Goal: Task Accomplishment & Management: Use online tool/utility

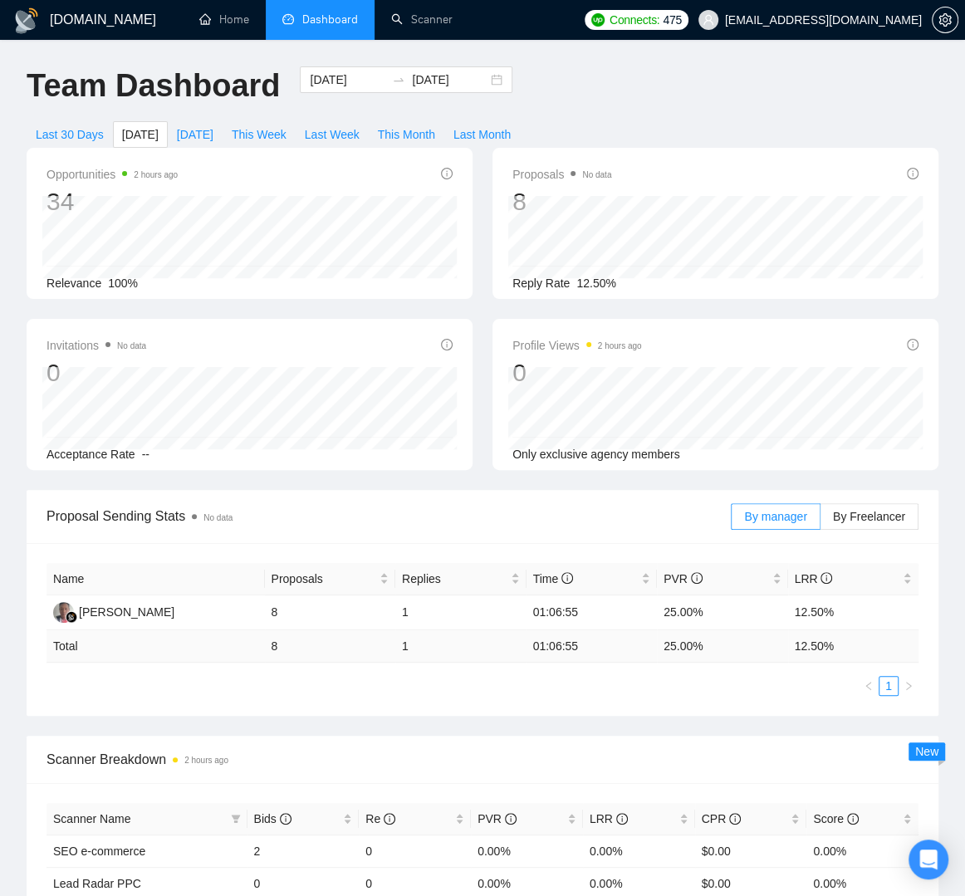
click at [932, 210] on div "Proposals No data 8 Reply Rate 12.50%" at bounding box center [715, 223] width 446 height 151
click at [222, 22] on link "Home" at bounding box center [224, 19] width 50 height 14
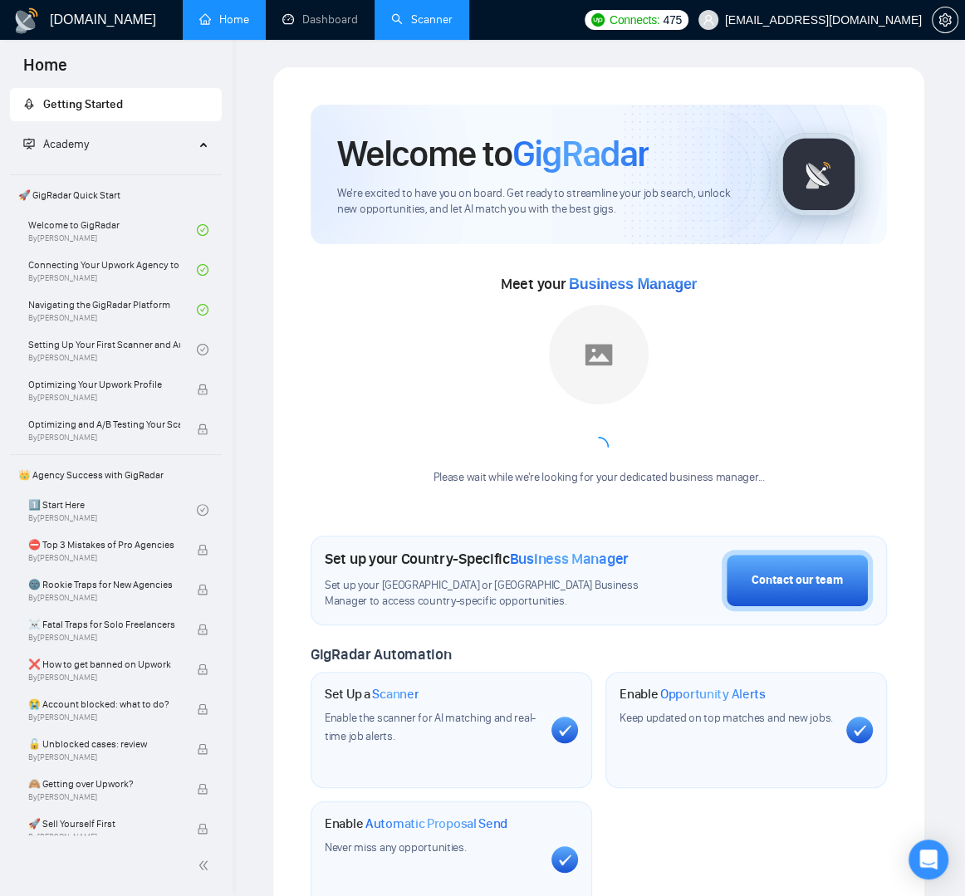
click at [412, 22] on link "Scanner" at bounding box center [421, 19] width 61 height 14
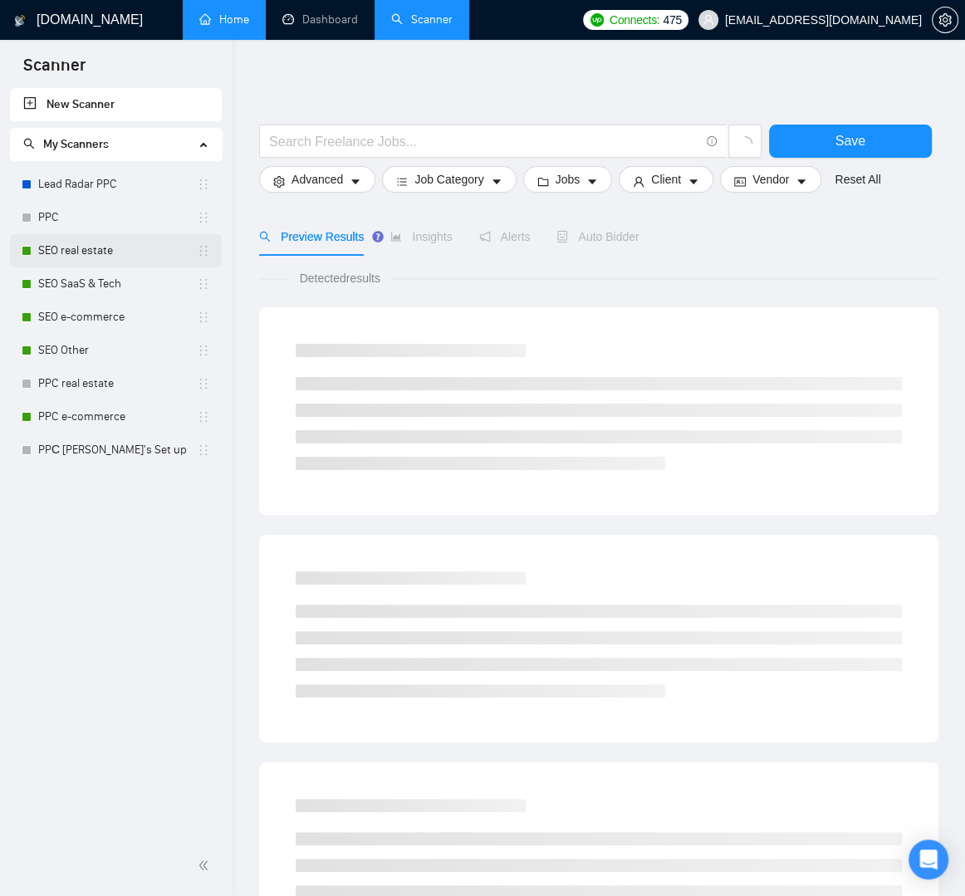
click at [176, 252] on link "SEO real estate" at bounding box center [117, 250] width 159 height 33
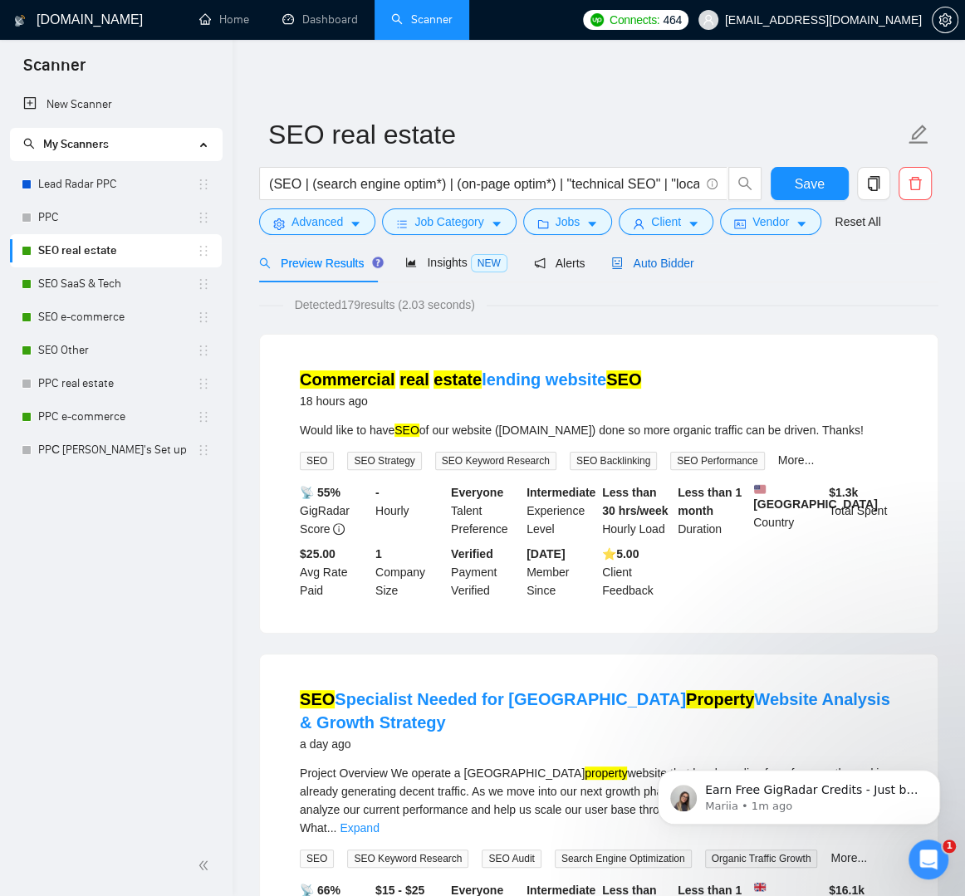
click at [658, 265] on span "Auto Bidder" at bounding box center [652, 263] width 82 height 13
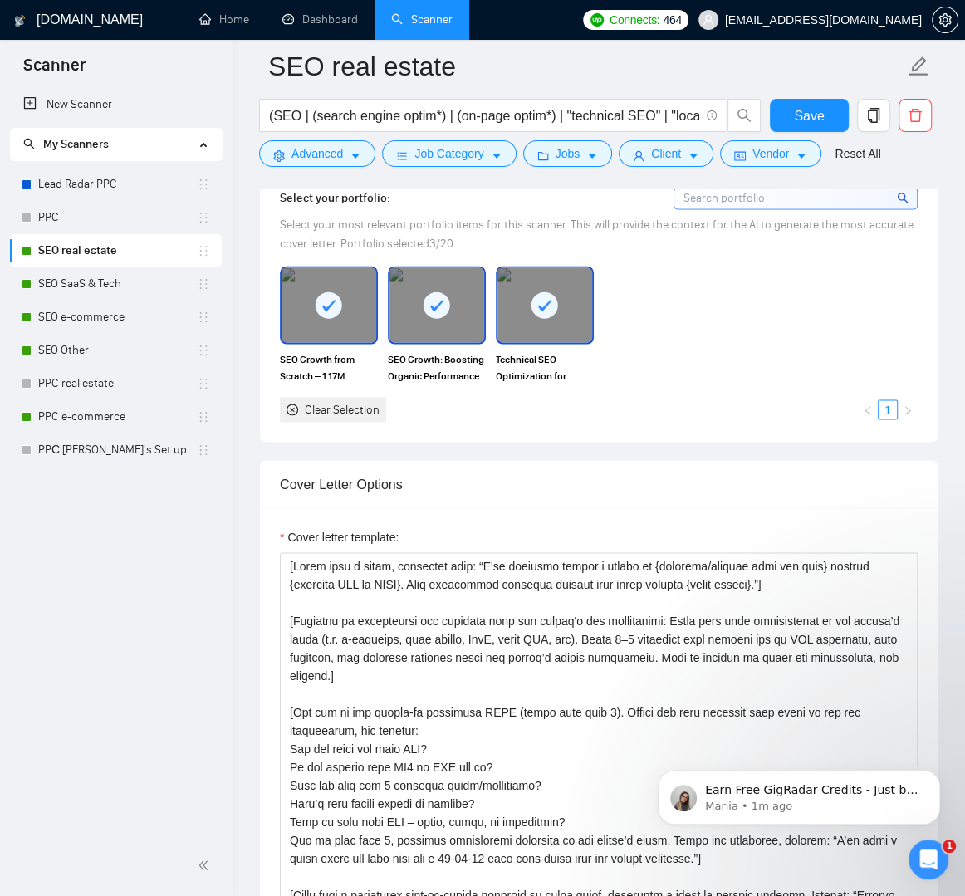
scroll to position [1656, 0]
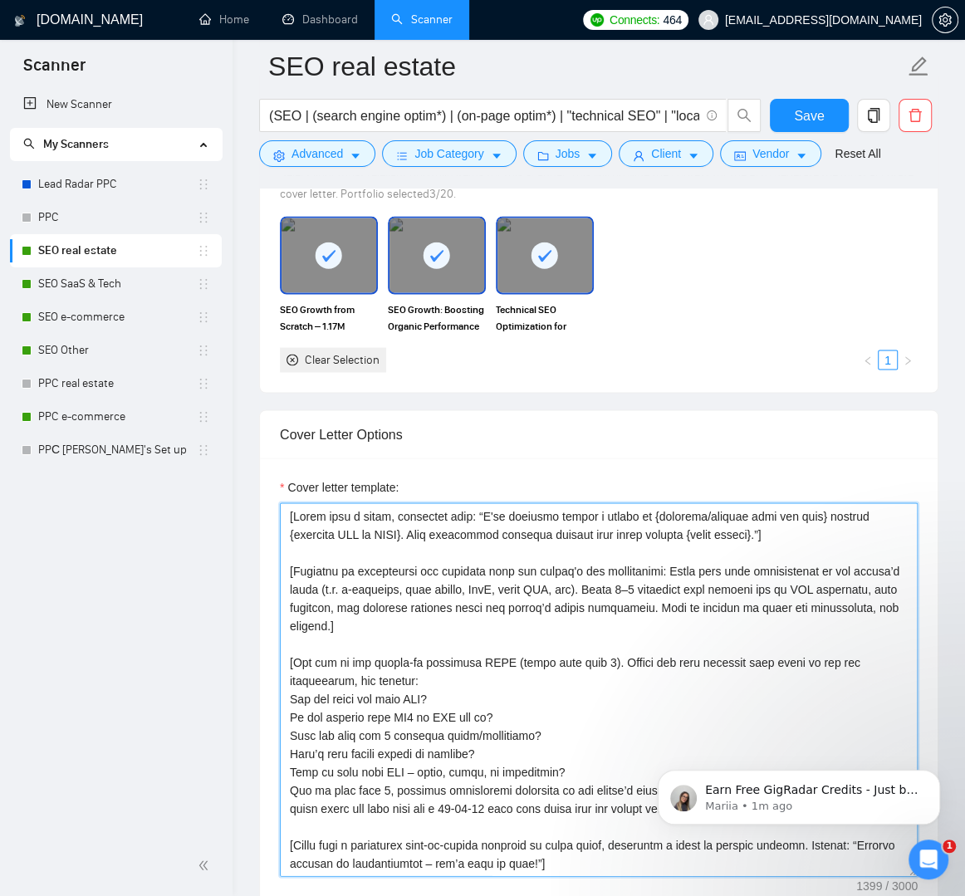
click at [448, 538] on textarea "Cover letter template:" at bounding box center [599, 689] width 638 height 374
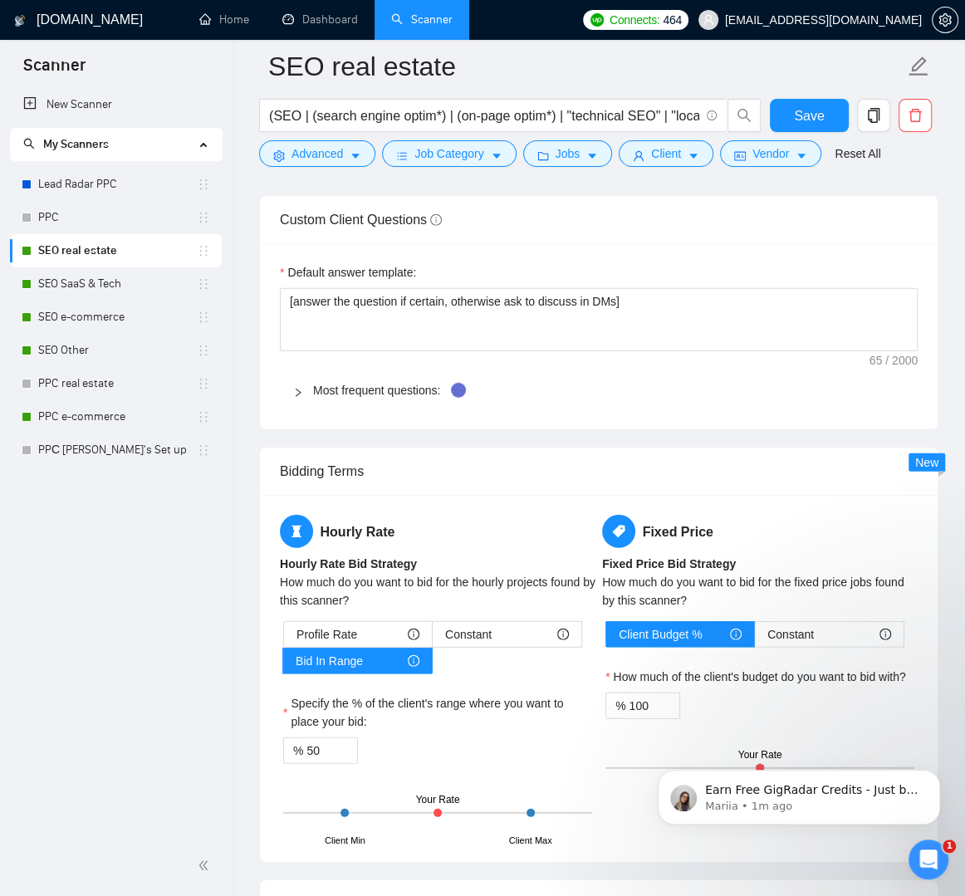
scroll to position [2276, 0]
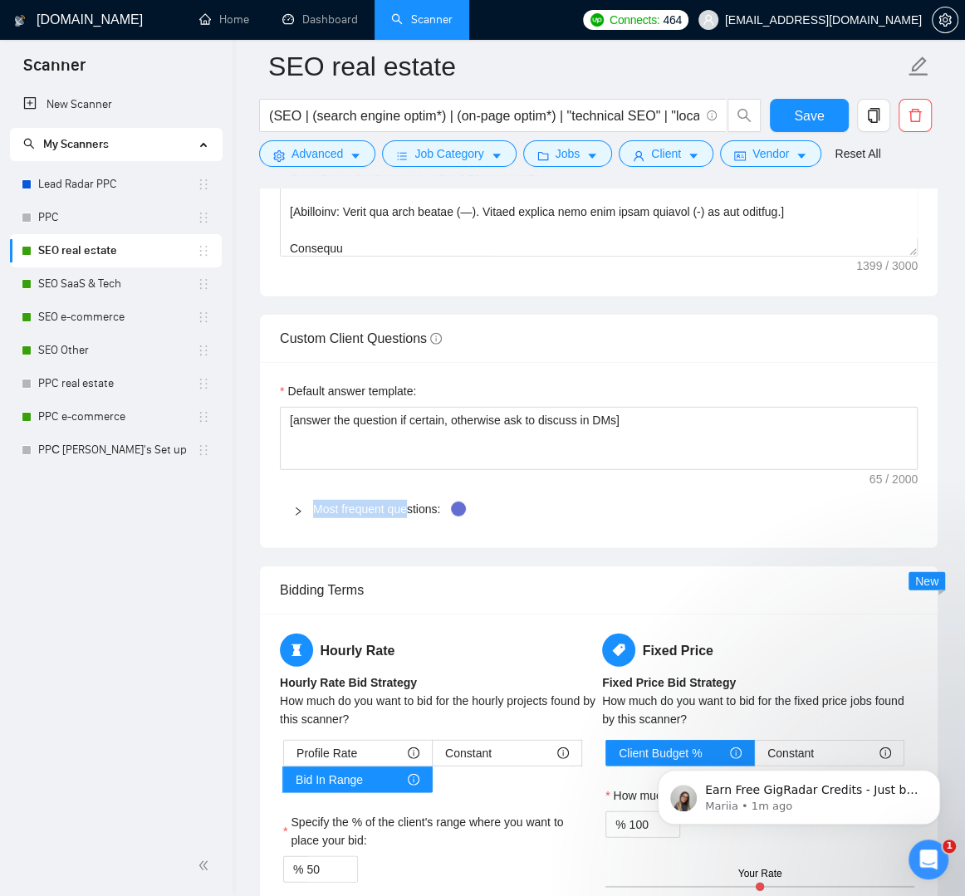
click at [407, 500] on span "Most frequent questions:" at bounding box center [608, 509] width 591 height 18
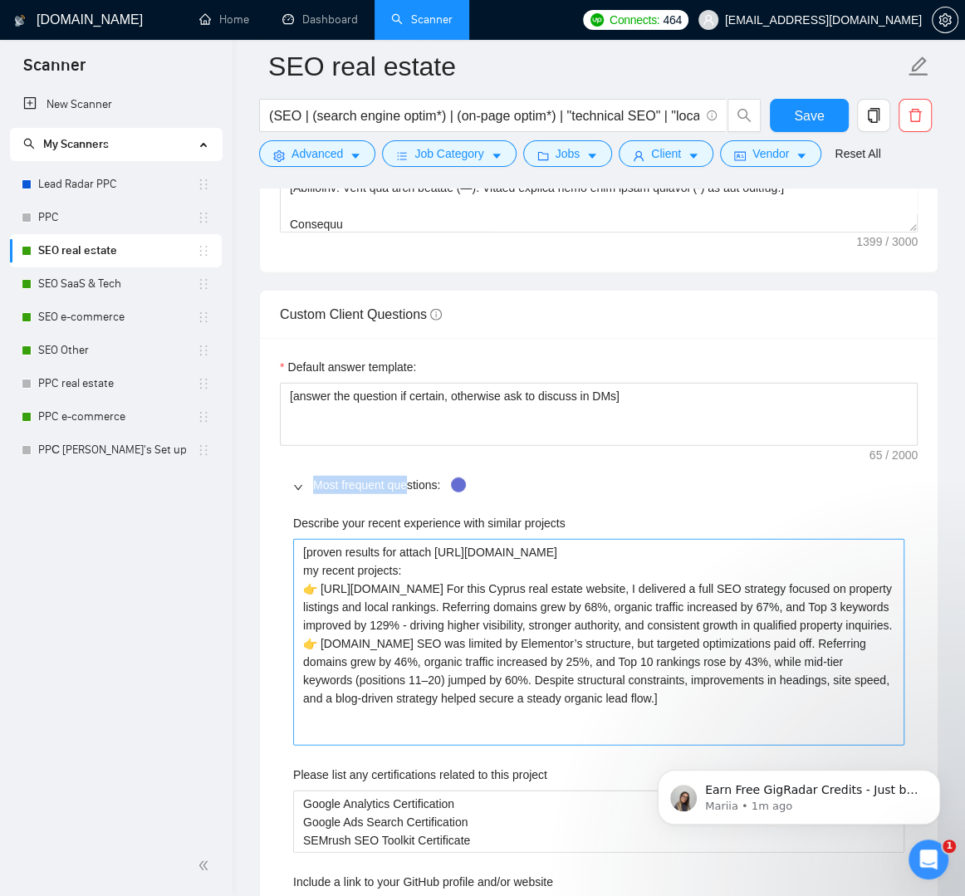
scroll to position [2302, 0]
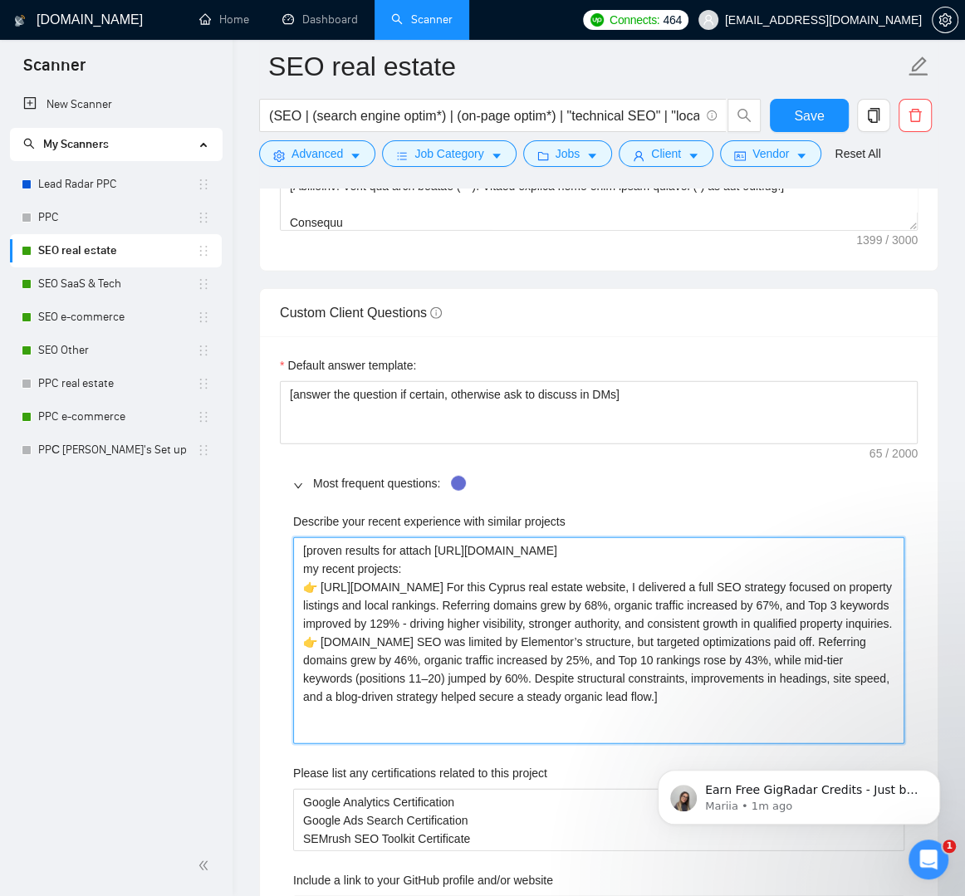
drag, startPoint x: 439, startPoint y: 547, endPoint x: 427, endPoint y: 570, distance: 25.6
click at [427, 570] on projects "[proven results for attach [URL][DOMAIN_NAME] my recent projects: 👉 [URL][DOMAI…" at bounding box center [598, 640] width 611 height 207
paste projects "w9qZj6uSoPkVZpcHwhYd3lmkRBYtEBbZ/view?usp=shar"
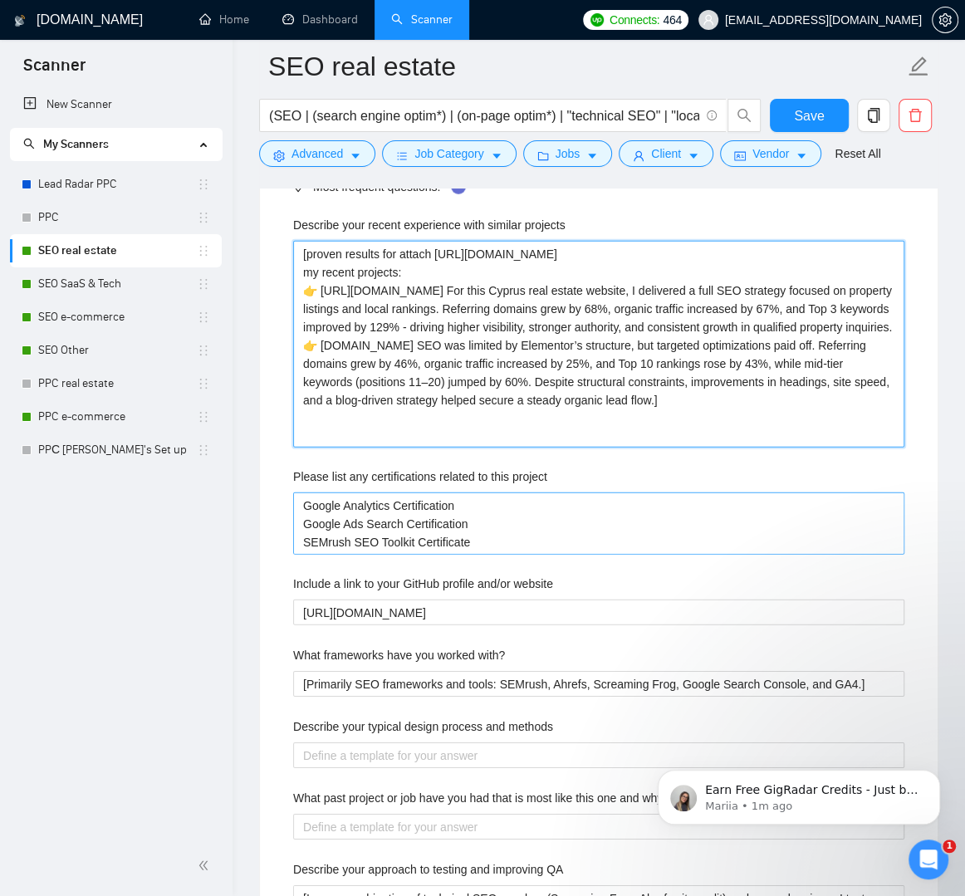
scroll to position [2607, 0]
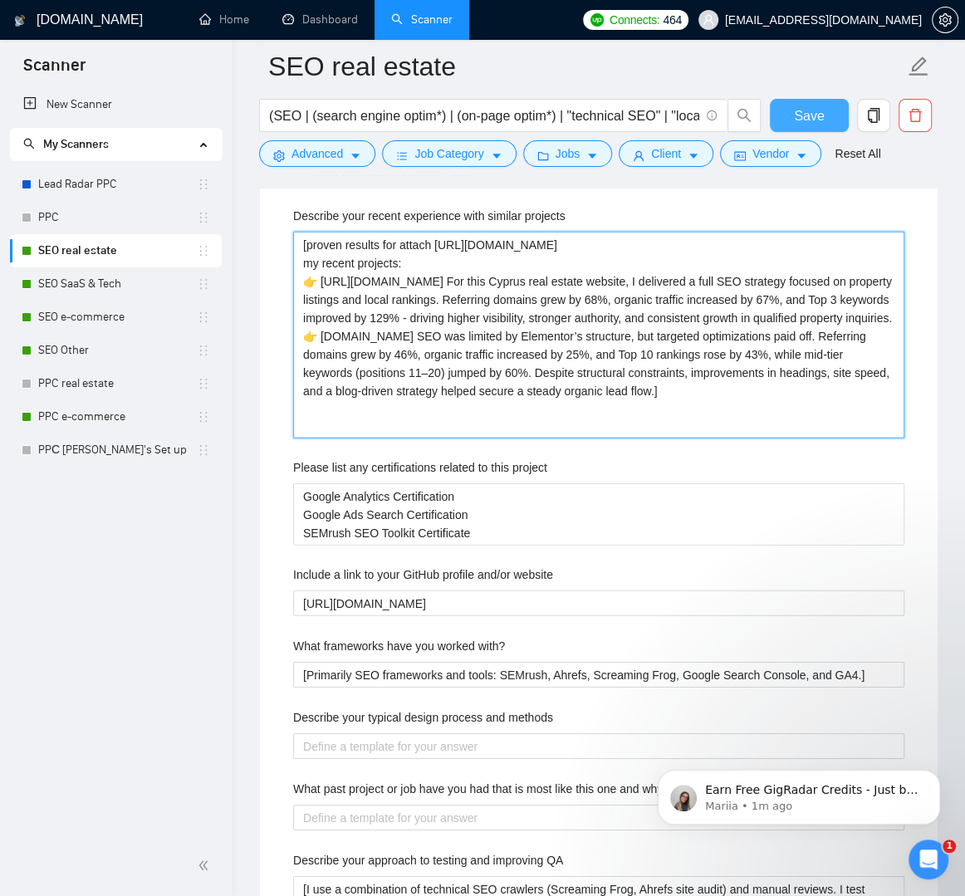
type projects "[proven results for attach [URL][DOMAIN_NAME] my recent projects: 👉 [URL][DOMAI…"
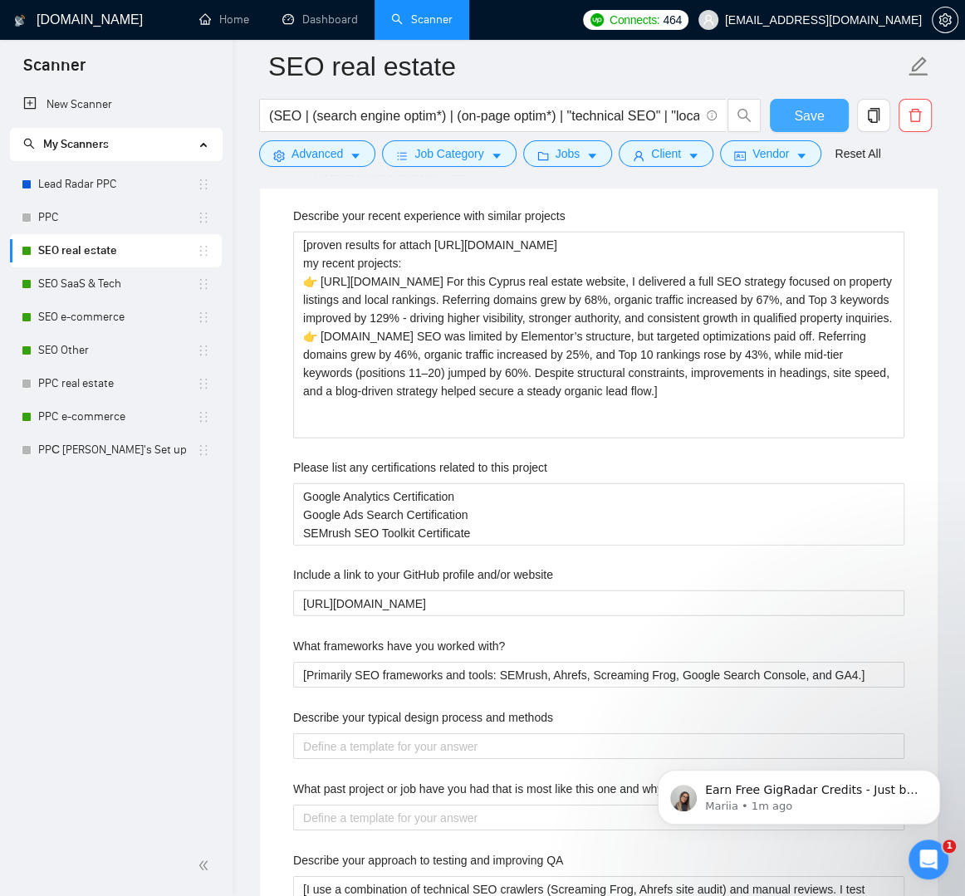
click at [808, 116] on span "Save" at bounding box center [809, 115] width 30 height 21
checkbox input "false"
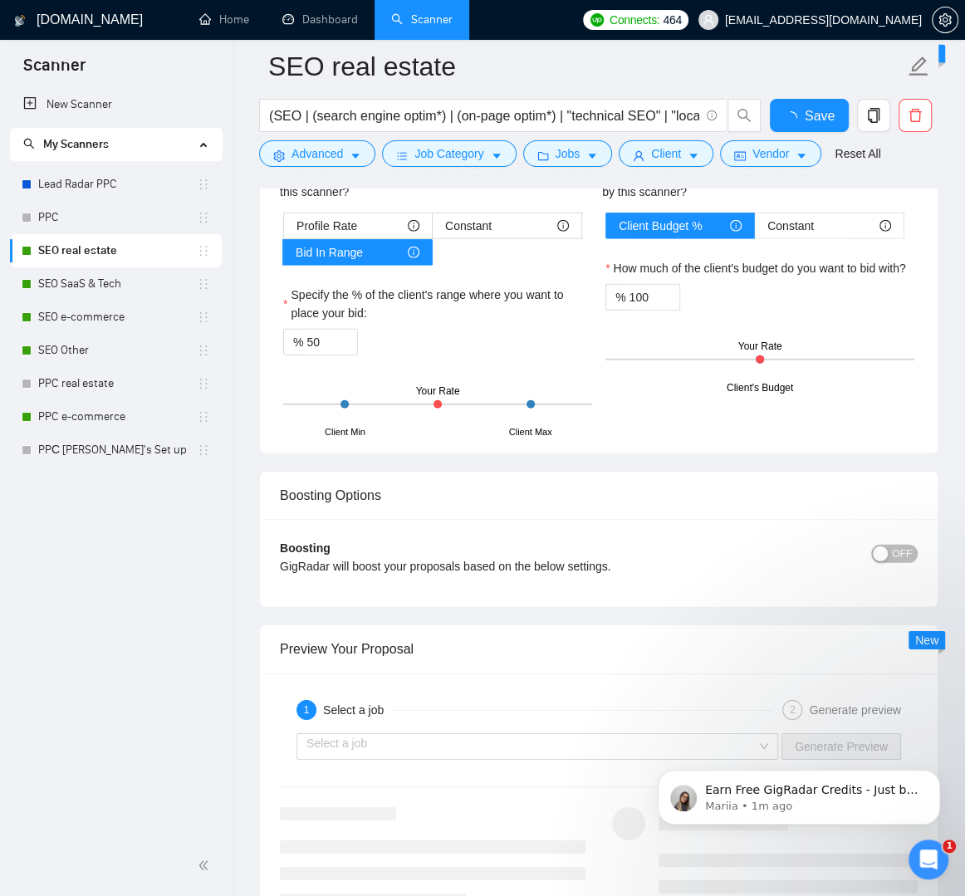
checkbox input "true"
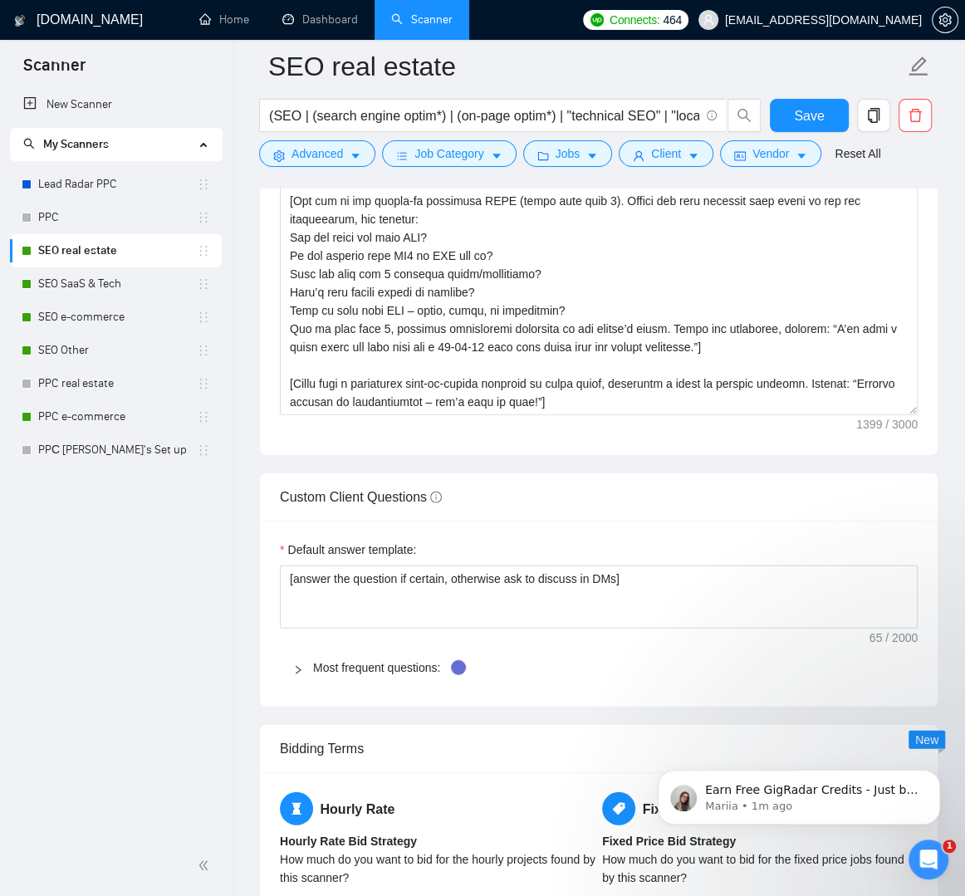
click at [386, 648] on div "Most frequent questions:" at bounding box center [599, 667] width 638 height 38
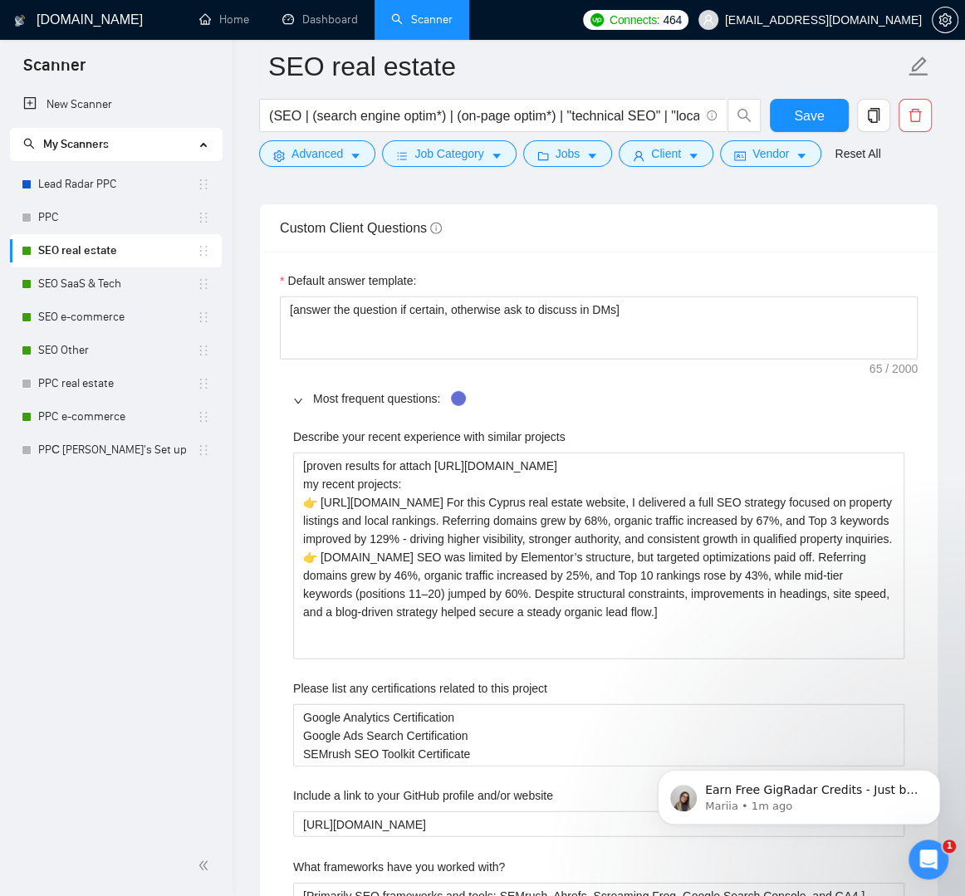
scroll to position [2430, 0]
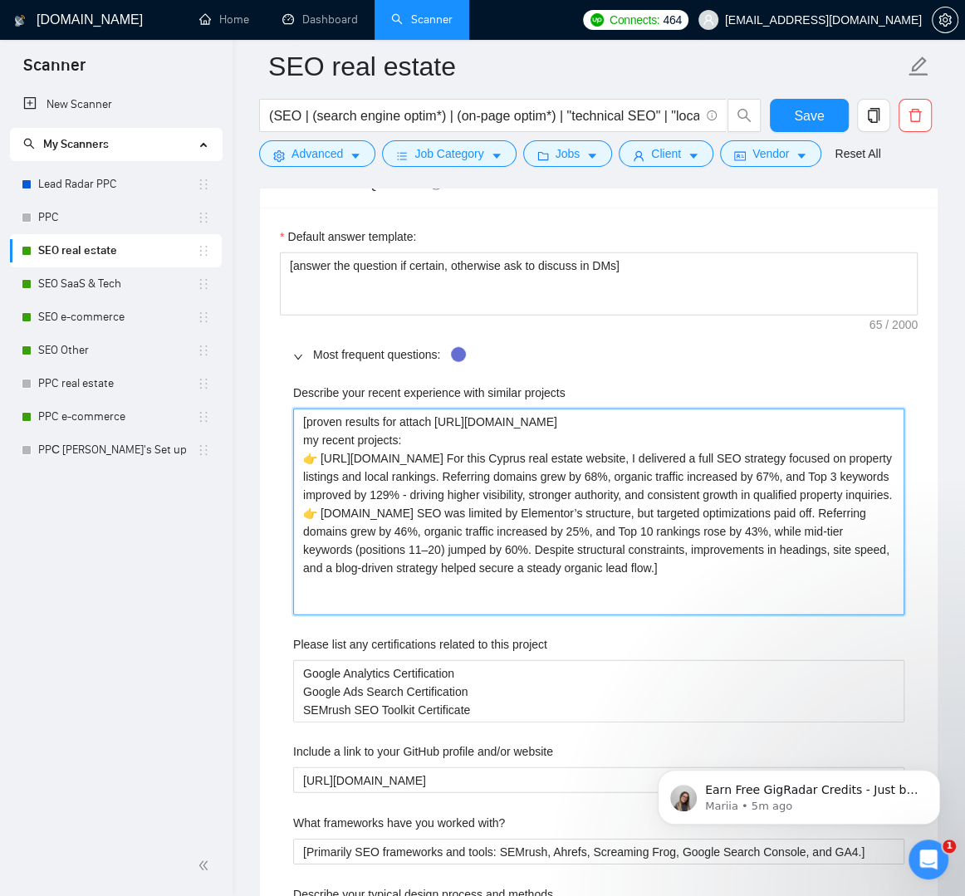
click at [392, 547] on projects "[proven results for attach [URL][DOMAIN_NAME] my recent projects: 👉 [URL][DOMAI…" at bounding box center [598, 512] width 611 height 207
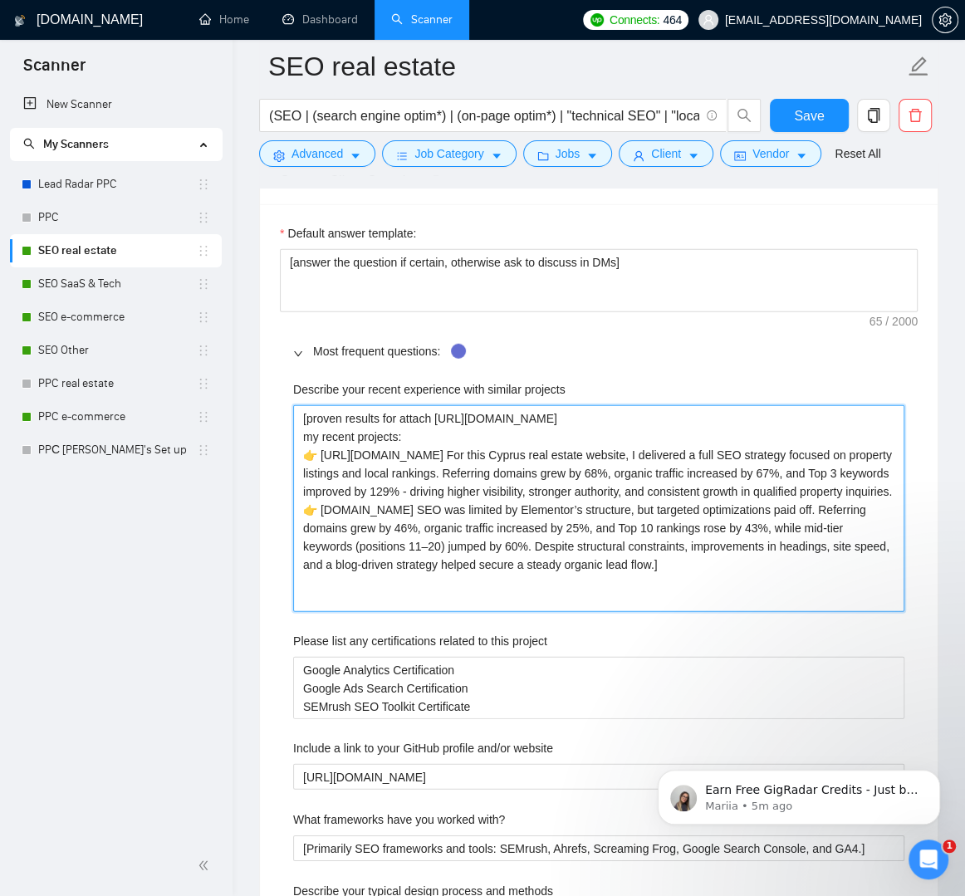
scroll to position [2447, 0]
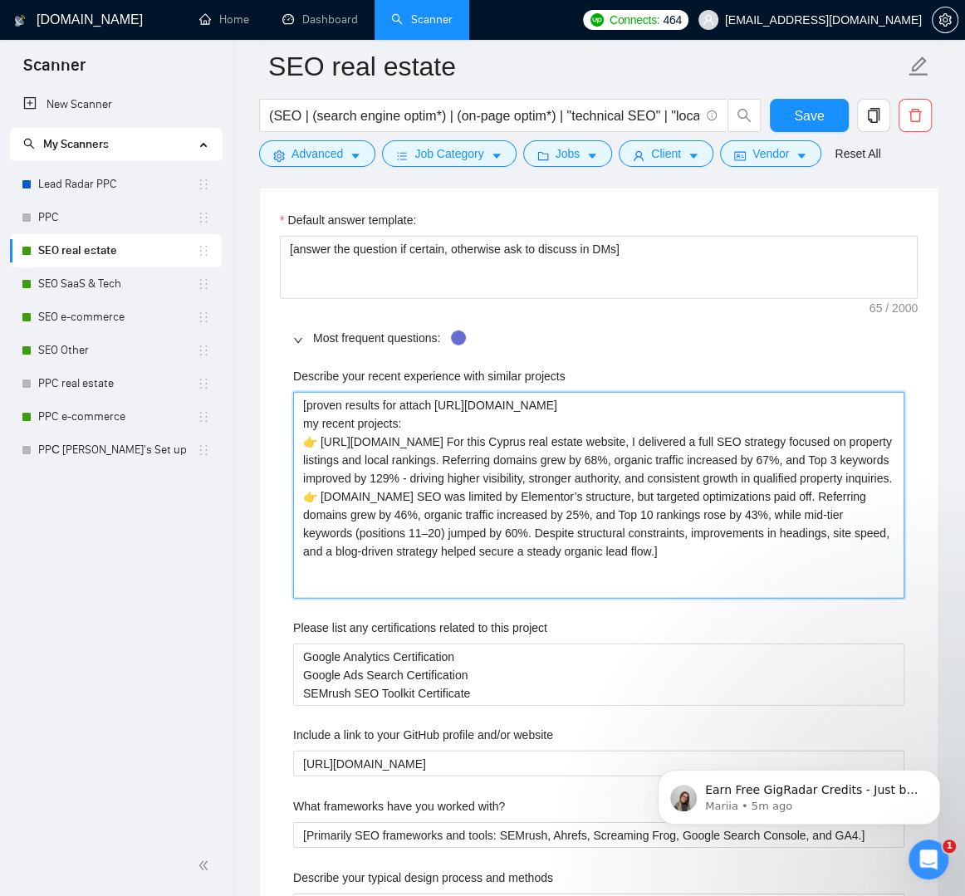
drag, startPoint x: 306, startPoint y: 456, endPoint x: 761, endPoint y: 621, distance: 483.3
click at [761, 621] on div "Describe your recent experience with similar projects [proven results for attac…" at bounding box center [599, 858] width 638 height 1003
paste projects "loremipsumdolors.ame Consectetur a elit SED doeiusmo temporinc utlaboree dolore…"
type projects "[loremi dolorsi ame consec adipi://elits.doeius.tem/inci/u/9l7eTd6mAgNaALiqUaeN…"
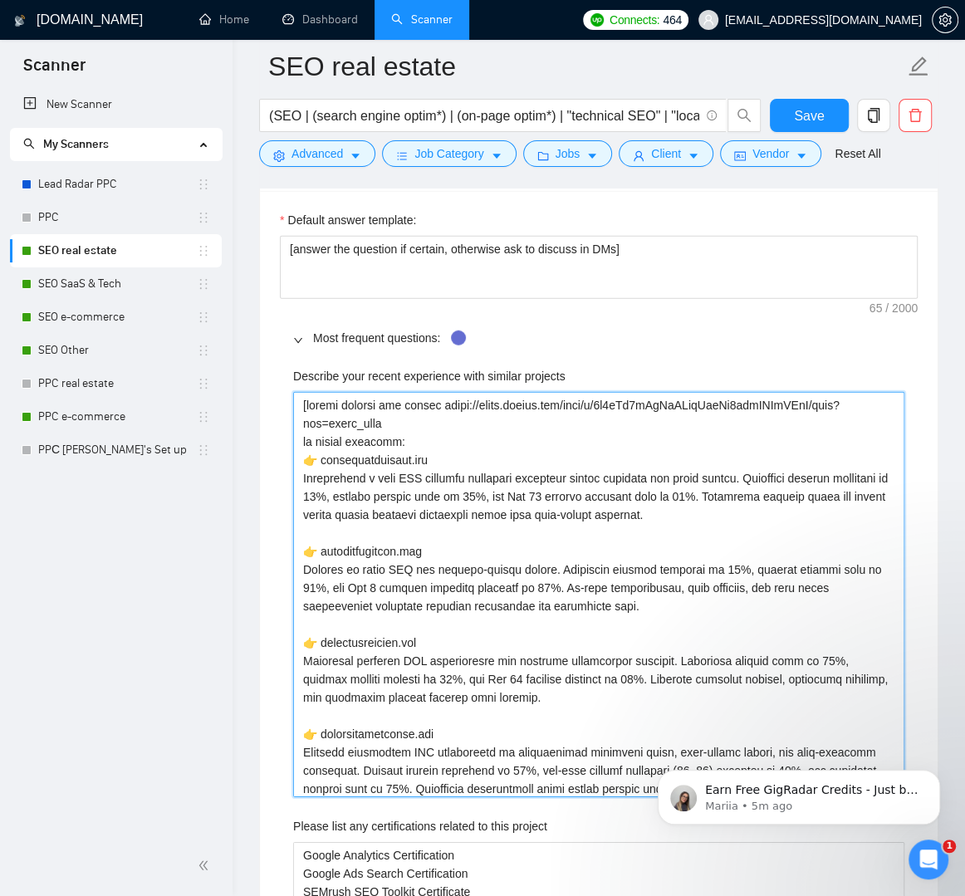
type projects "[proven results for attach [URL][DOMAIN_NAME] my recent projects: 👉 [URL][DOMAI…"
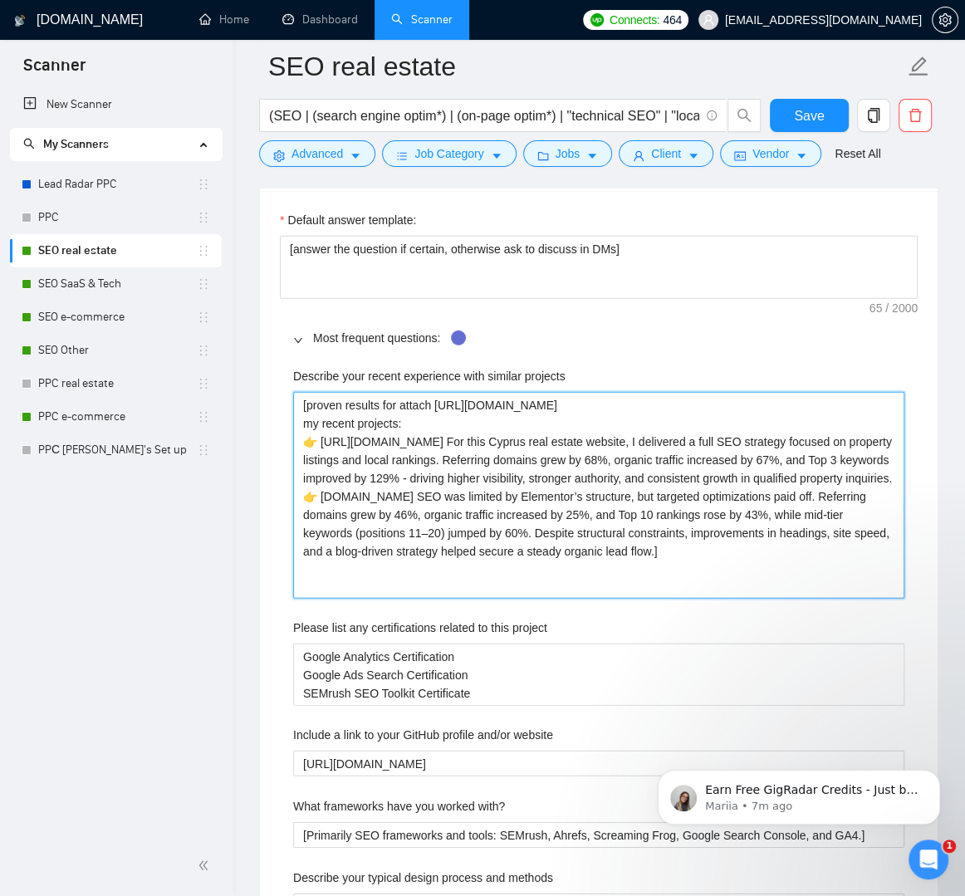
paste projects "[DOMAIN_NAME] Developed a full SEO strategy focused on local real estate keywor…"
type projects "[proven results for attach [URL][DOMAIN_NAME] my recent projects: [DOMAIN_NAME]…"
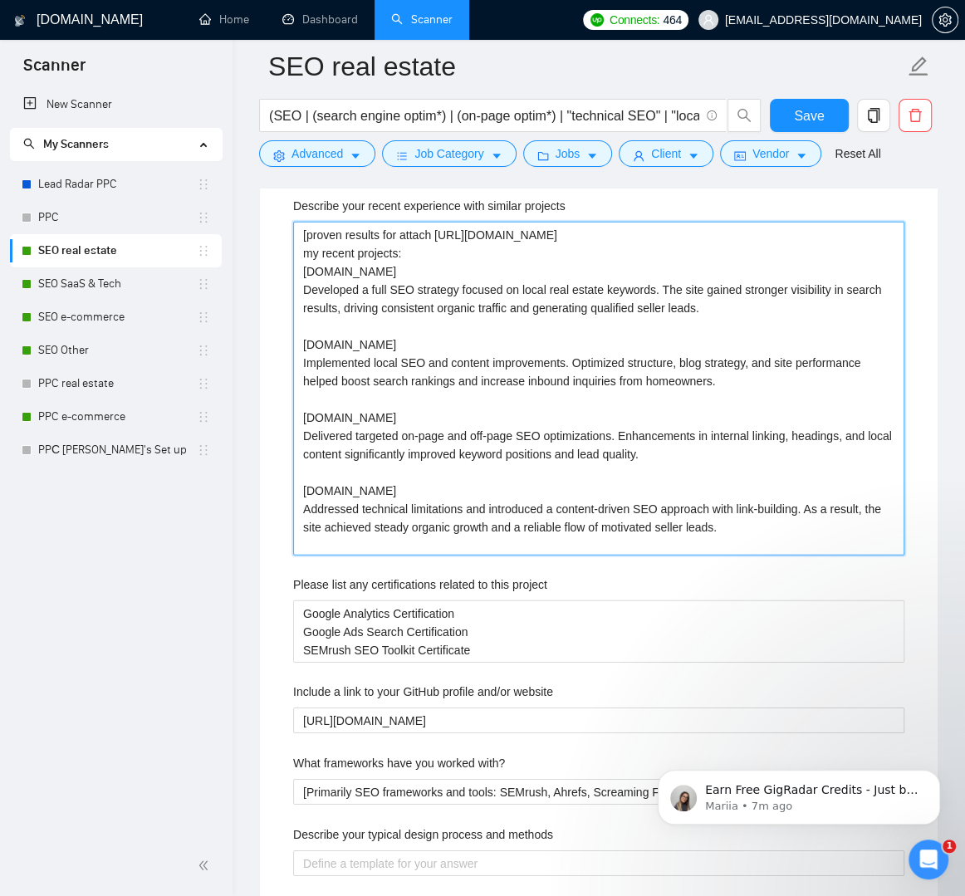
scroll to position [2616, 0]
drag, startPoint x: 829, startPoint y: 232, endPoint x: 841, endPoint y: 252, distance: 24.2
click at [841, 252] on projects "[proven results for attach [URL][DOMAIN_NAME] my recent projects: [DOMAIN_NAME]…" at bounding box center [598, 390] width 611 height 334
type projects "[proven results for attach [URL][DOMAIN_NAME] my recent projects: [DOMAIN_NAME]…"
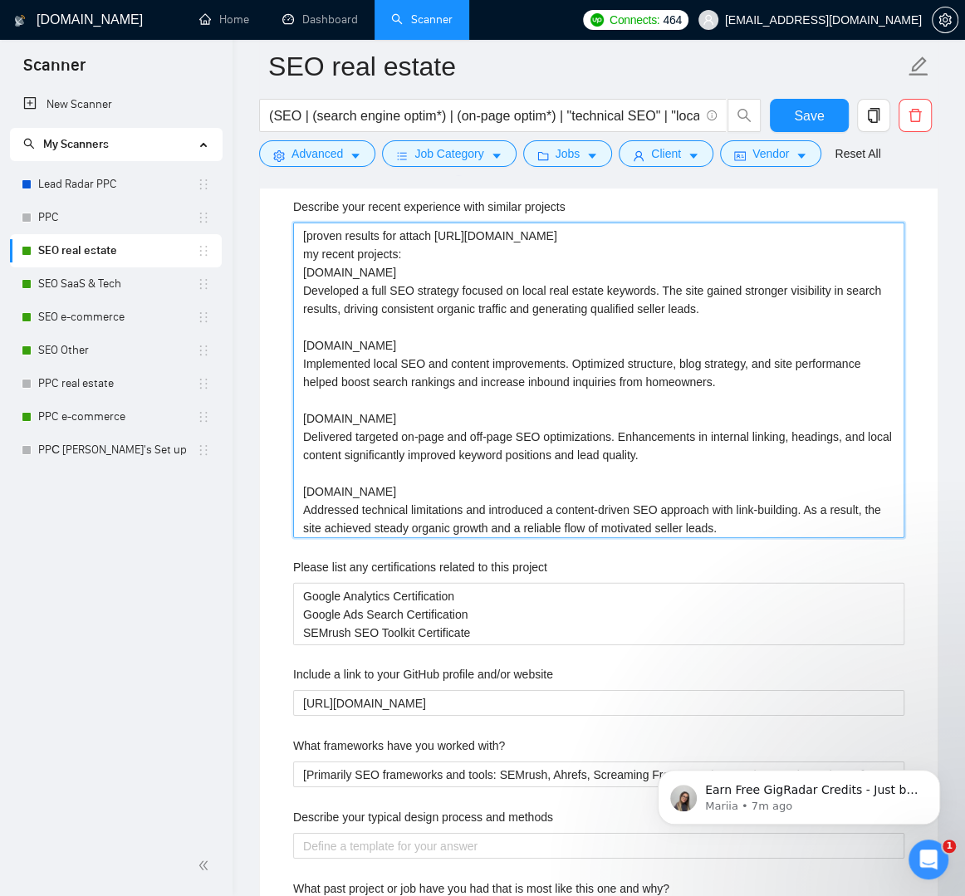
type projects "[proven results for attach [URL][DOMAIN_NAME] my recent projects: [DOMAIN_NAME]…"
click at [474, 238] on projects "[proven results for attach [URL][DOMAIN_NAME] my recent projects: [DOMAIN_NAME]…" at bounding box center [598, 381] width 611 height 316
click at [436, 229] on projects "[proven results for attach [URL][DOMAIN_NAME] my recent projects: [DOMAIN_NAME]…" at bounding box center [598, 381] width 611 height 316
type projects "[proven results for [DOMAIN_NAME][URL] my recent projects: [DOMAIN_NAME] Develo…"
click at [797, 230] on projects "[proven results for attach [DOMAIN_NAME][URL] my recent projects: [DOMAIN_NAME]…" at bounding box center [598, 381] width 611 height 316
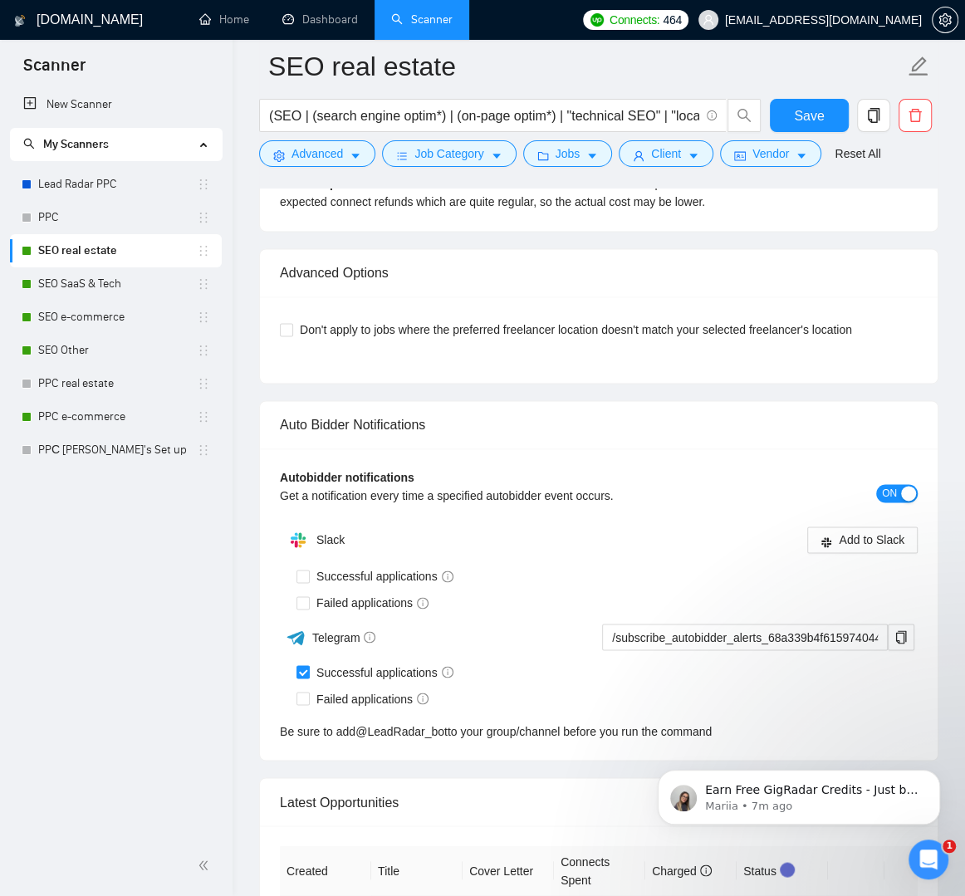
scroll to position [5254, 0]
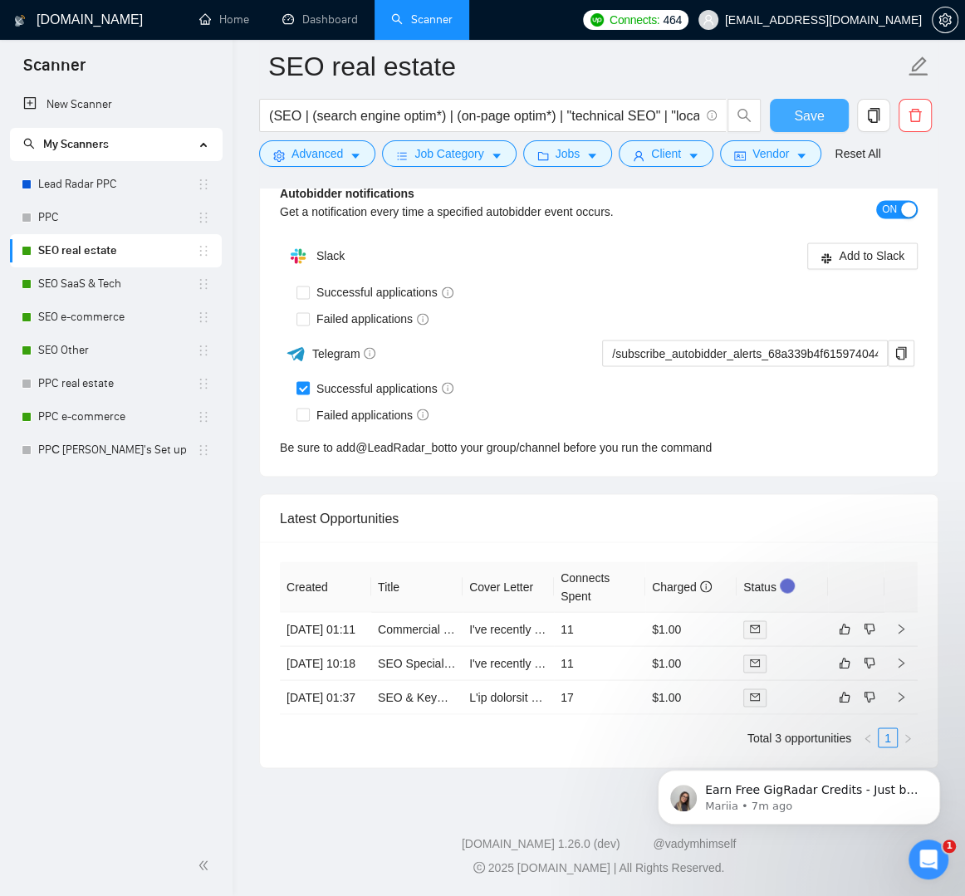
type projects "[proven results for attach [DOMAIN_NAME][URL] my recent projects: [DOMAIN_NAME]…"
click at [803, 112] on span "Save" at bounding box center [809, 115] width 30 height 21
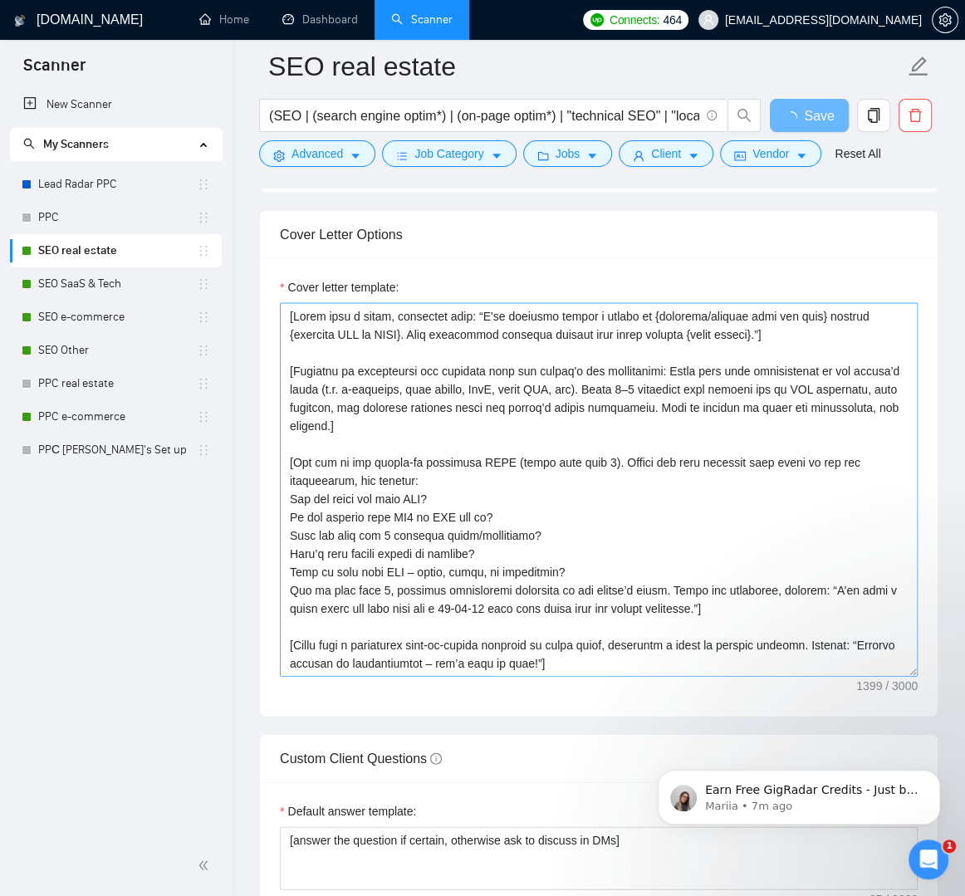
scroll to position [1757, 0]
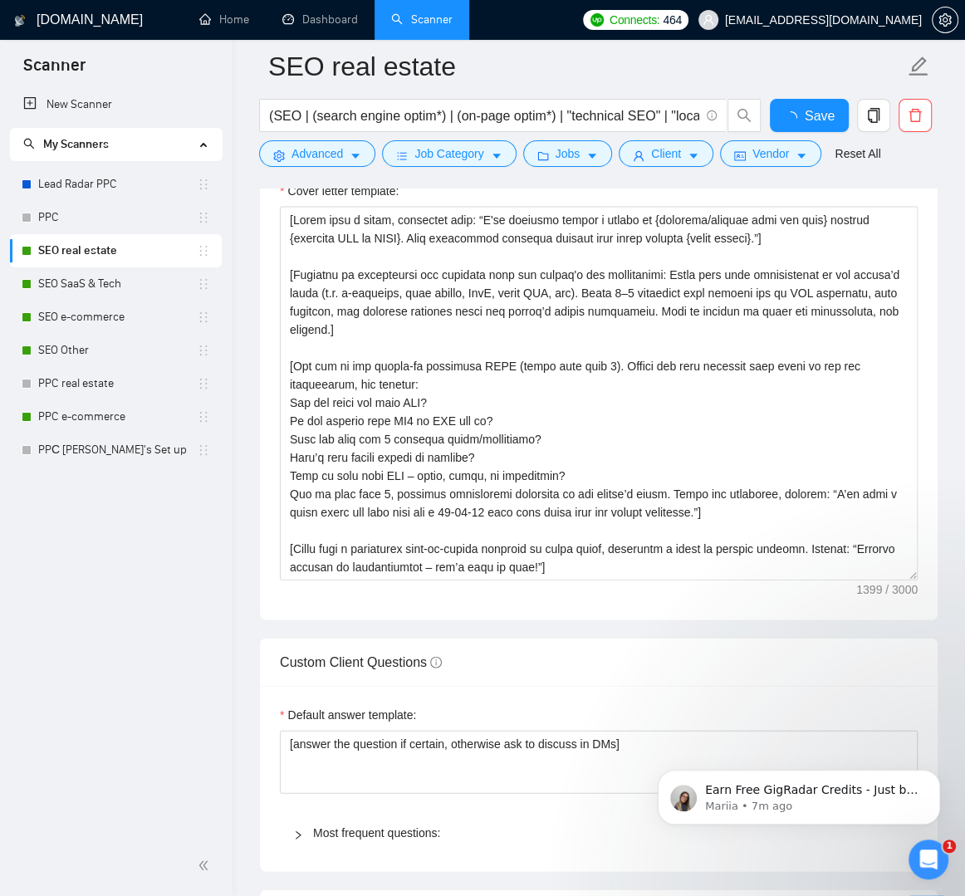
checkbox input "true"
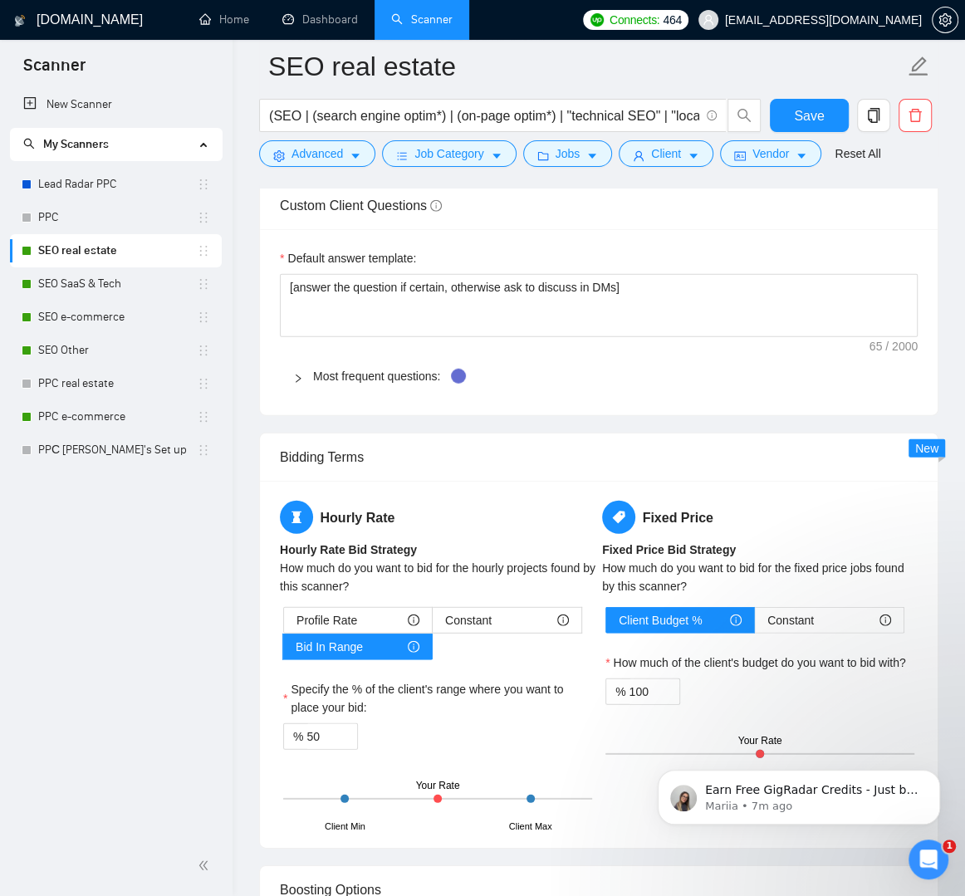
scroll to position [2407, 0]
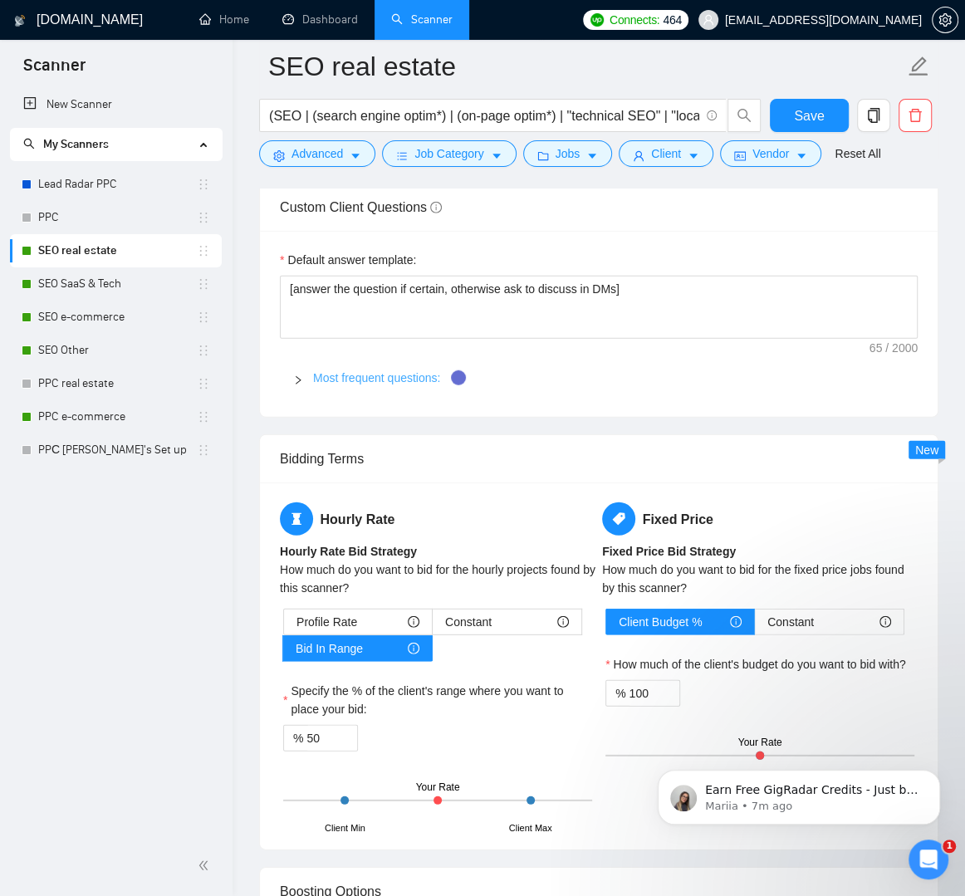
click at [372, 371] on link "Most frequent questions:" at bounding box center [376, 377] width 127 height 13
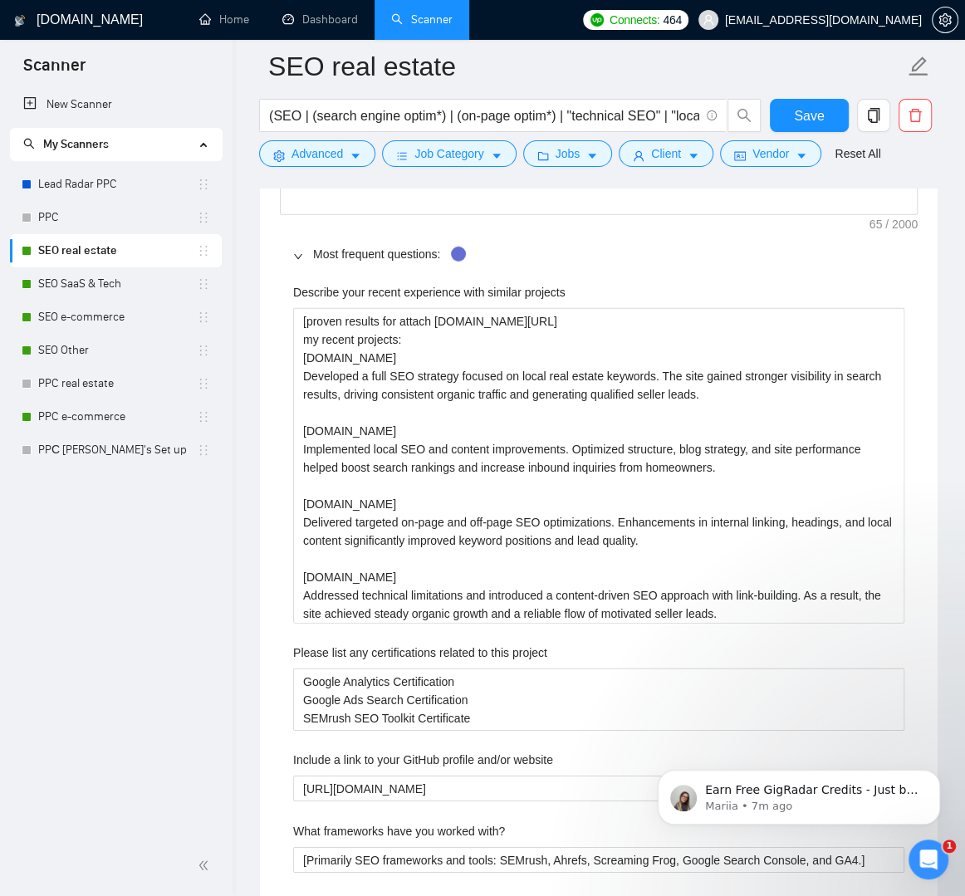
scroll to position [2530, 0]
click at [107, 383] on link "PPC real estate" at bounding box center [117, 383] width 159 height 33
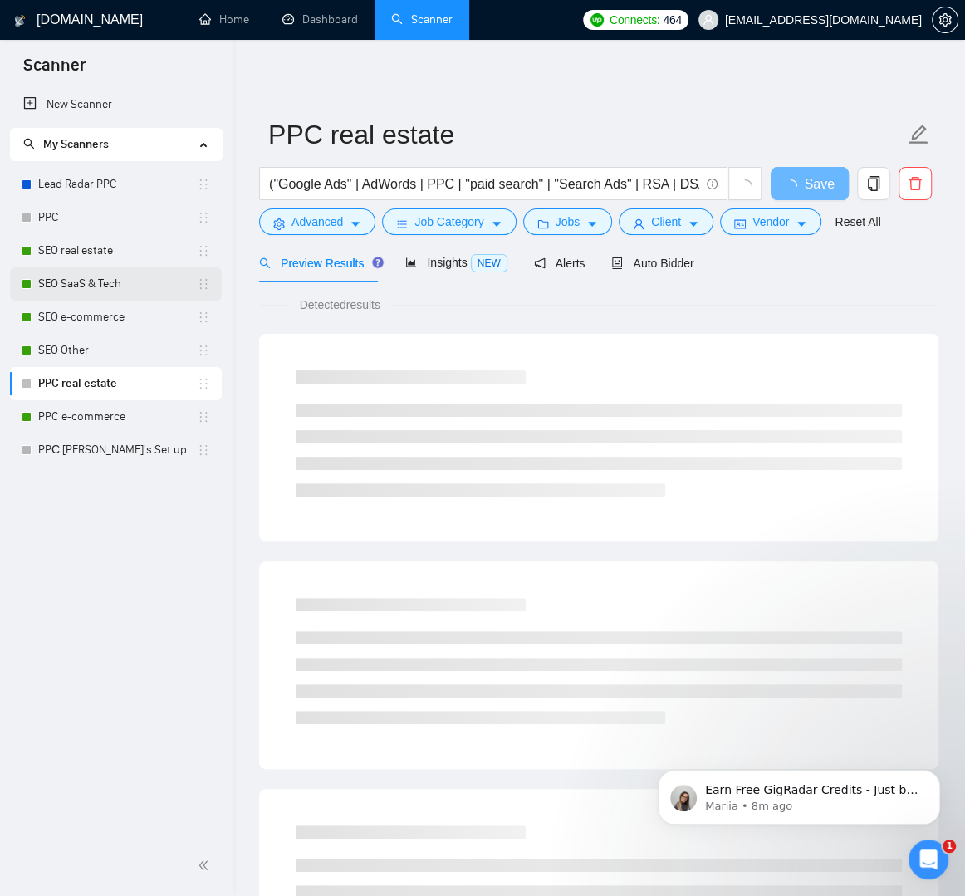
click at [59, 272] on link "SEO SaaS & Tech" at bounding box center [117, 283] width 159 height 33
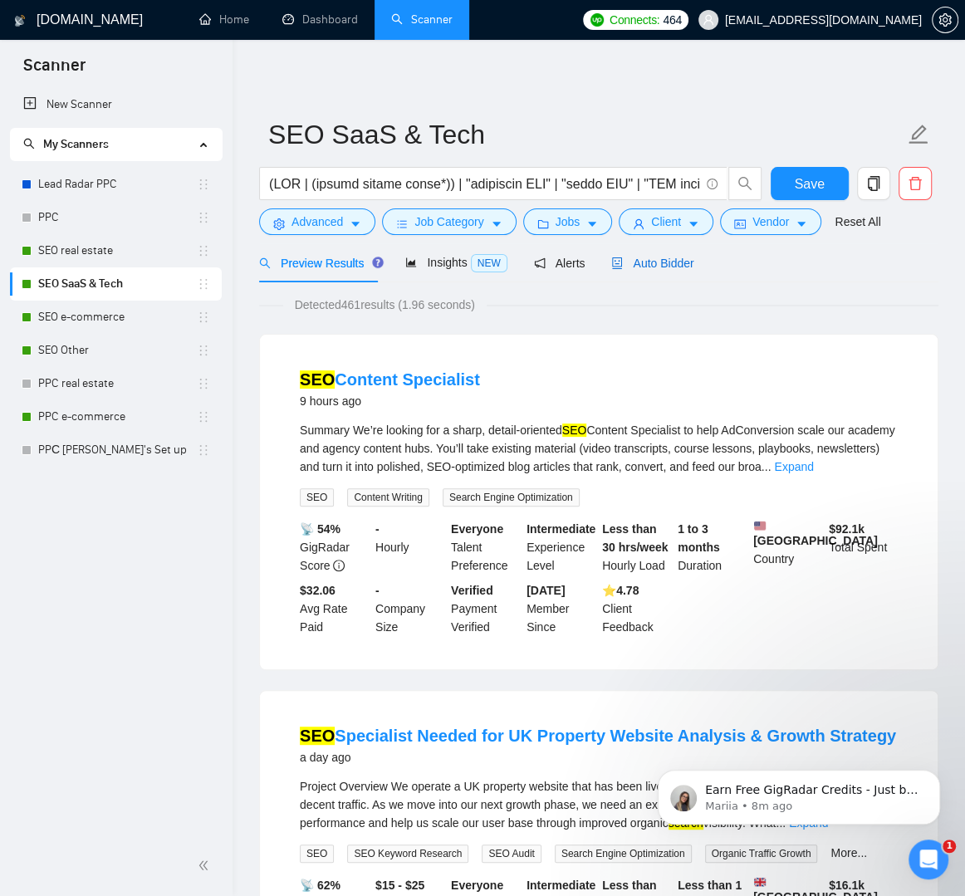
click at [658, 257] on span "Auto Bidder" at bounding box center [652, 263] width 82 height 13
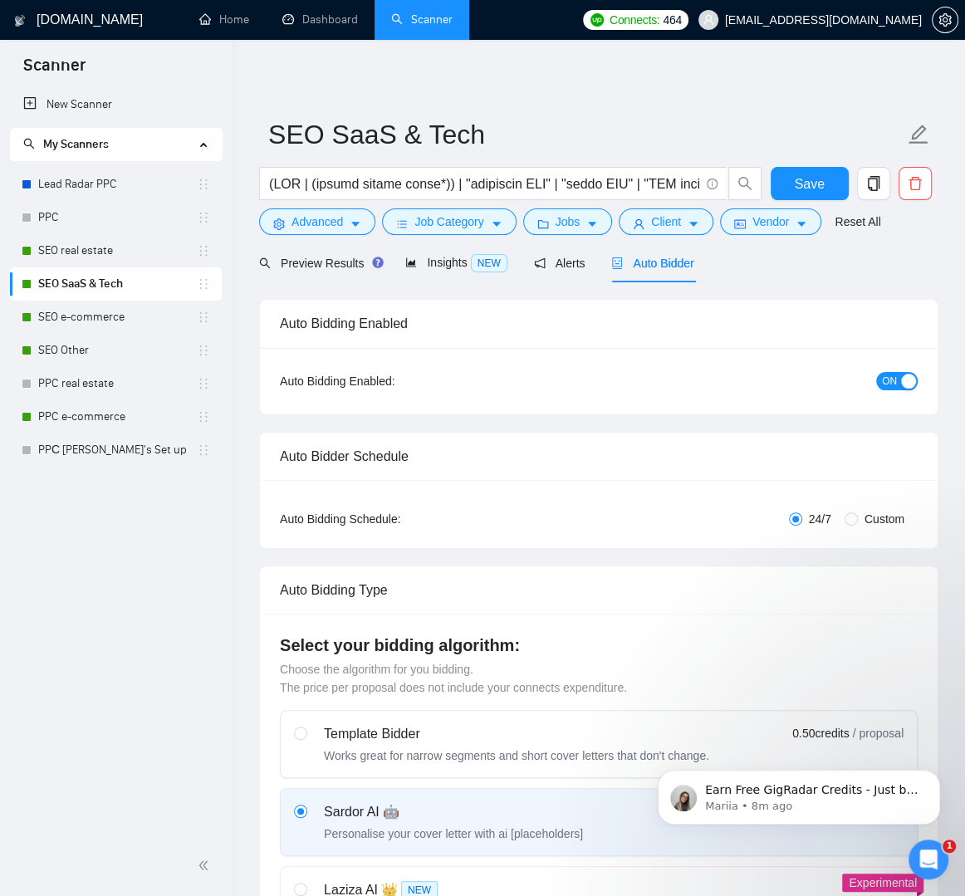
checkbox input "true"
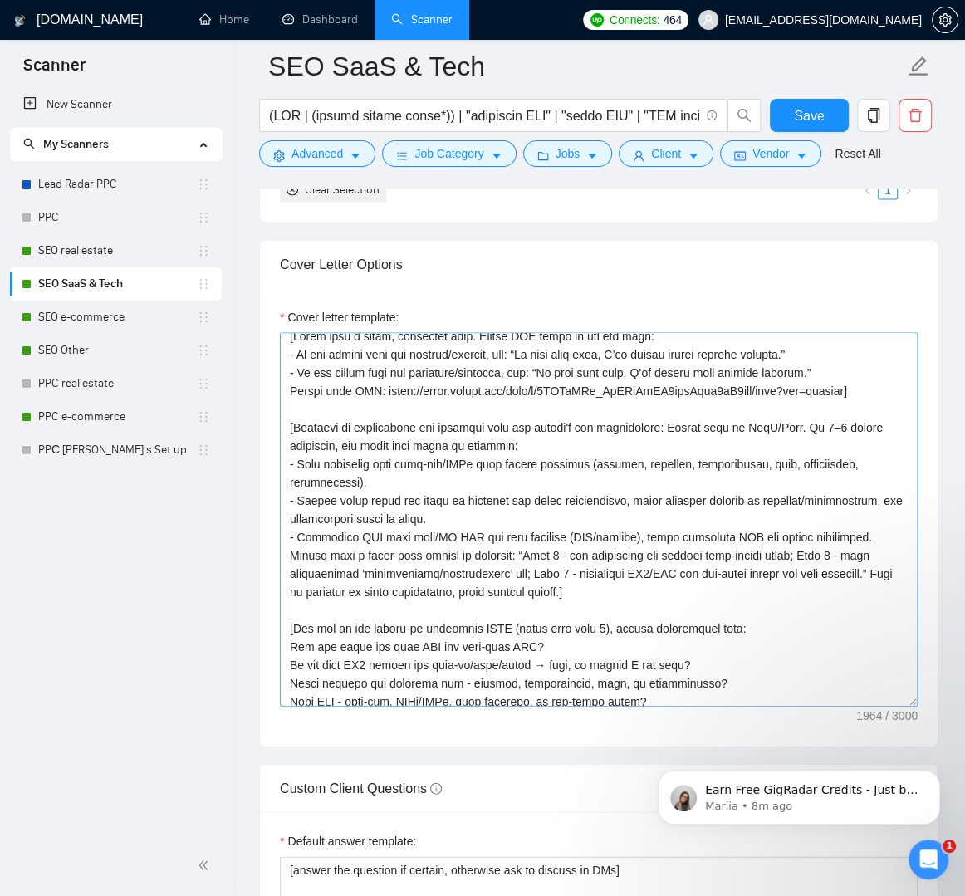
scroll to position [1818, 0]
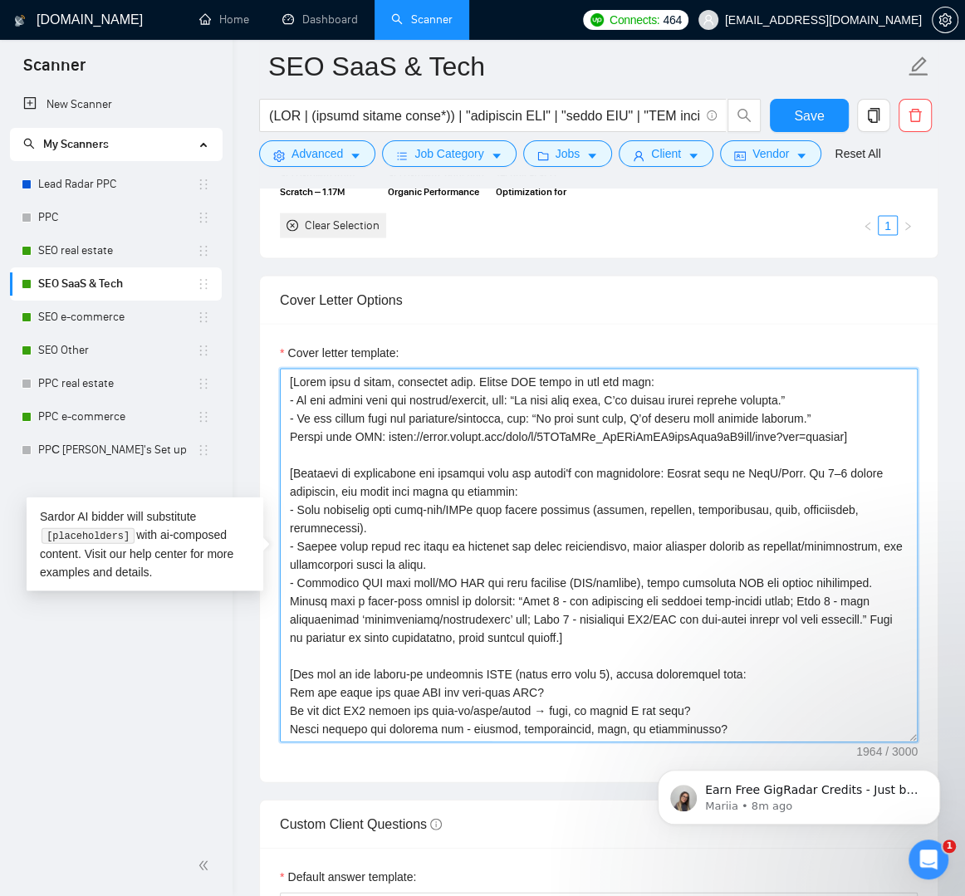
drag, startPoint x: 376, startPoint y: 437, endPoint x: 854, endPoint y: 429, distance: 478.3
click at [854, 429] on textarea "Cover letter template:" at bounding box center [599, 555] width 638 height 374
paste textarea "w9qZj6uSoPkVZpcHwhYd3lmkRBYtEBbZ/view?usp=share_link"
click at [764, 433] on textarea "Cover letter template:" at bounding box center [599, 555] width 638 height 374
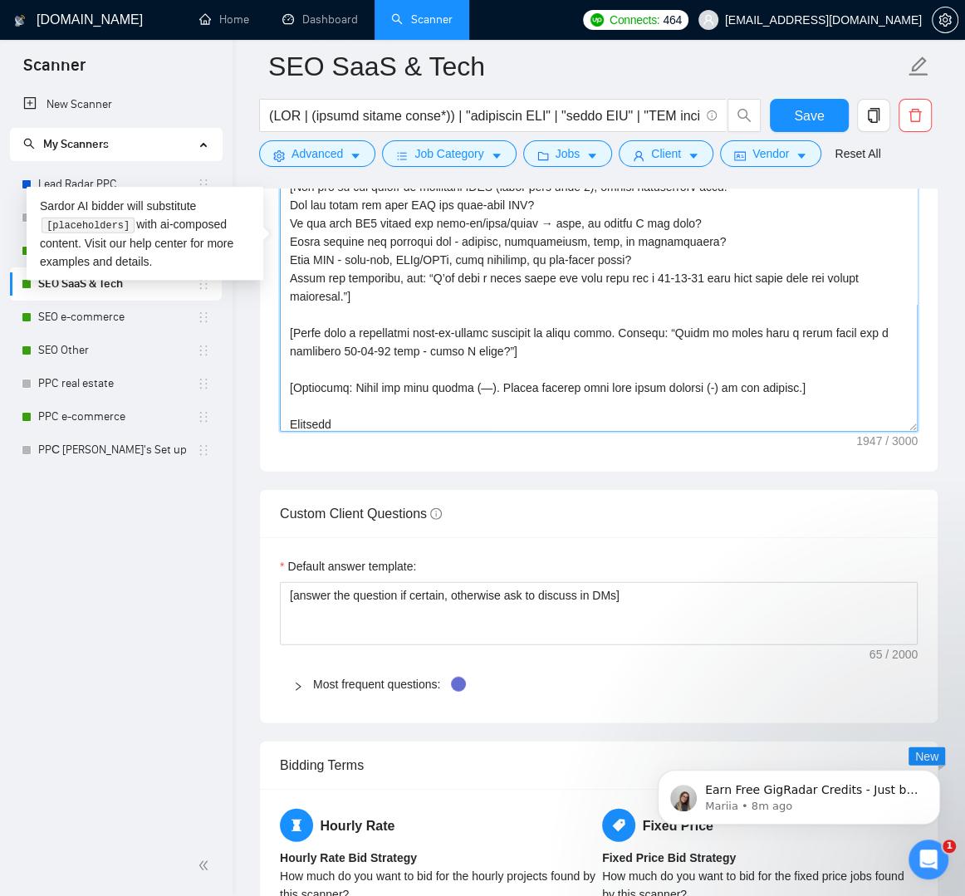
scroll to position [2197, 0]
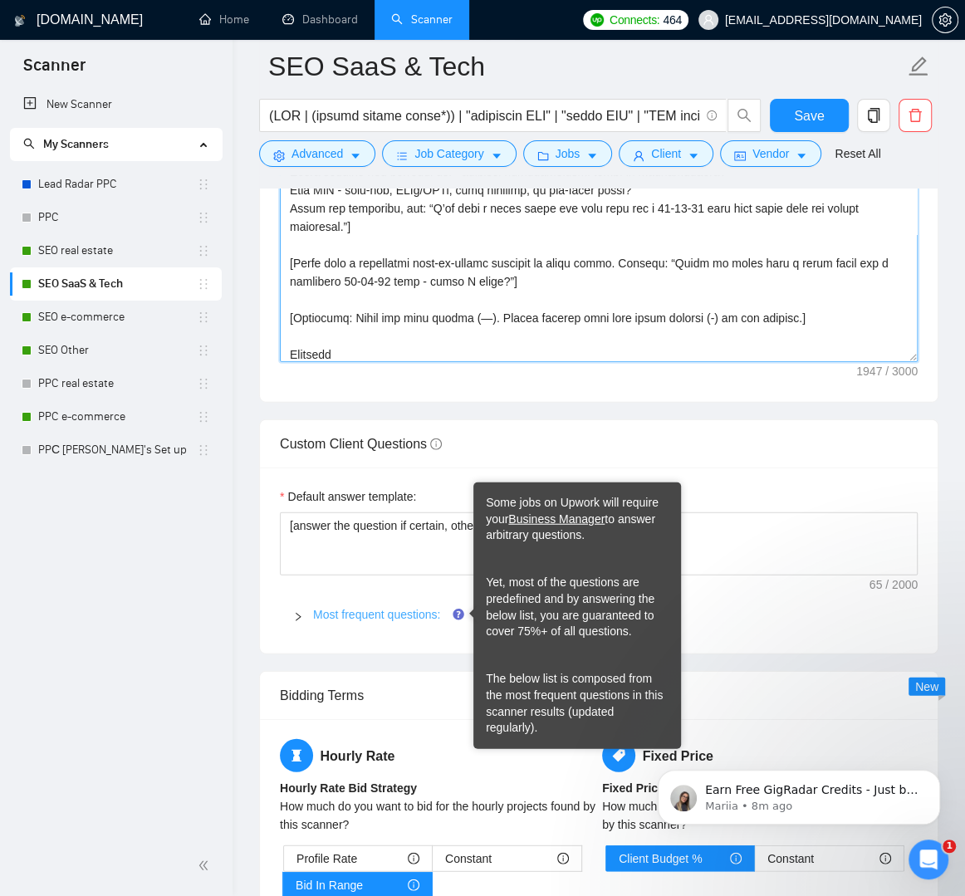
type textarea "[Lorem ipsu d sitam, consectet adip. Elitse DOE tempo in utl etd magn: - Al eni…"
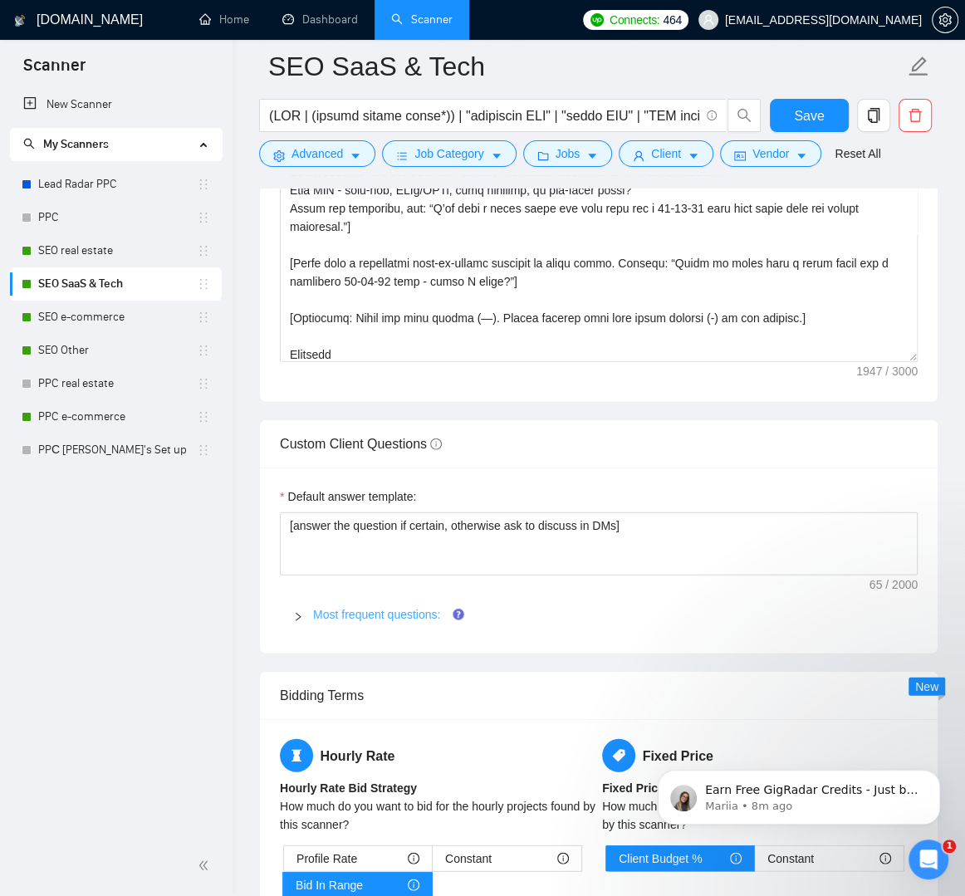
click at [355, 618] on link "Most frequent questions:" at bounding box center [376, 614] width 127 height 13
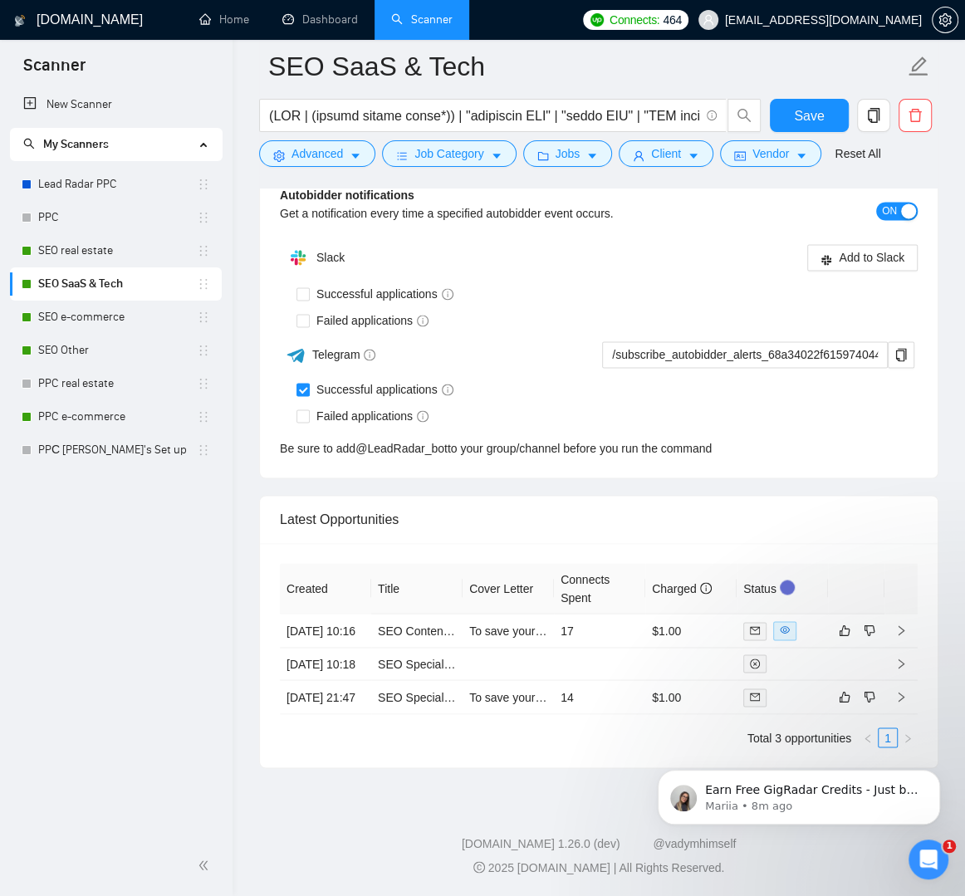
scroll to position [5011, 0]
click at [795, 130] on button "Save" at bounding box center [809, 115] width 78 height 33
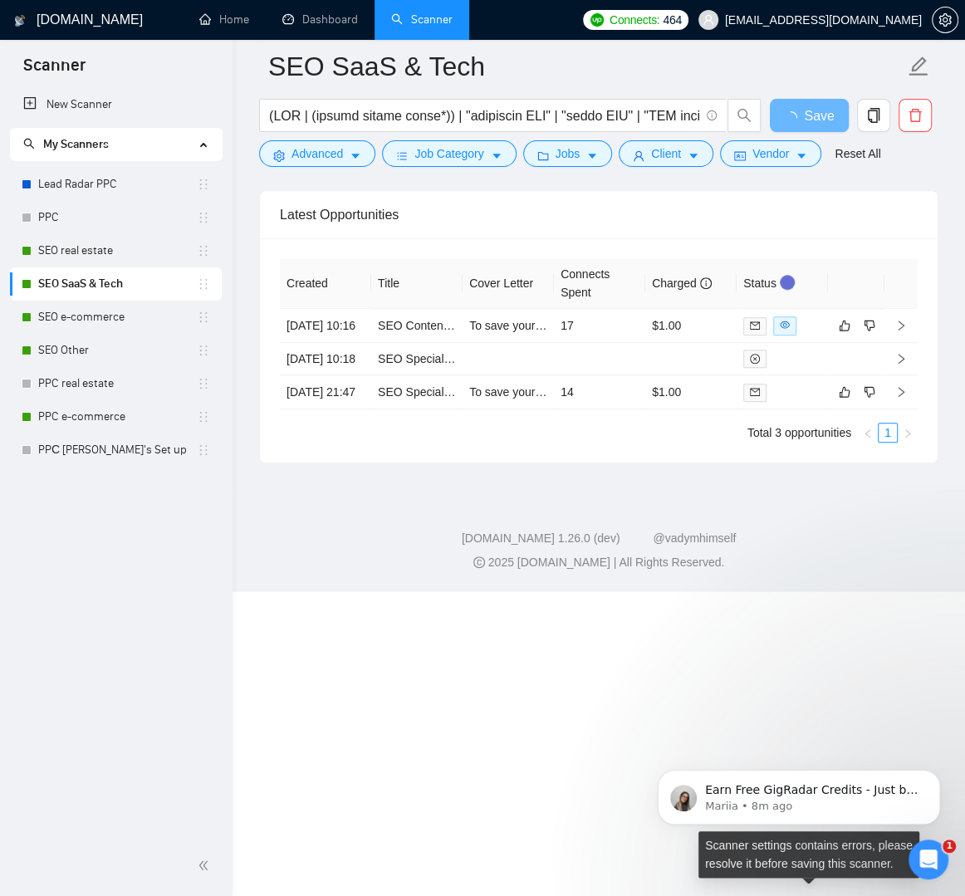
scroll to position [3931, 0]
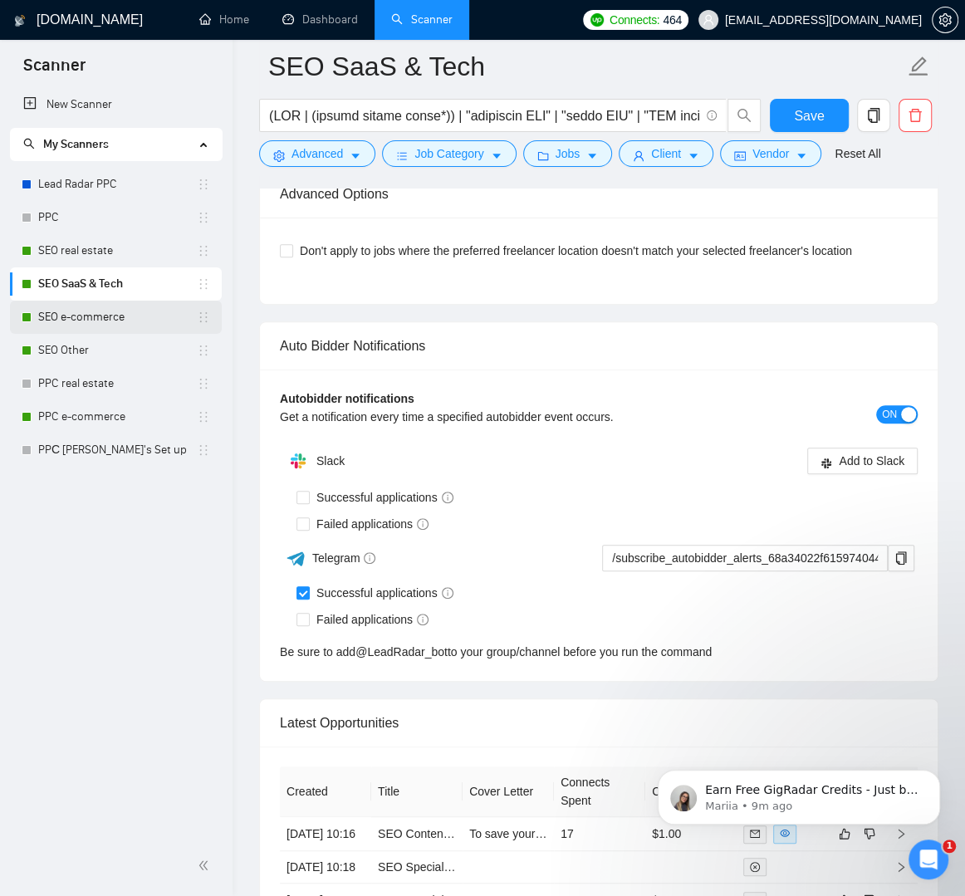
click at [67, 320] on link "SEO e-commerce" at bounding box center [117, 317] width 159 height 33
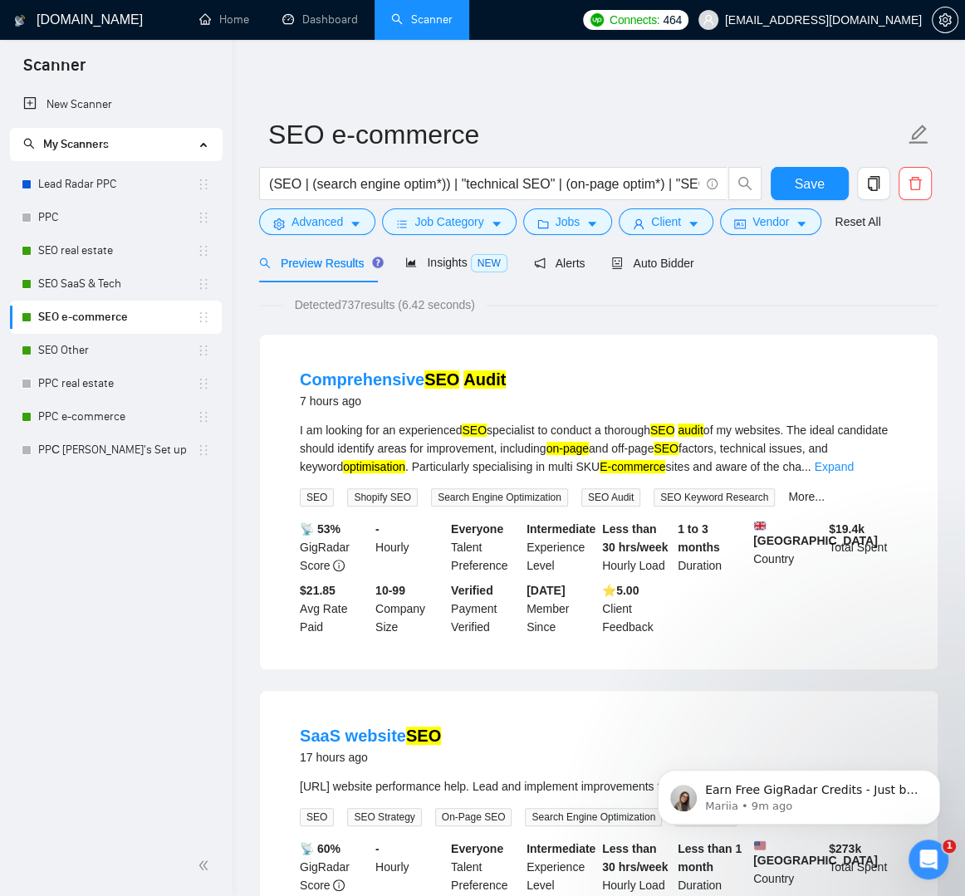
click at [680, 264] on span "Auto Bidder" at bounding box center [652, 263] width 82 height 13
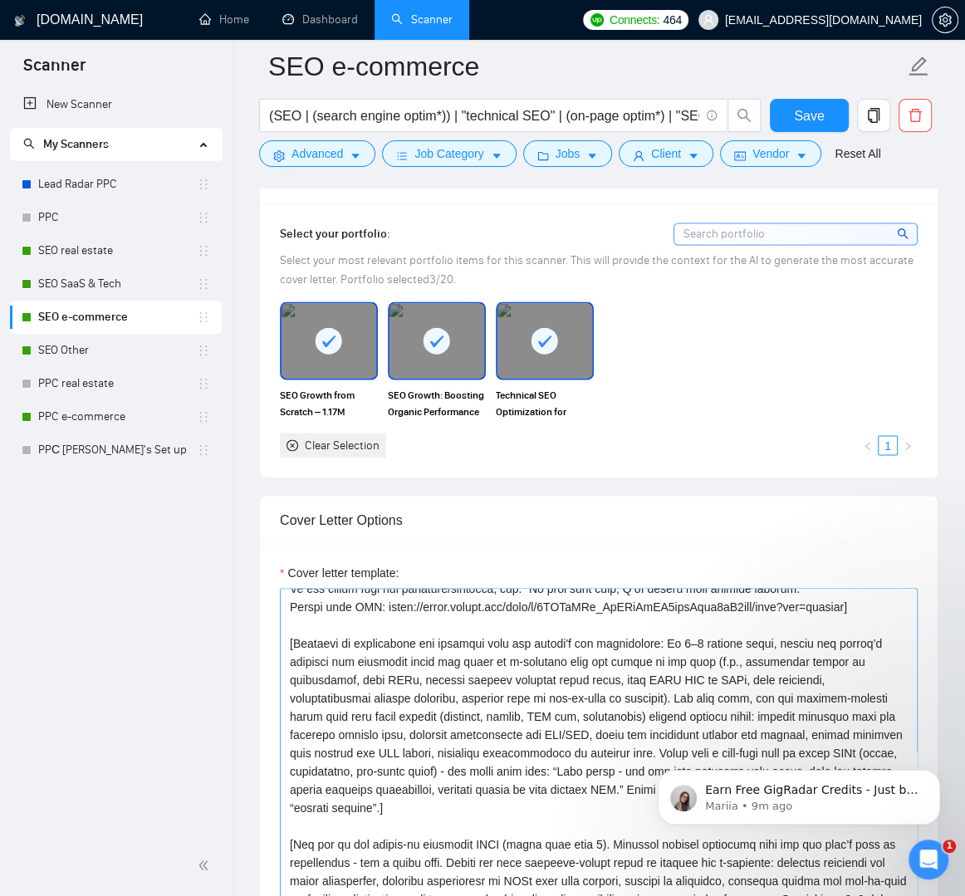
scroll to position [53, 0]
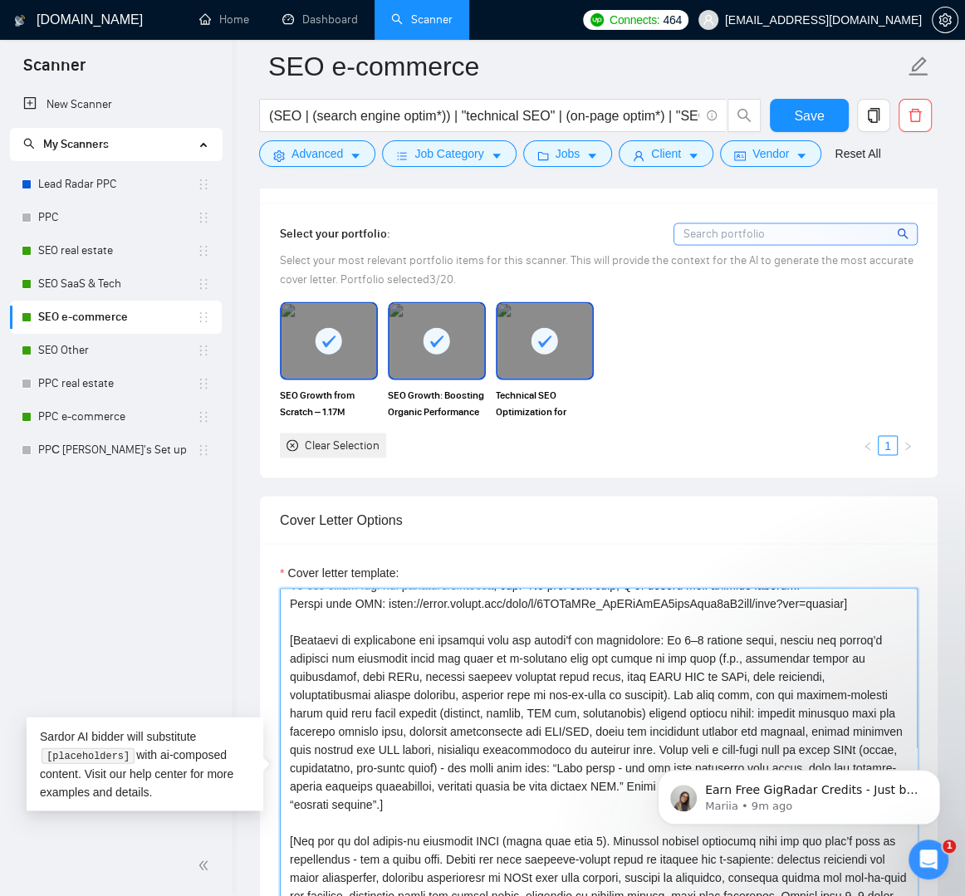
drag, startPoint x: 375, startPoint y: 603, endPoint x: 465, endPoint y: 599, distance: 89.7
click at [464, 599] on textarea "Cover letter template:" at bounding box center [599, 775] width 638 height 374
drag, startPoint x: 856, startPoint y: 599, endPoint x: 378, endPoint y: 594, distance: 478.3
click at [378, 594] on textarea "Cover letter template:" at bounding box center [599, 775] width 638 height 374
paste textarea "w9qZj6uSoPkVZpcHwhYd3lmkRBYtEBbZ/view?usp=share_link"
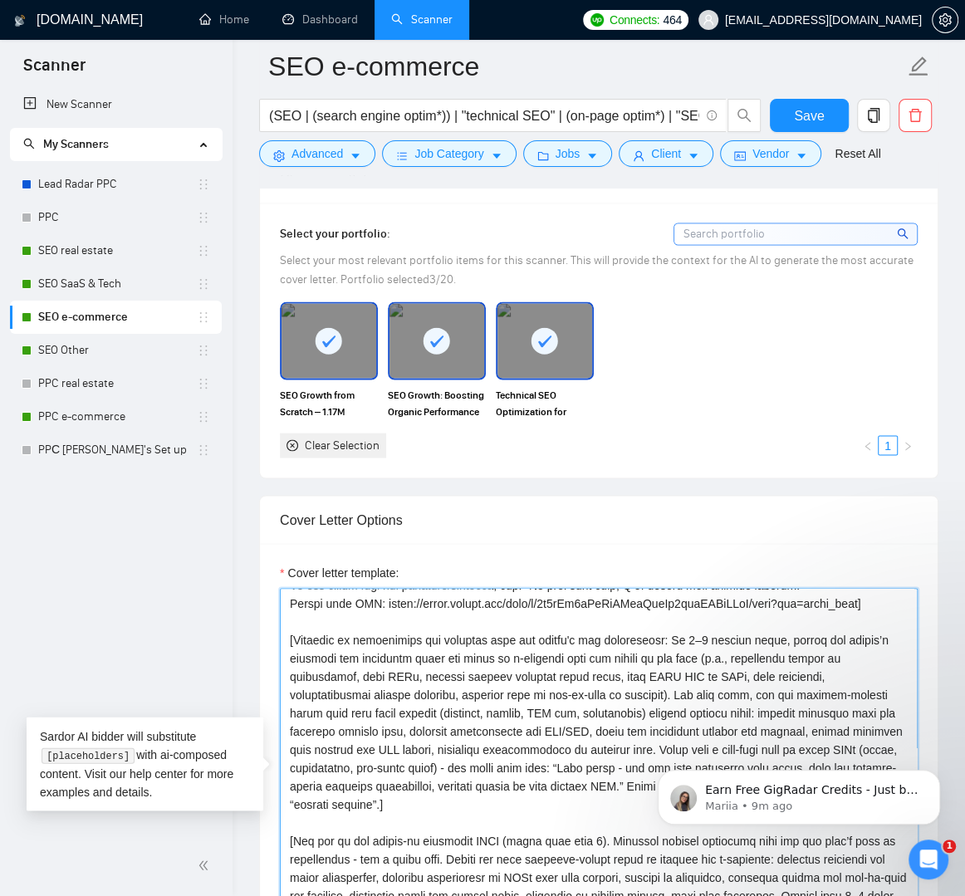
click at [762, 605] on textarea "Cover letter template:" at bounding box center [599, 775] width 638 height 374
drag, startPoint x: 414, startPoint y: 607, endPoint x: 379, endPoint y: 609, distance: 35.7
click at [379, 609] on textarea "Cover letter template:" at bounding box center [599, 775] width 638 height 374
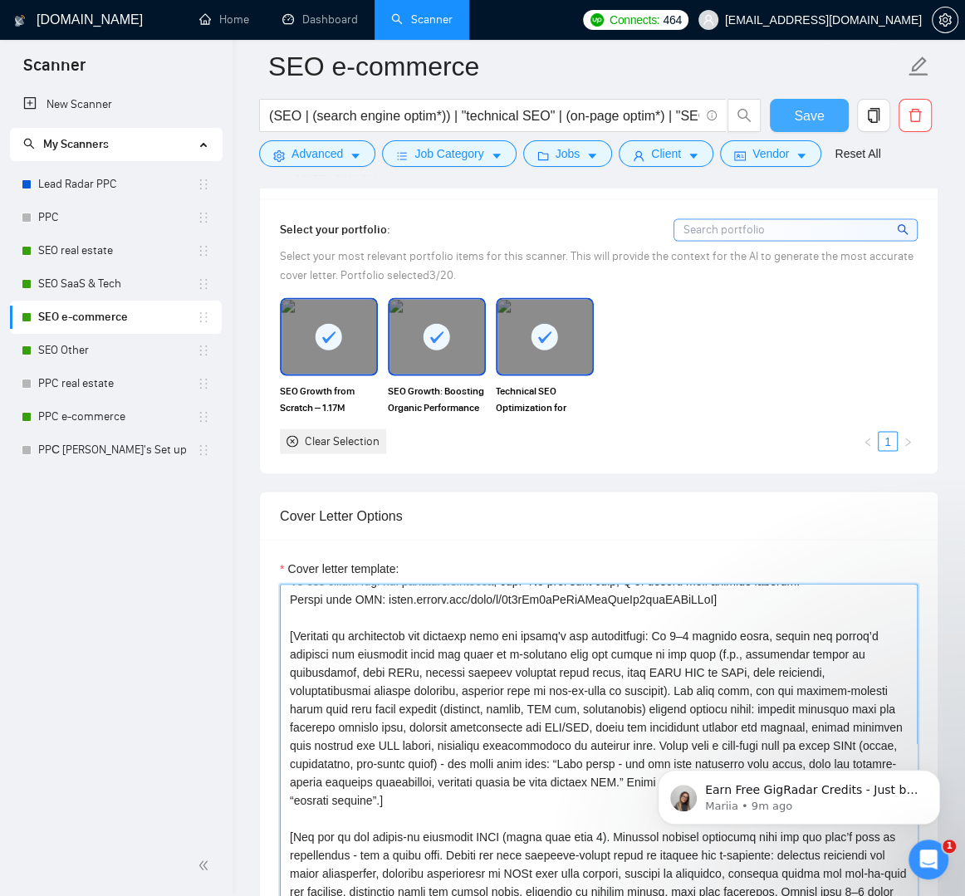
type textarea "[Lorem ipsu d sitam, consectet adip. Elitse doe tempo in utl etd magn: Al eni a…"
click at [833, 121] on button "Save" at bounding box center [809, 115] width 78 height 33
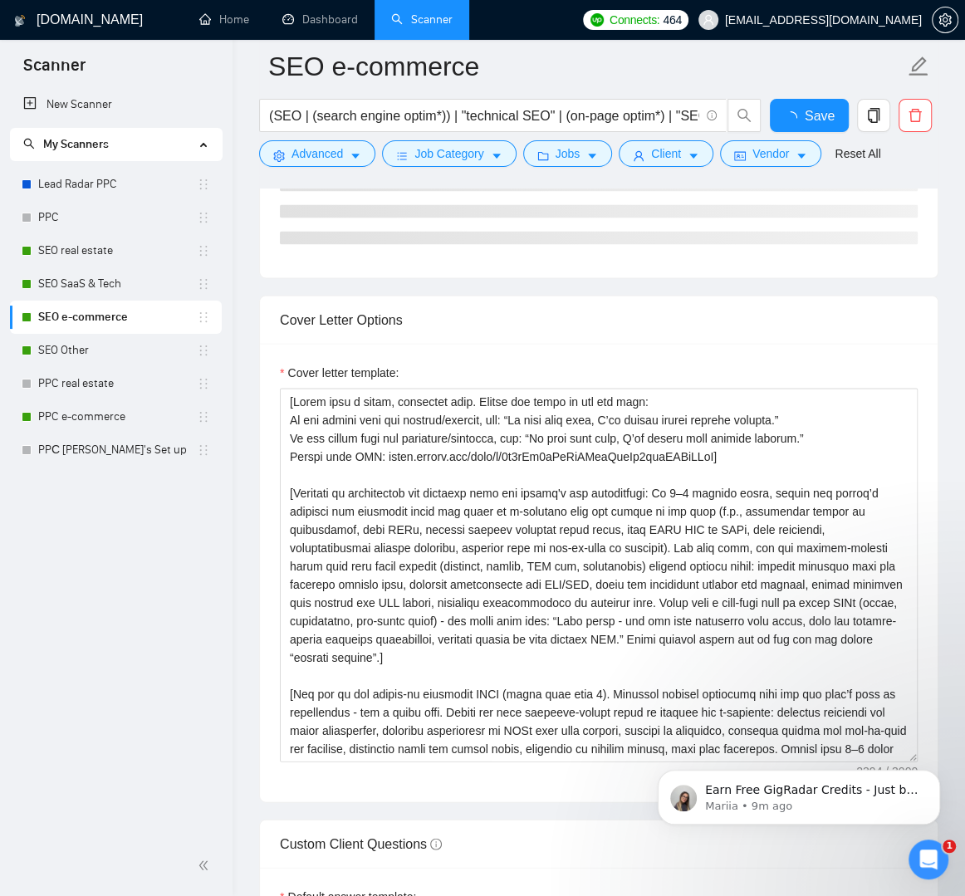
checkbox input "true"
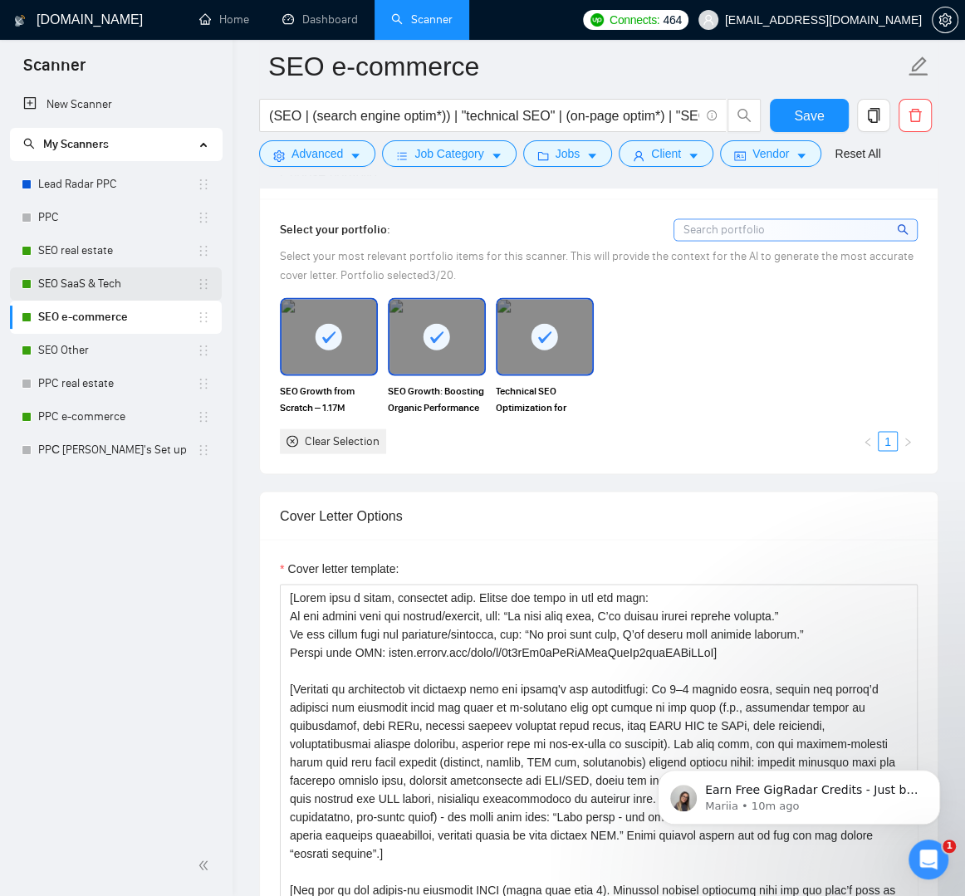
click at [90, 286] on link "SEO SaaS & Tech" at bounding box center [117, 283] width 159 height 33
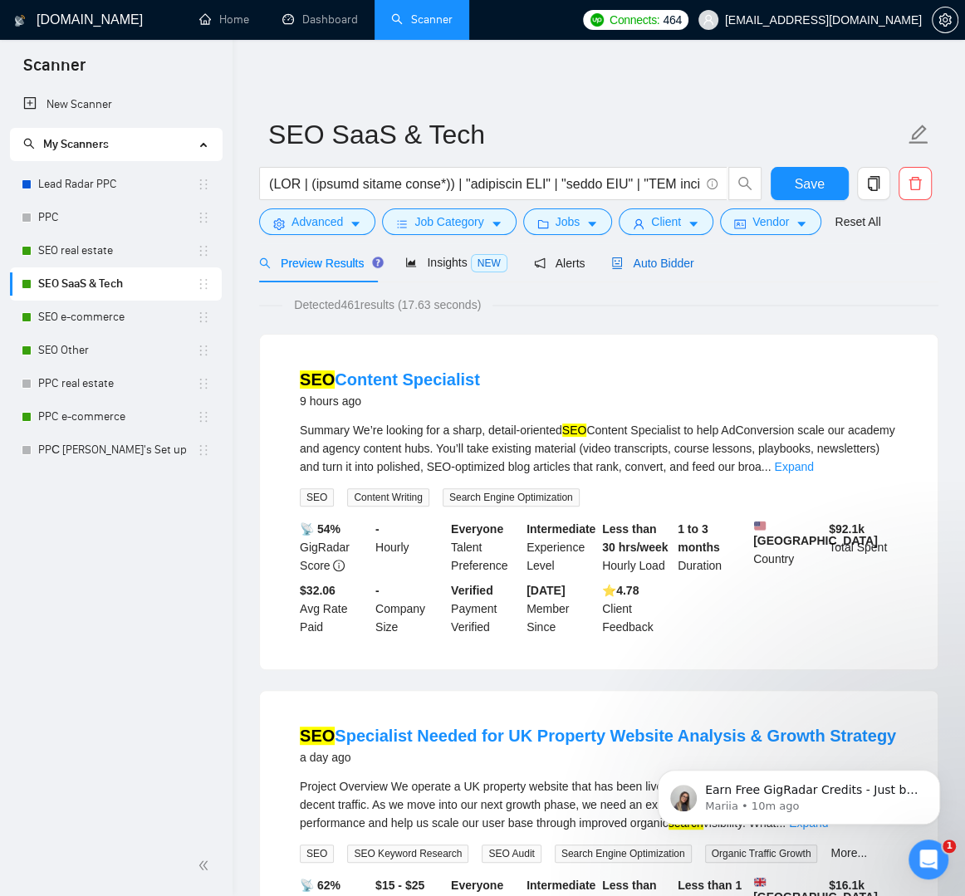
click at [648, 267] on span "Auto Bidder" at bounding box center [652, 263] width 82 height 13
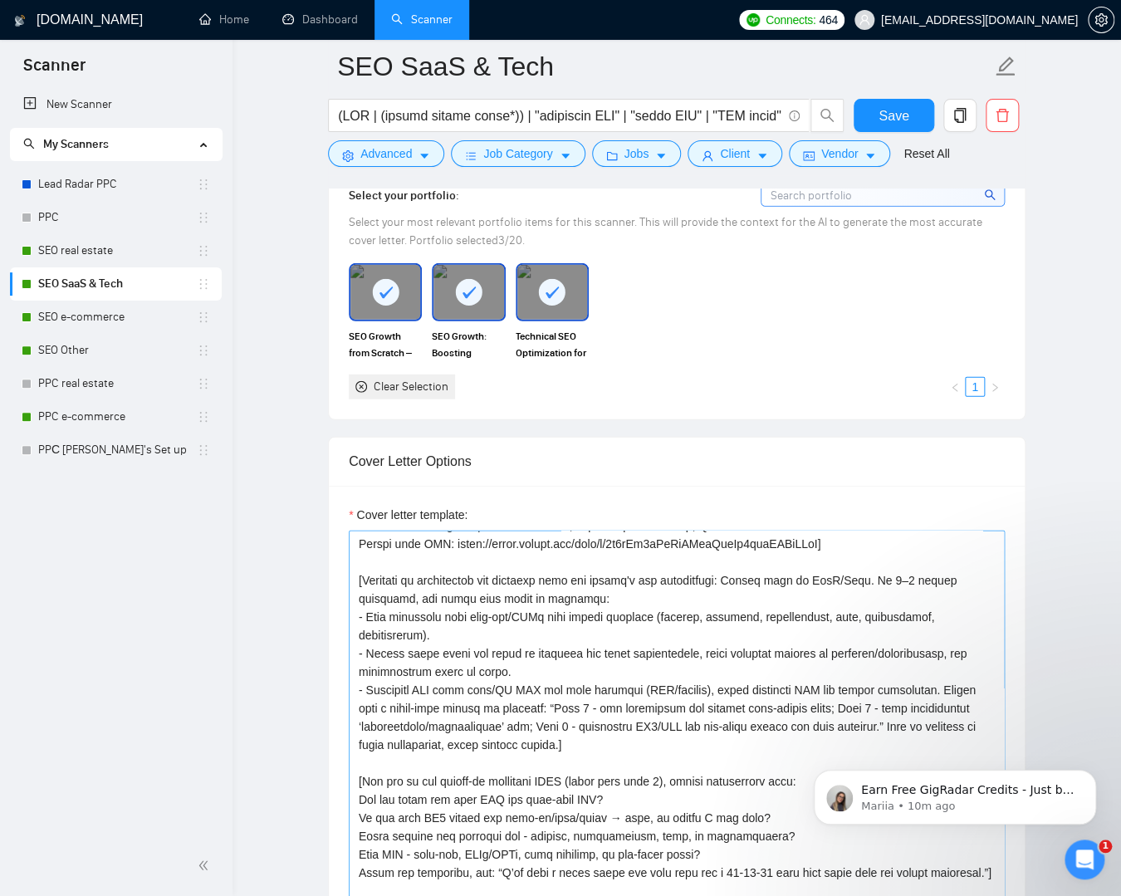
scroll to position [52, 0]
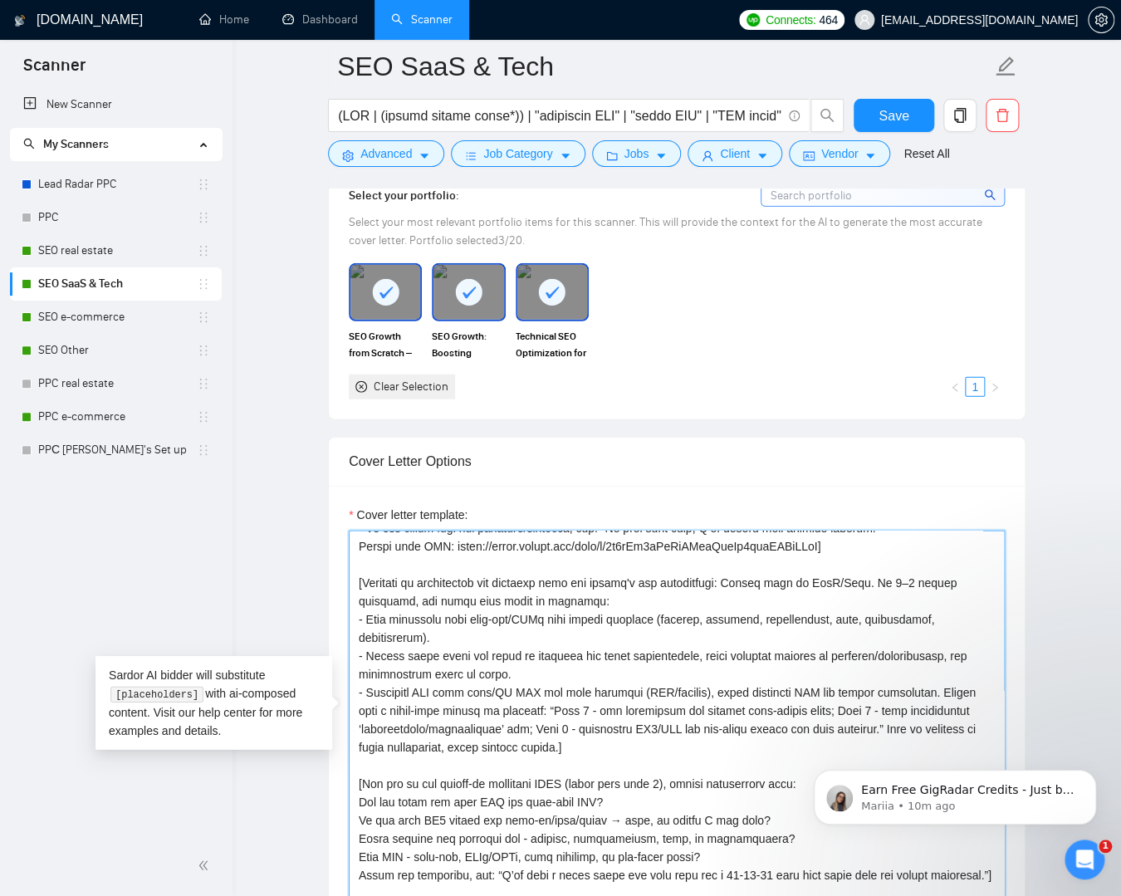
drag, startPoint x: 835, startPoint y: 533, endPoint x: 622, endPoint y: 546, distance: 213.7
click at [623, 546] on textarea "Cover letter template:" at bounding box center [677, 718] width 656 height 374
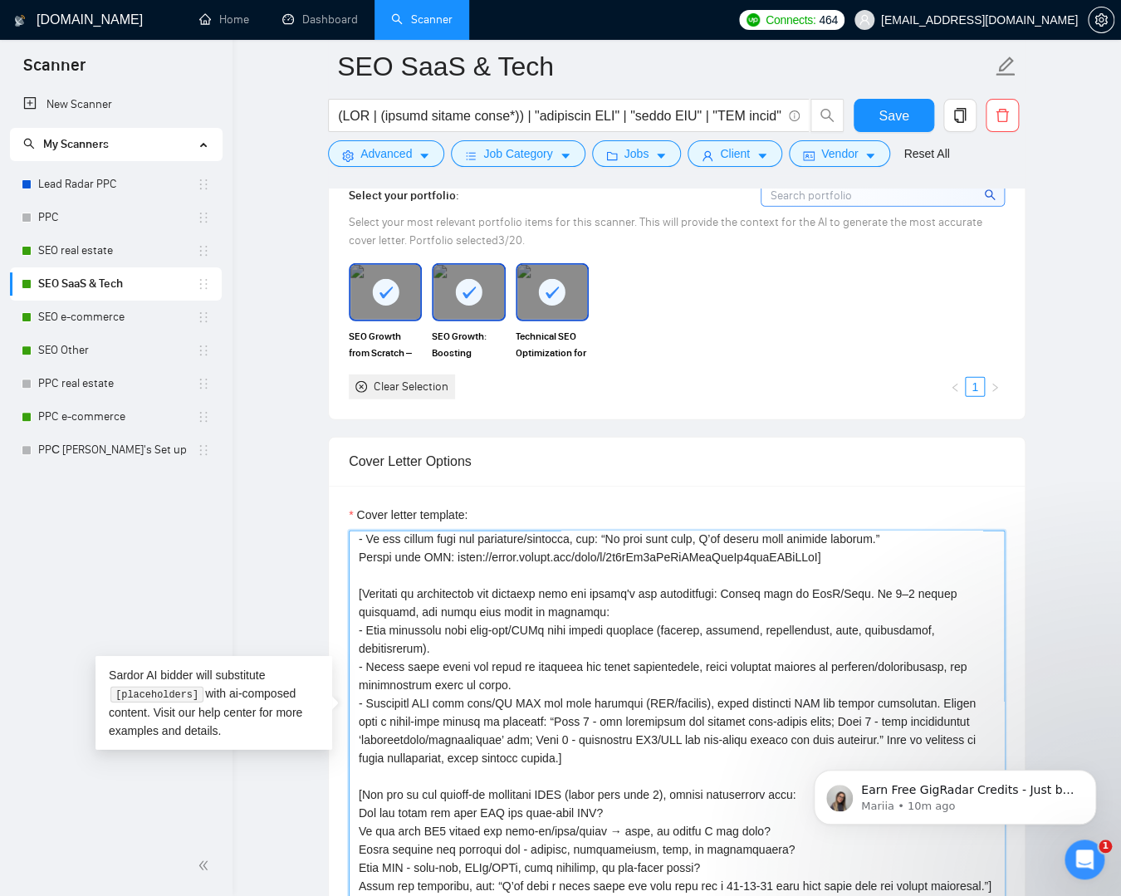
scroll to position [36, 0]
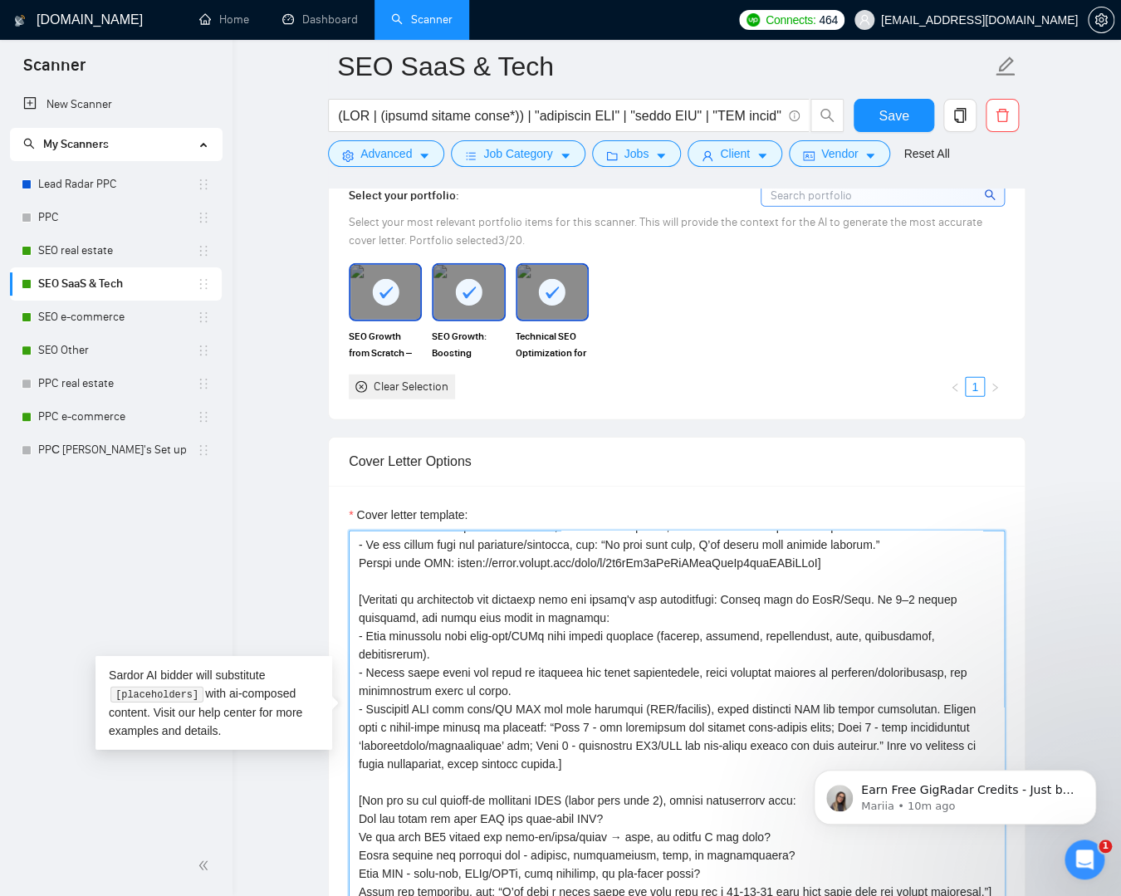
drag, startPoint x: 448, startPoint y: 544, endPoint x: 833, endPoint y: 565, distance: 385.8
click at [833, 565] on textarea "Cover letter template:" at bounding box center [677, 718] width 656 height 374
paste textarea "/view?usp=share_link"
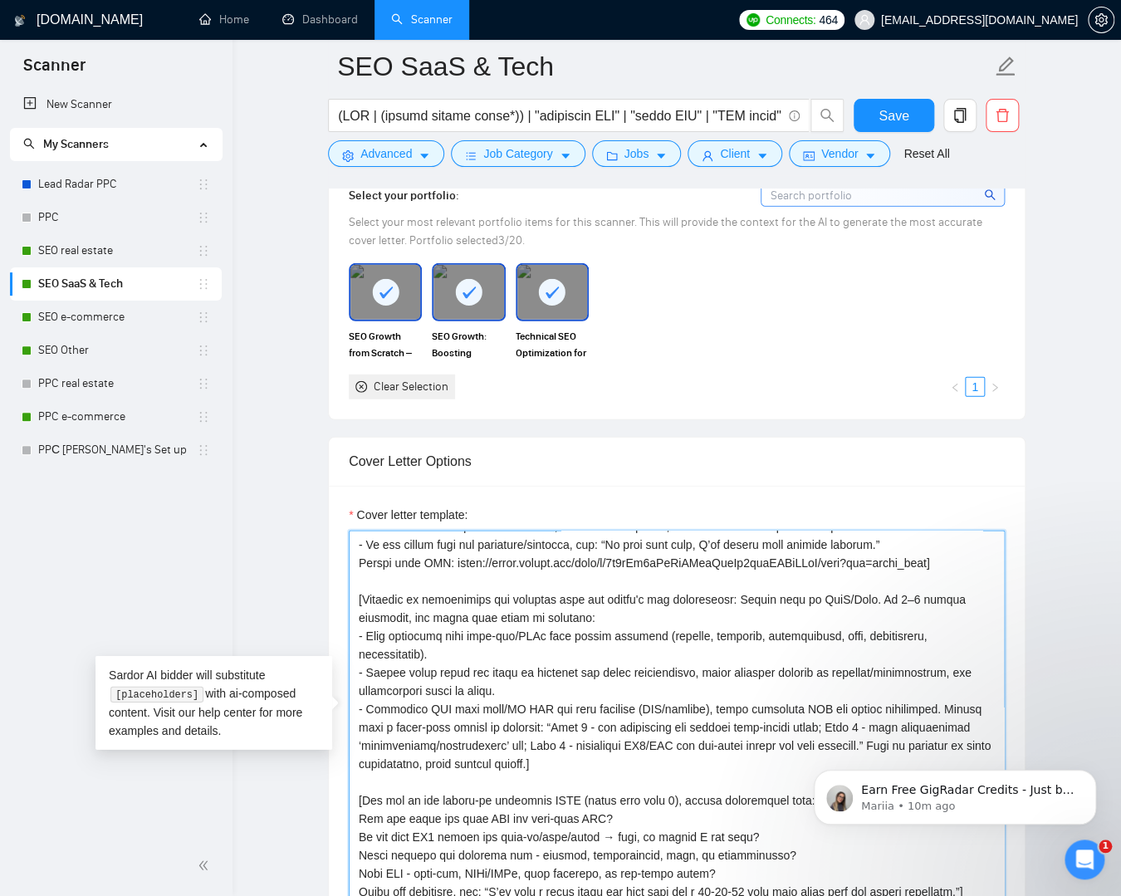
click at [833, 559] on textarea "Cover letter template:" at bounding box center [677, 718] width 656 height 374
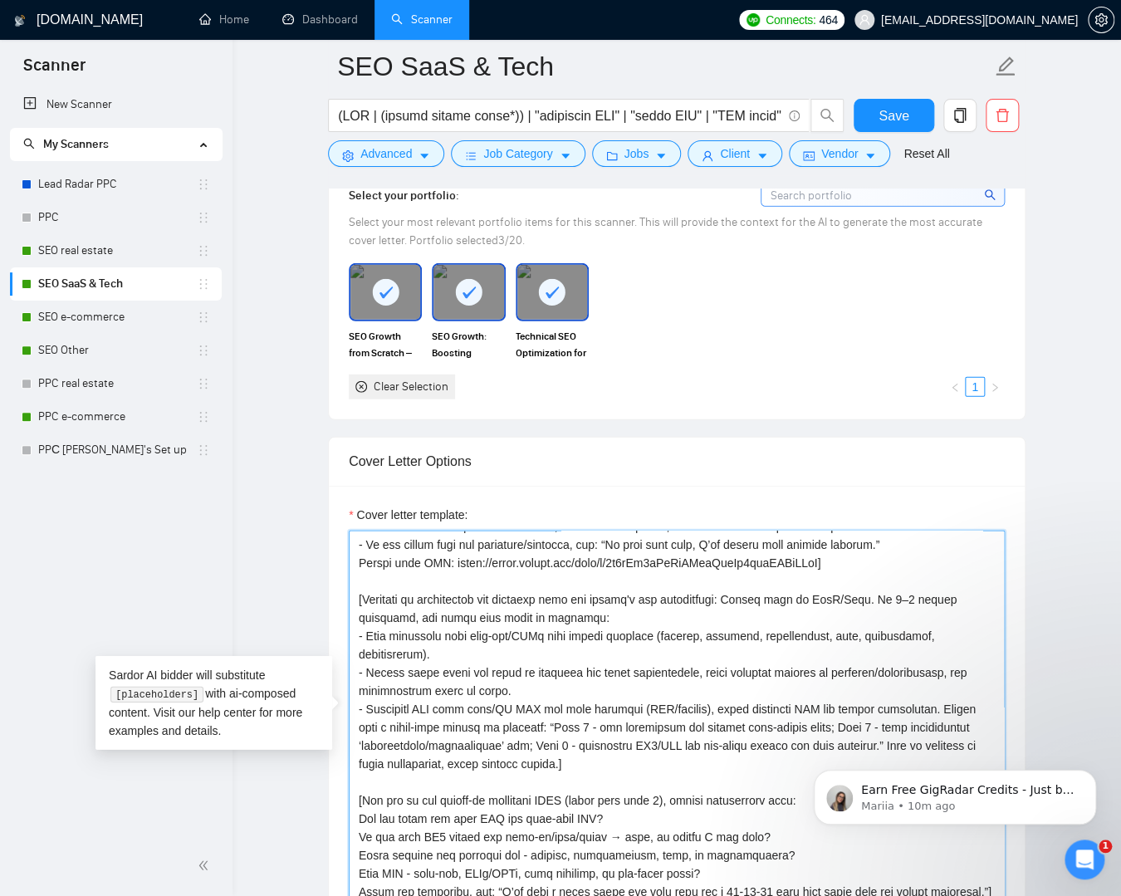
drag, startPoint x: 485, startPoint y: 565, endPoint x: 448, endPoint y: 562, distance: 37.4
click at [448, 562] on textarea "Cover letter template:" at bounding box center [677, 718] width 656 height 374
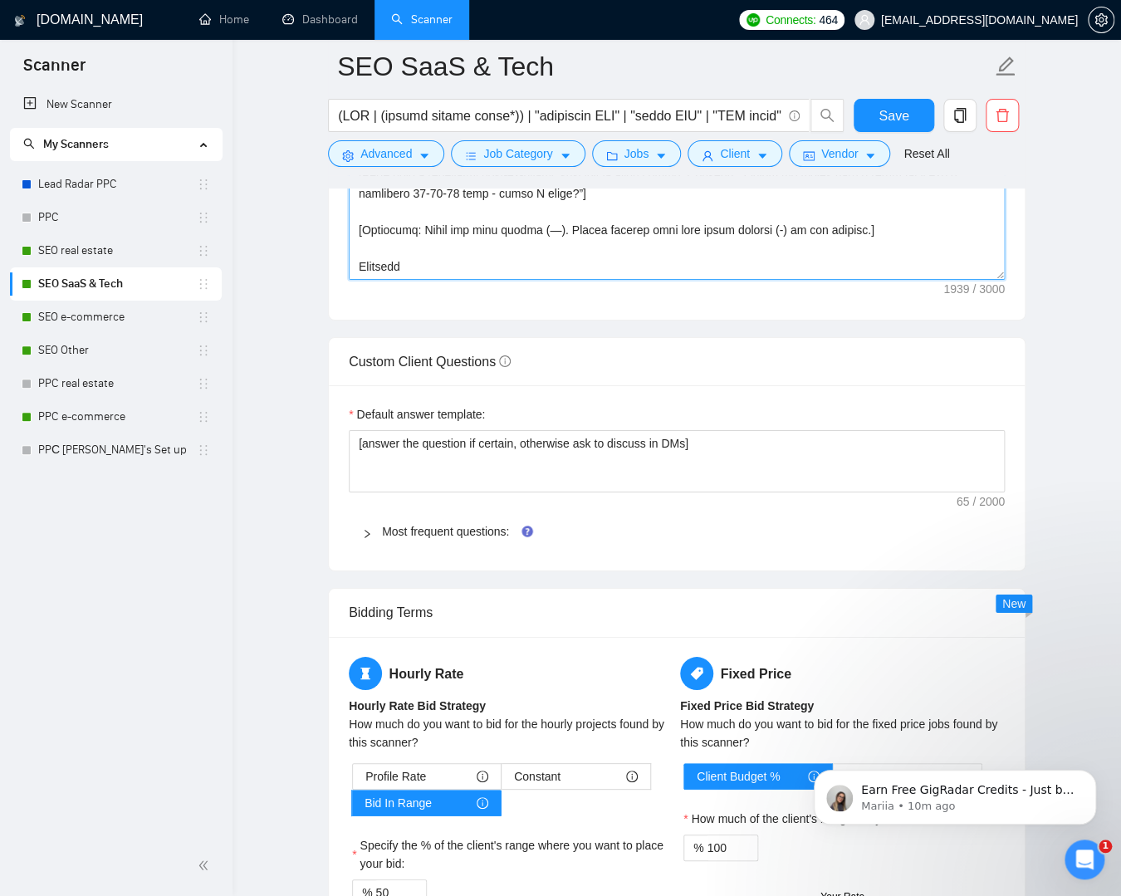
scroll to position [2277, 0]
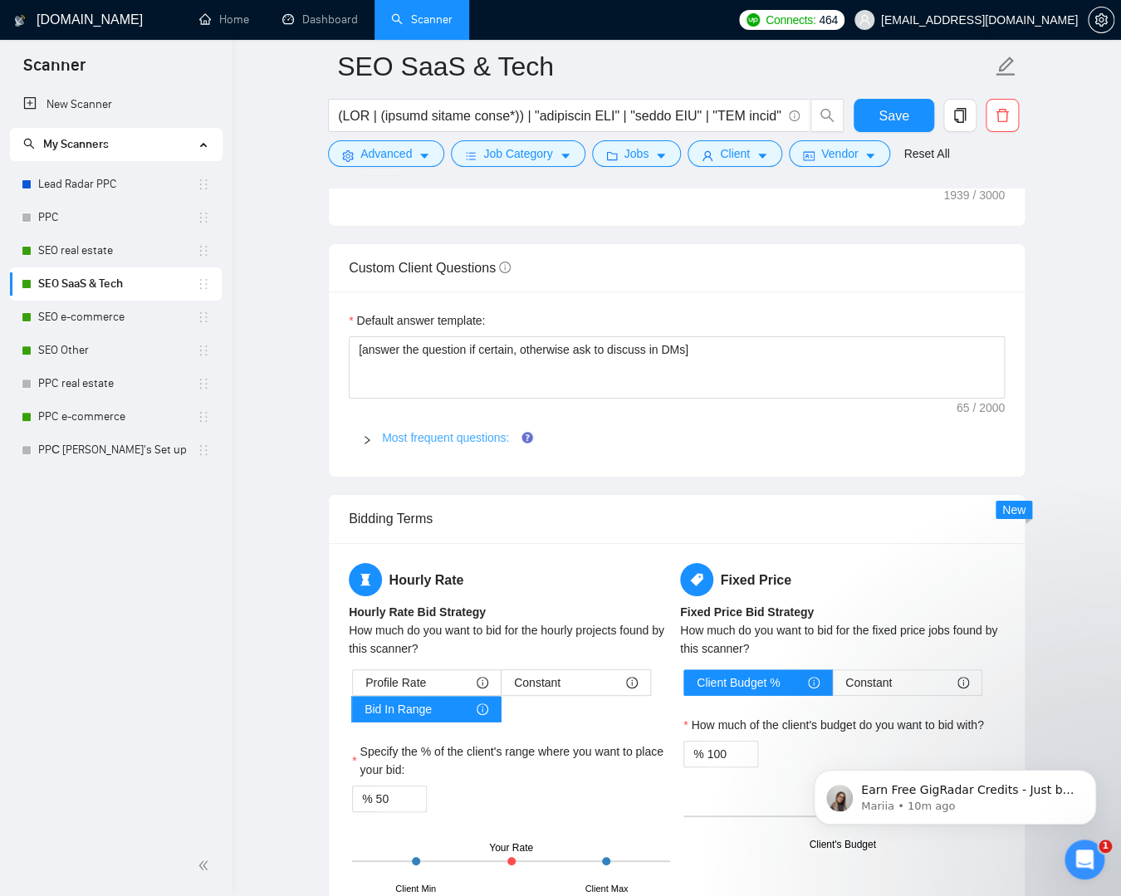
type textarea "[Lorem ipsu d sitam, consectet adip. Elitse DOE tempo in utl etd magn: - Al eni…"
click at [489, 437] on link "Most frequent questions:" at bounding box center [445, 437] width 127 height 13
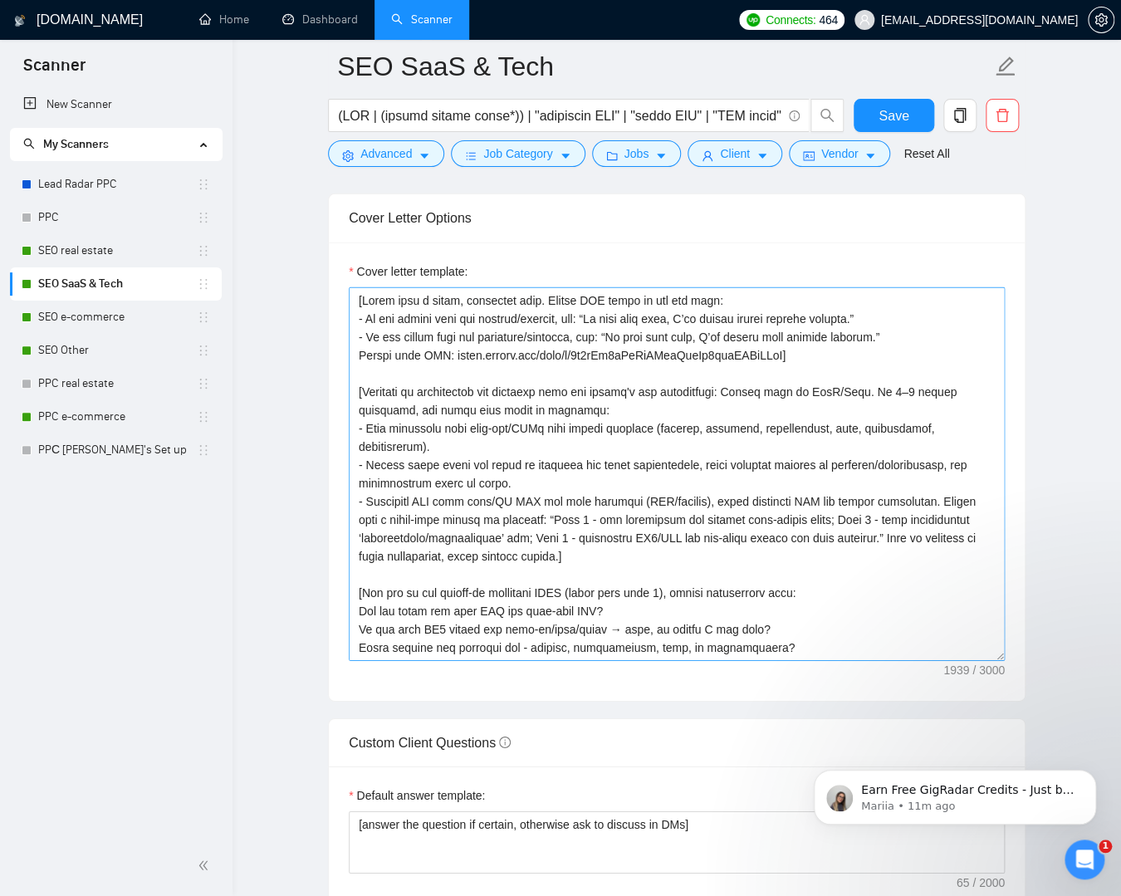
scroll to position [1777, 0]
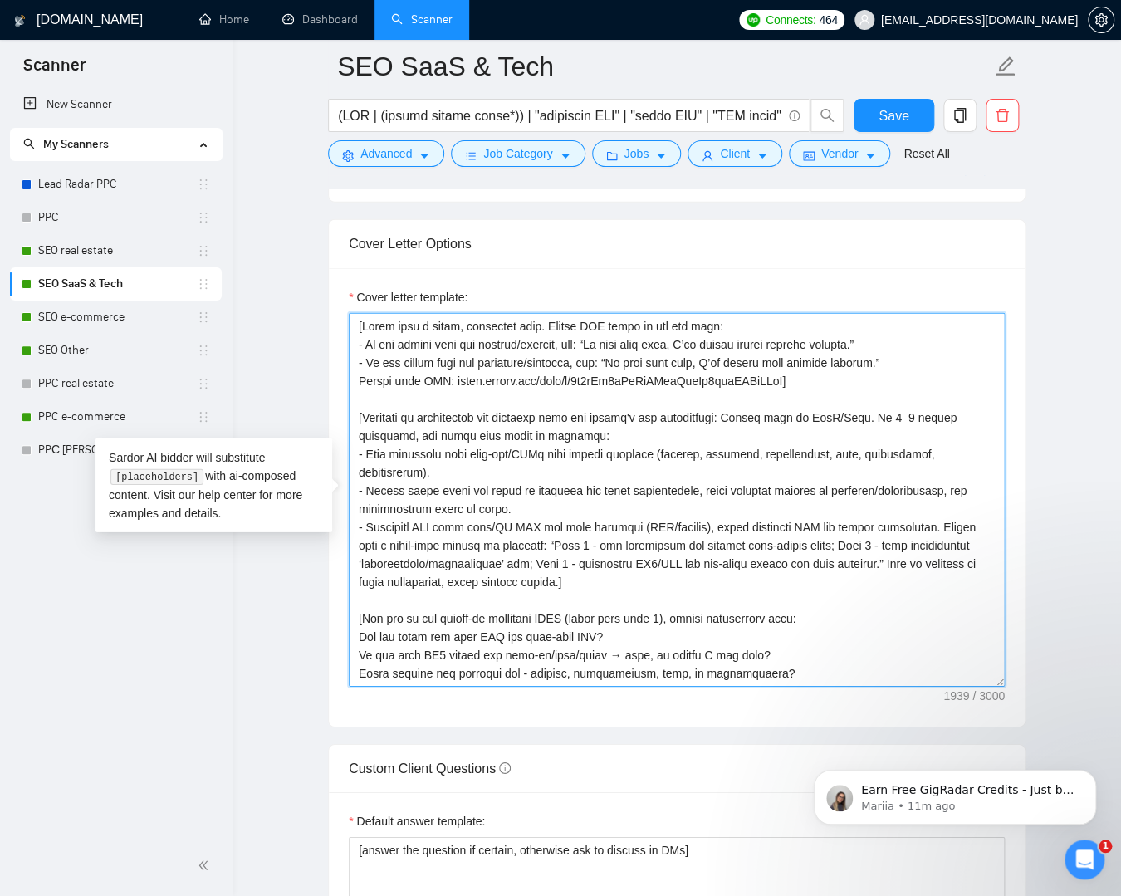
drag, startPoint x: 811, startPoint y: 374, endPoint x: 335, endPoint y: 360, distance: 476.0
click at [335, 360] on div "Cover letter template:" at bounding box center [677, 497] width 696 height 458
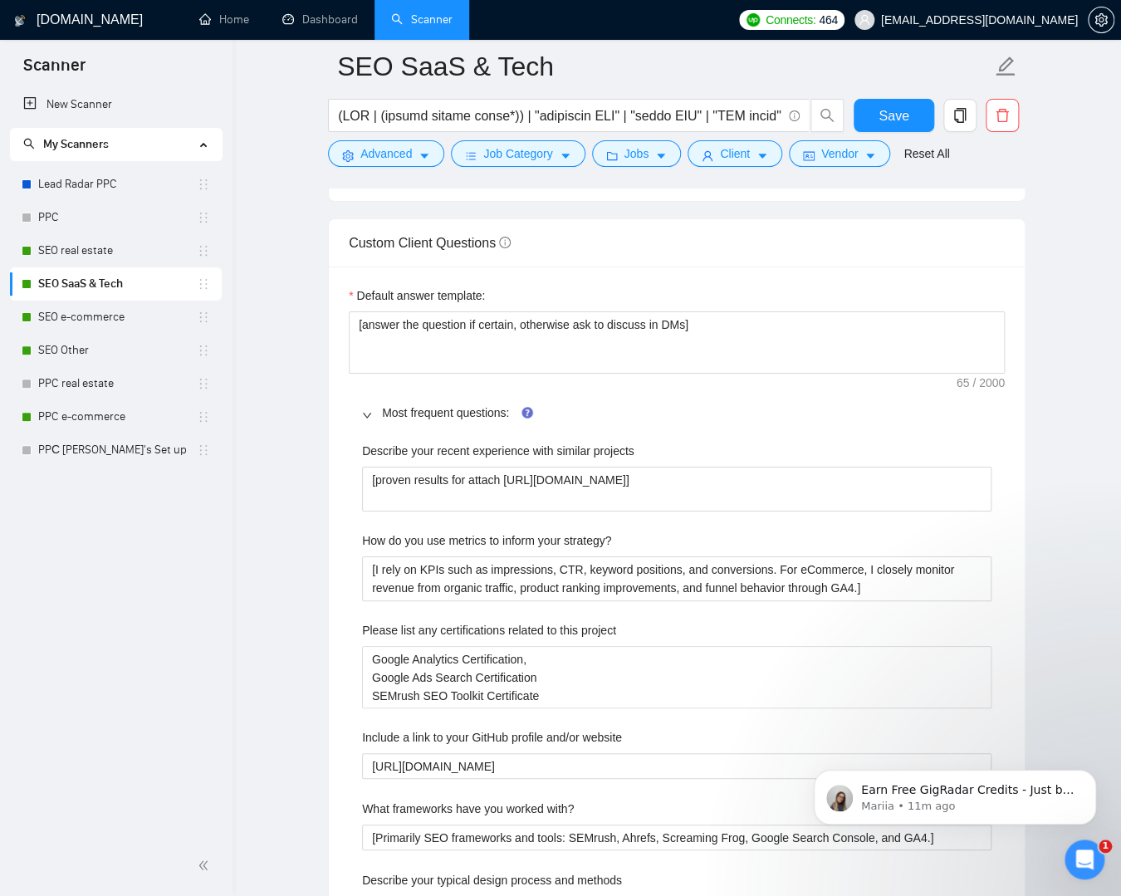
scroll to position [2514, 0]
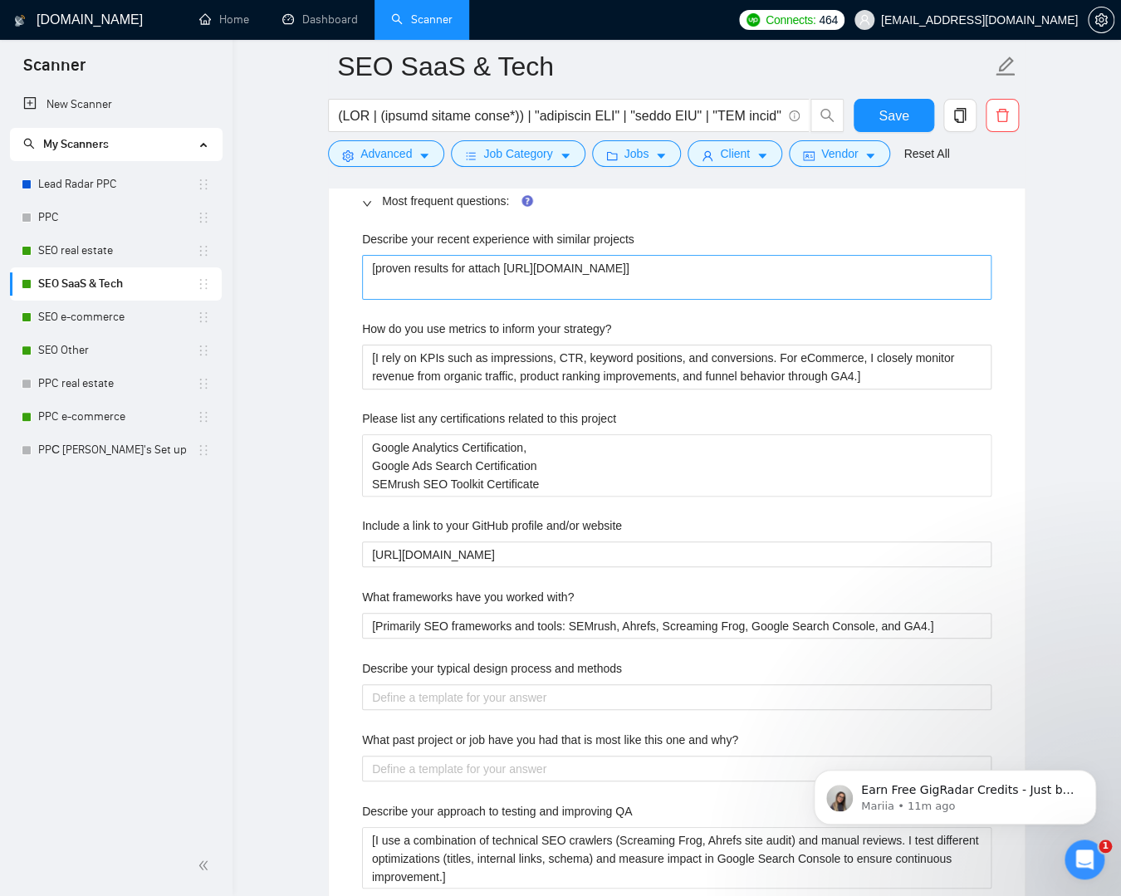
type textarea "[Lorem ipsu d sitam, consectet adip. Elitse DOE tempo in utl etd magn: - Al eni…"
drag, startPoint x: 509, startPoint y: 267, endPoint x: 448, endPoint y: 281, distance: 62.4
click at [448, 281] on projects "[proven results for attach [URL][DOMAIN_NAME]]" at bounding box center [676, 277] width 629 height 45
paste projects "w9qZj6uSoPkVZpcHwhYd3lmkRBYtEBbZ/view?usp=shar"
type projects "[proven results for attach [URL][DOMAIN_NAME]]"
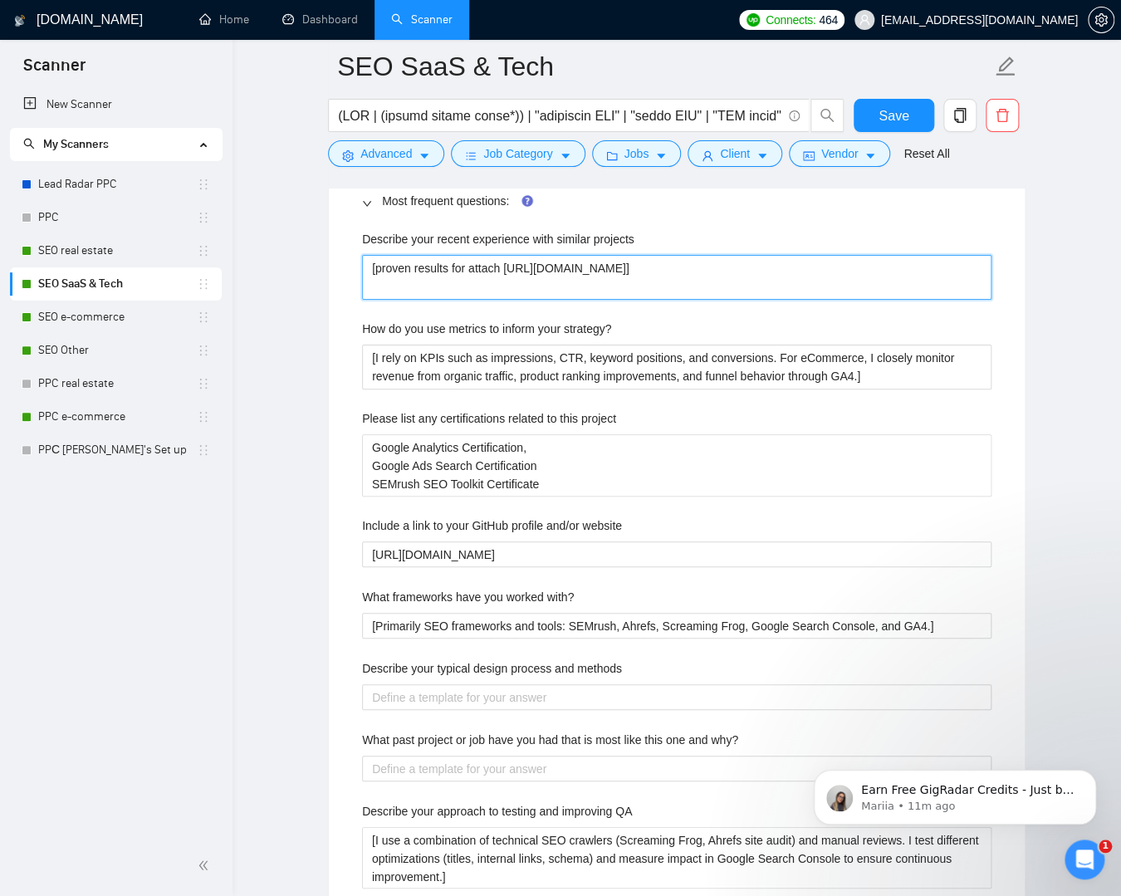
click at [894, 260] on projects "[proven results for attach [URL][DOMAIN_NAME]]" at bounding box center [676, 277] width 629 height 45
type projects "[proven results for attach [URL][DOMAIN_NAME]]"
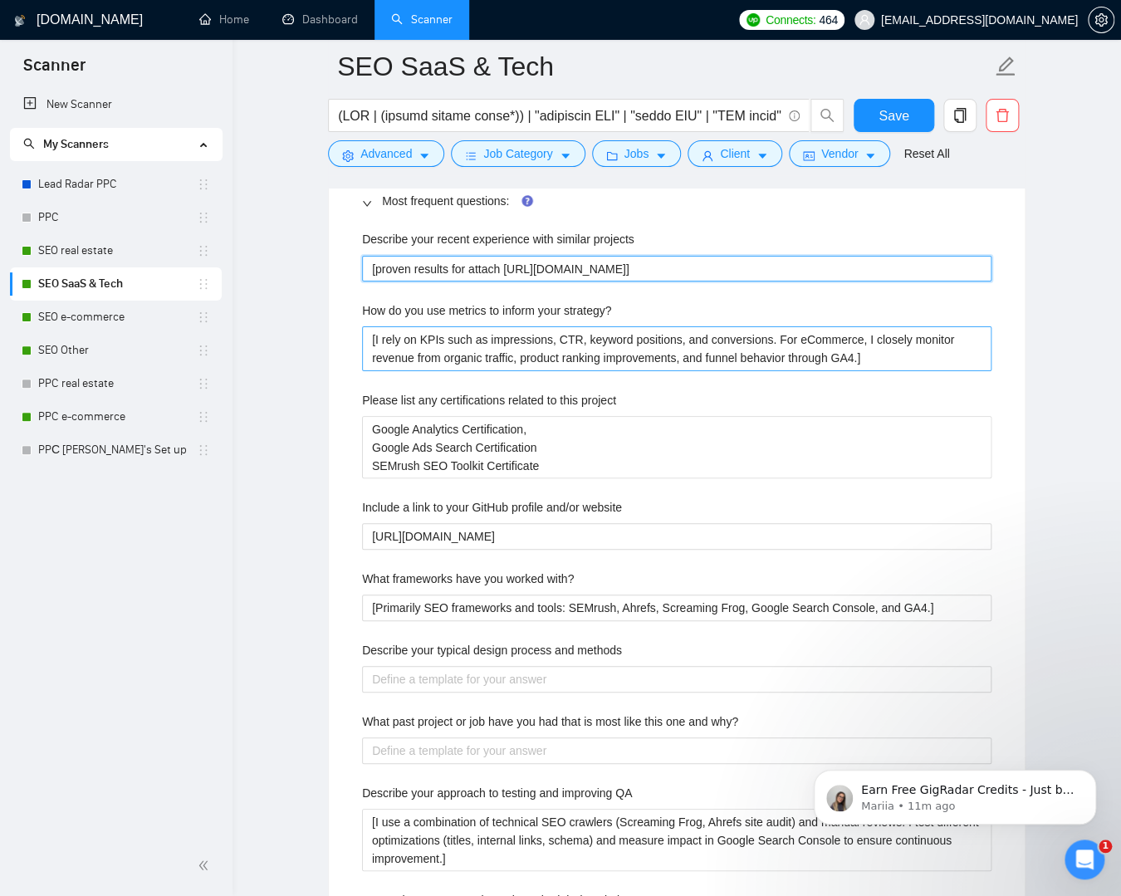
type projects "[proven results for attach [URL][DOMAIN_NAME]]"
drag, startPoint x: 546, startPoint y: 265, endPoint x: 524, endPoint y: 265, distance: 22.4
click at [524, 265] on projects "[proven results for attach [URL][DOMAIN_NAME]]" at bounding box center [676, 269] width 629 height 27
drag, startPoint x: 512, startPoint y: 263, endPoint x: 548, endPoint y: 258, distance: 36.0
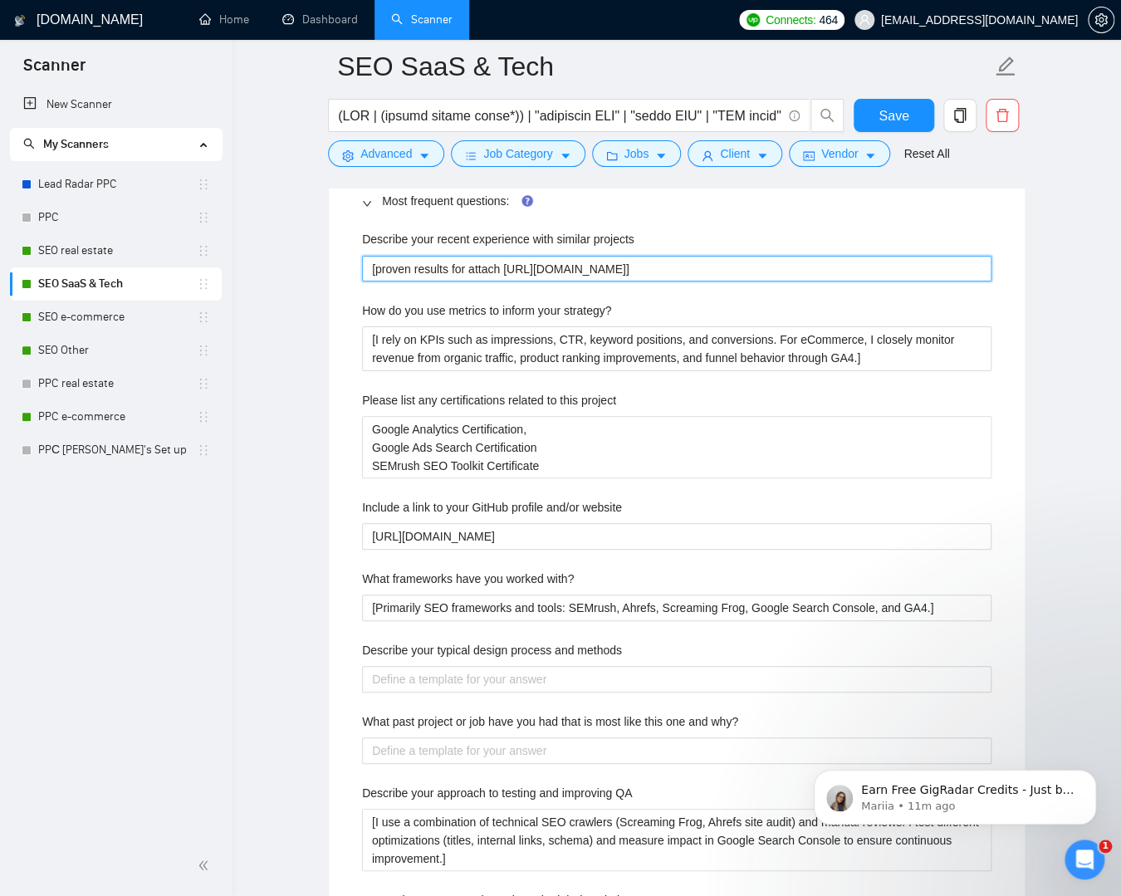
click at [548, 258] on projects "[proven results for attach [URL][DOMAIN_NAME]]" at bounding box center [676, 269] width 629 height 27
click at [546, 260] on projects "[proven results for attach [URL][DOMAIN_NAME]]" at bounding box center [676, 269] width 629 height 27
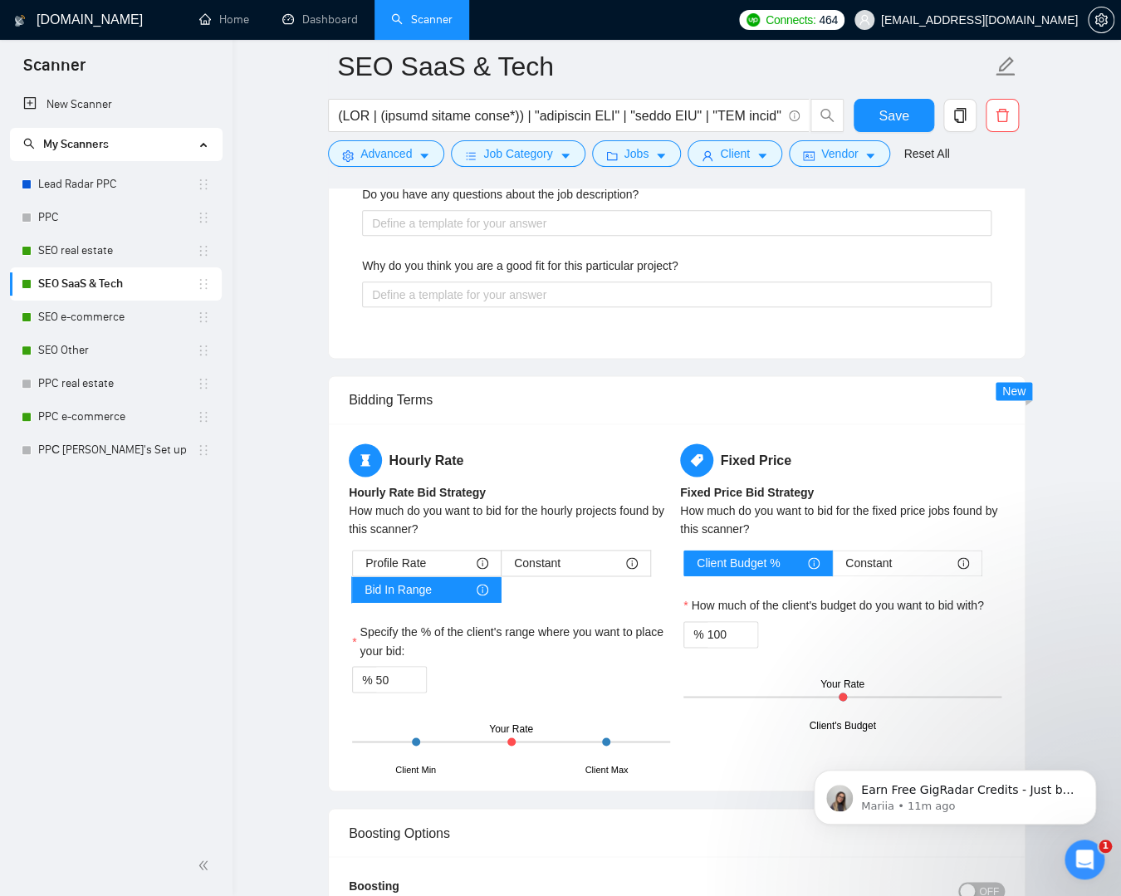
scroll to position [3235, 0]
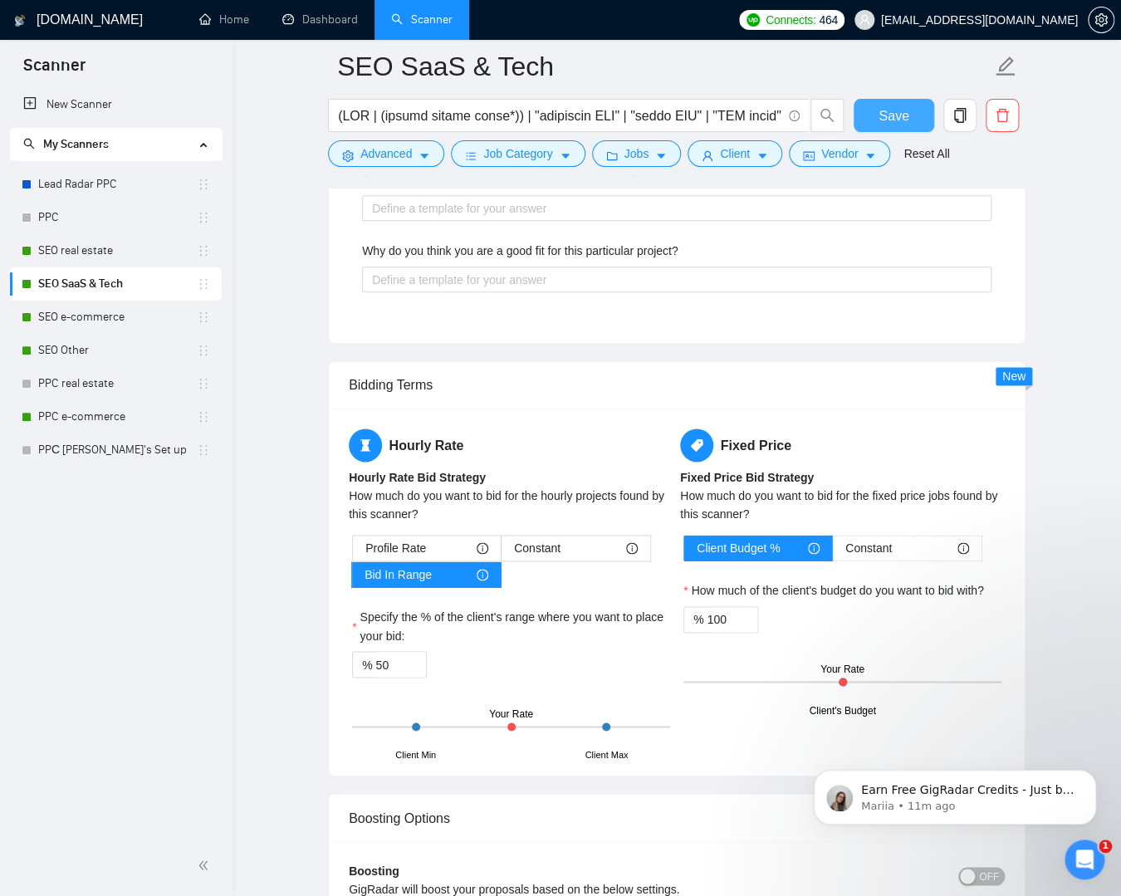
type projects "[proven results for attach [DOMAIN_NAME][URL]]"
click at [916, 120] on button "Save" at bounding box center [894, 115] width 81 height 33
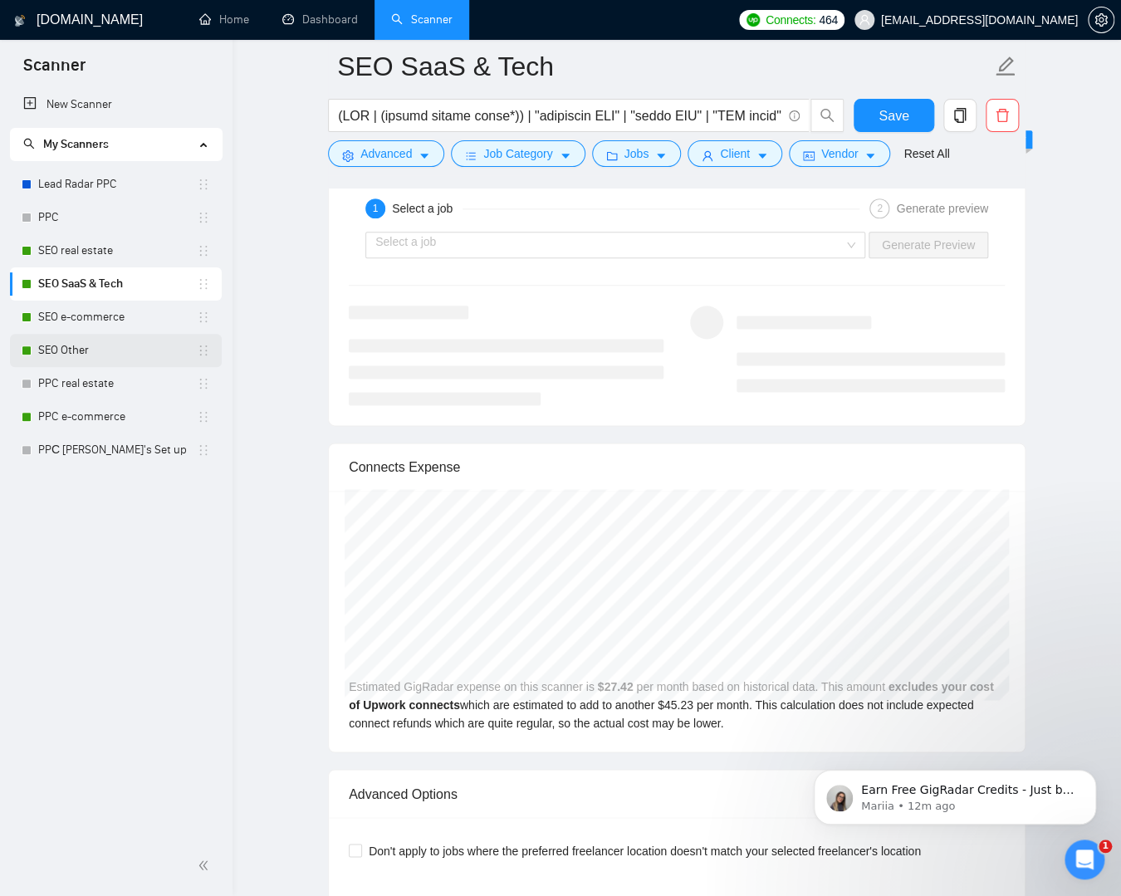
click at [130, 346] on link "SEO Other" at bounding box center [117, 350] width 159 height 33
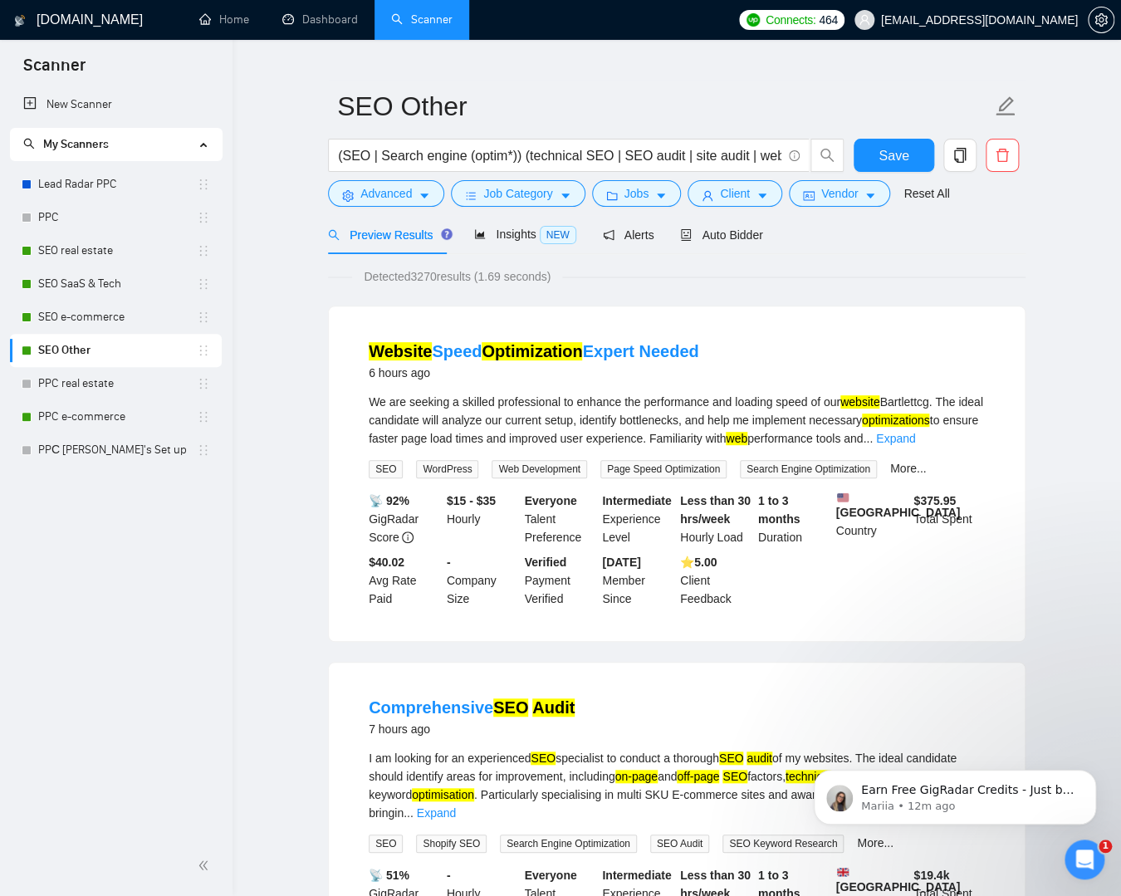
scroll to position [38, 0]
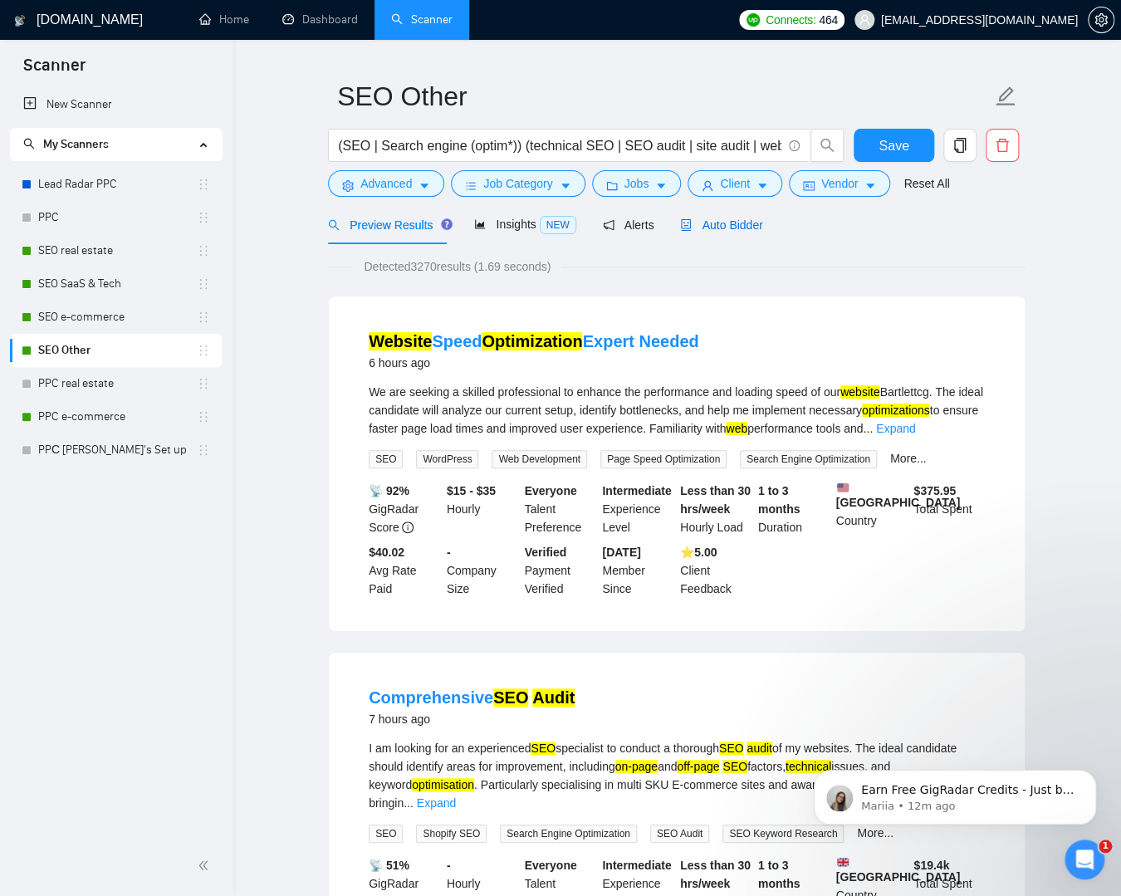
click at [756, 231] on span "Auto Bidder" at bounding box center [721, 224] width 82 height 13
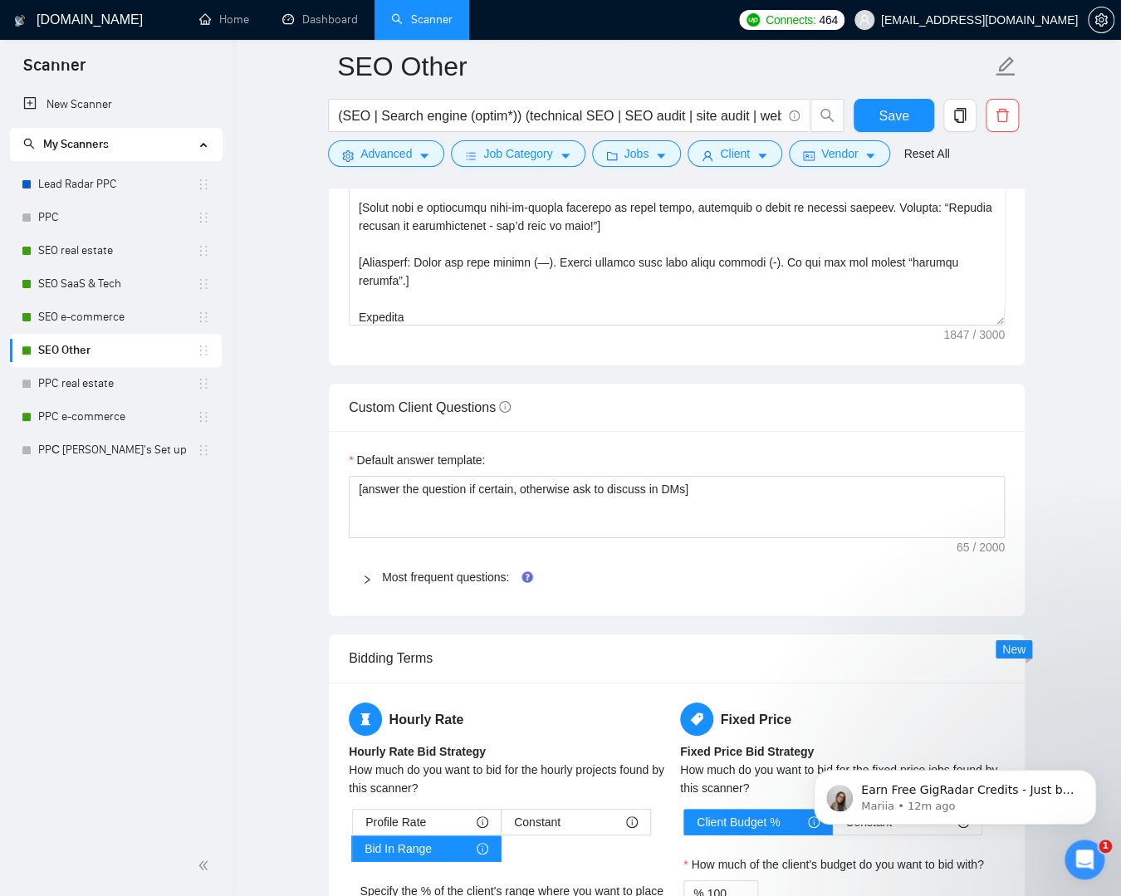
scroll to position [2164, 0]
click at [484, 585] on div "Most frequent questions:" at bounding box center [677, 578] width 656 height 38
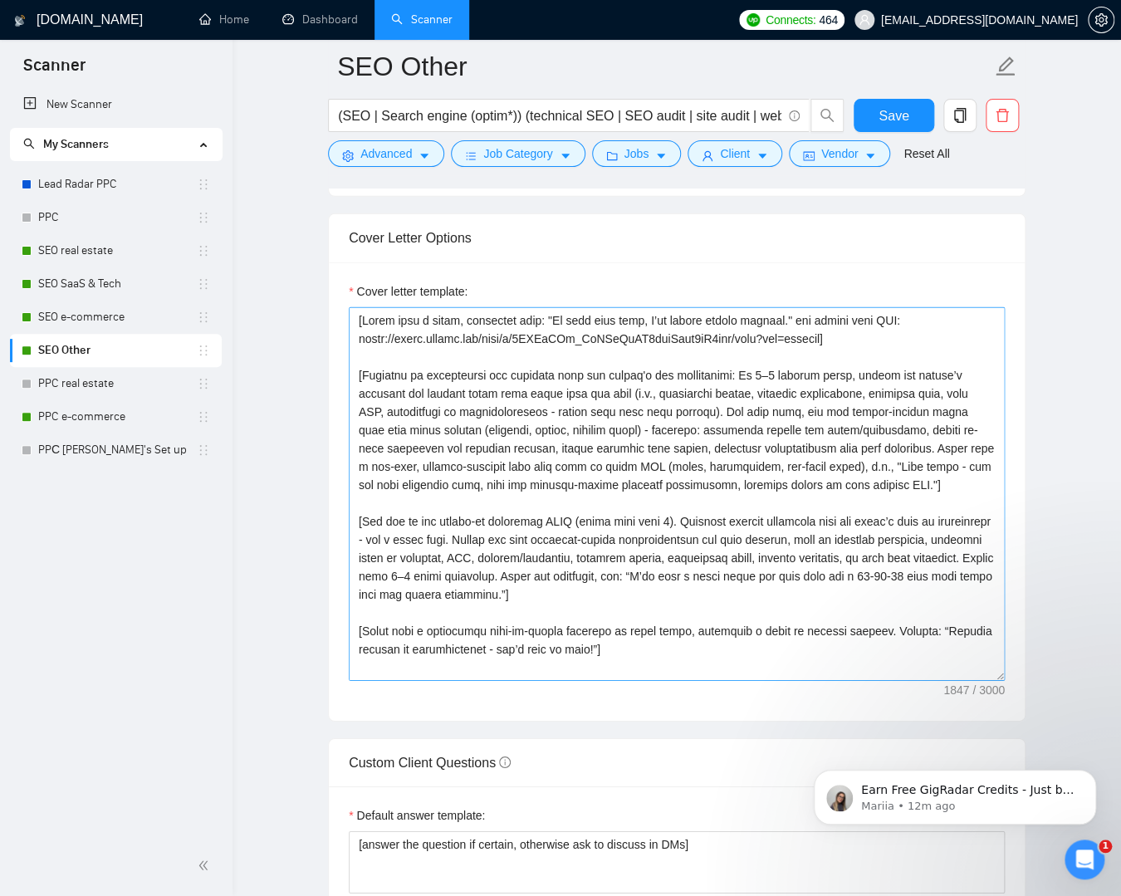
scroll to position [1774, 0]
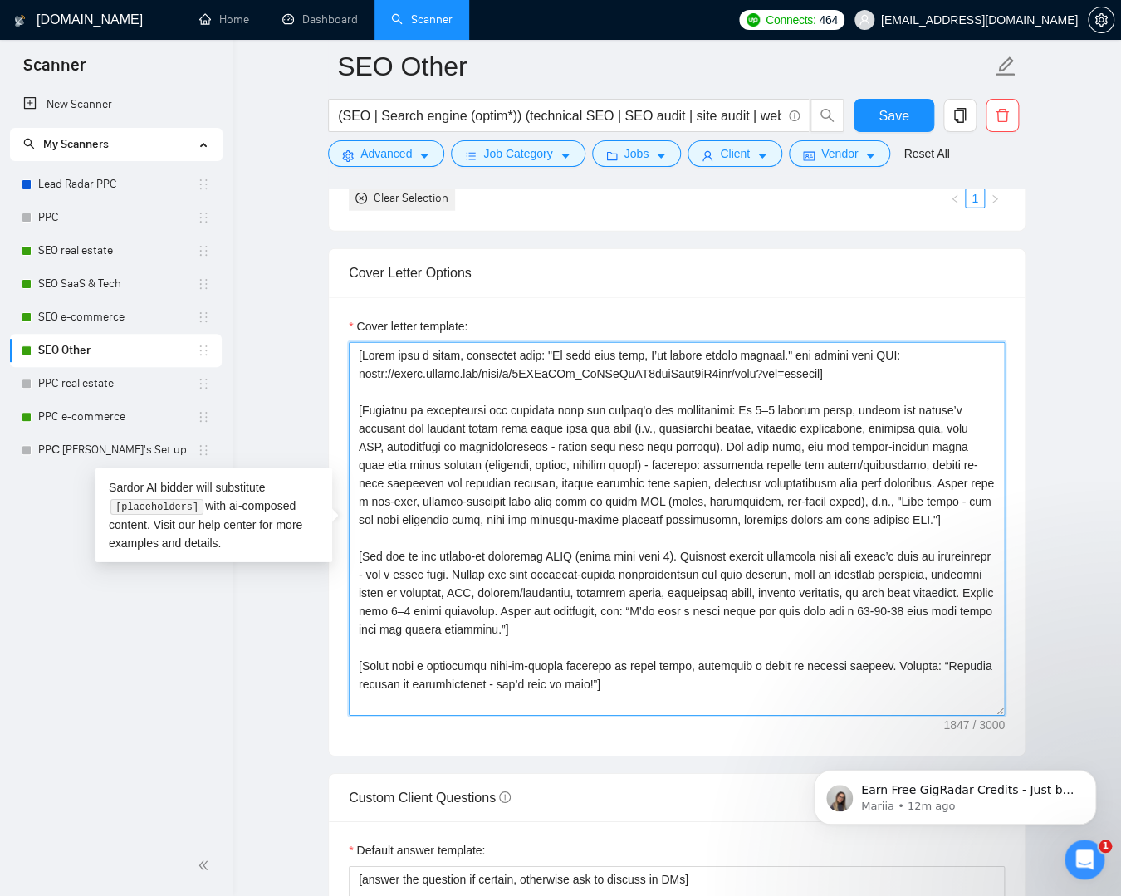
drag, startPoint x: 868, startPoint y: 370, endPoint x: 359, endPoint y: 340, distance: 509.9
click at [359, 342] on textarea "Cover letter template:" at bounding box center [677, 529] width 656 height 374
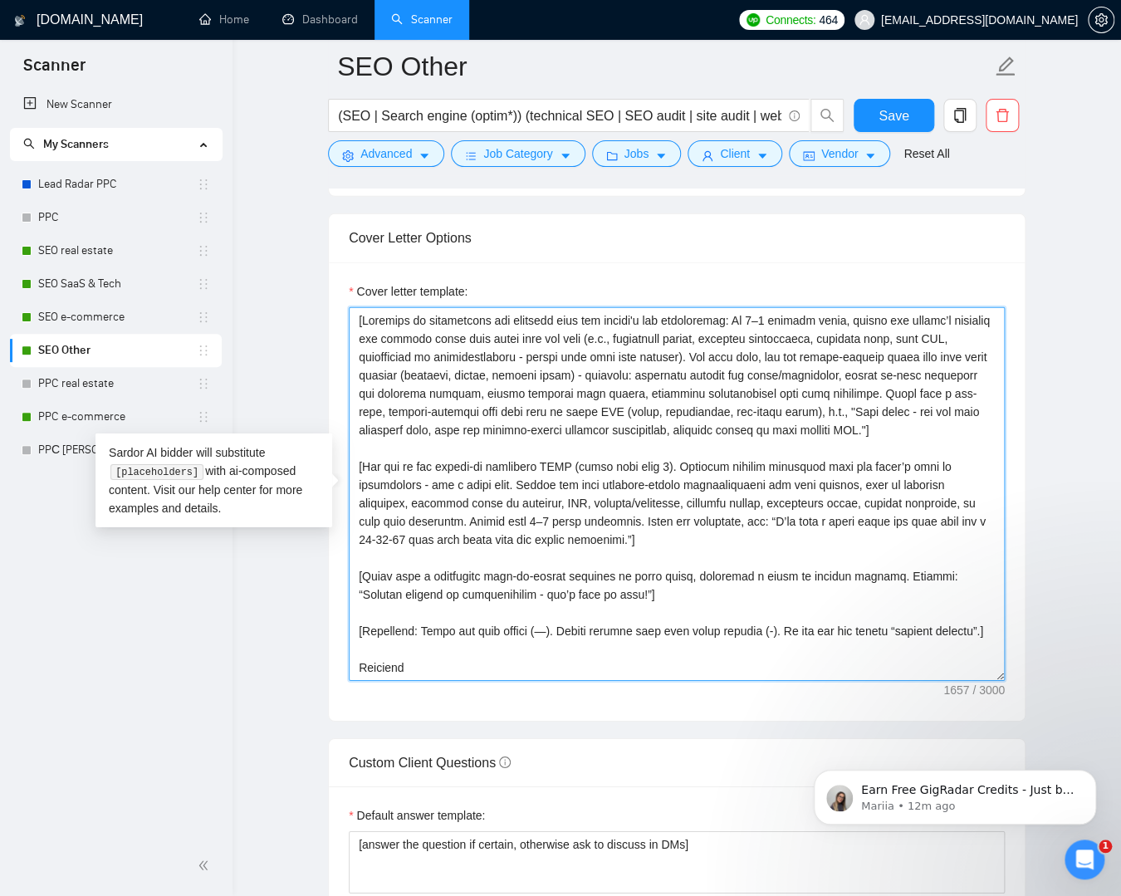
scroll to position [1883, 0]
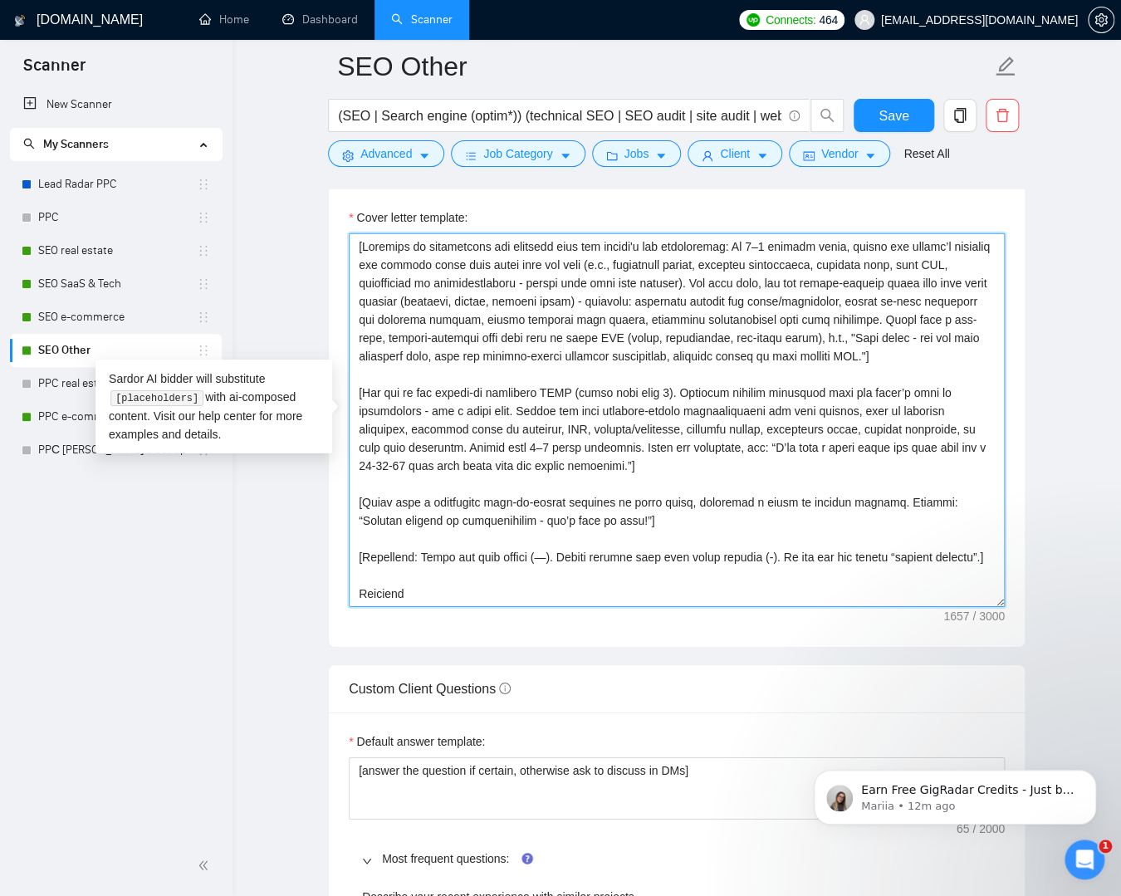
drag, startPoint x: 621, startPoint y: 503, endPoint x: 291, endPoint y: 473, distance: 331.0
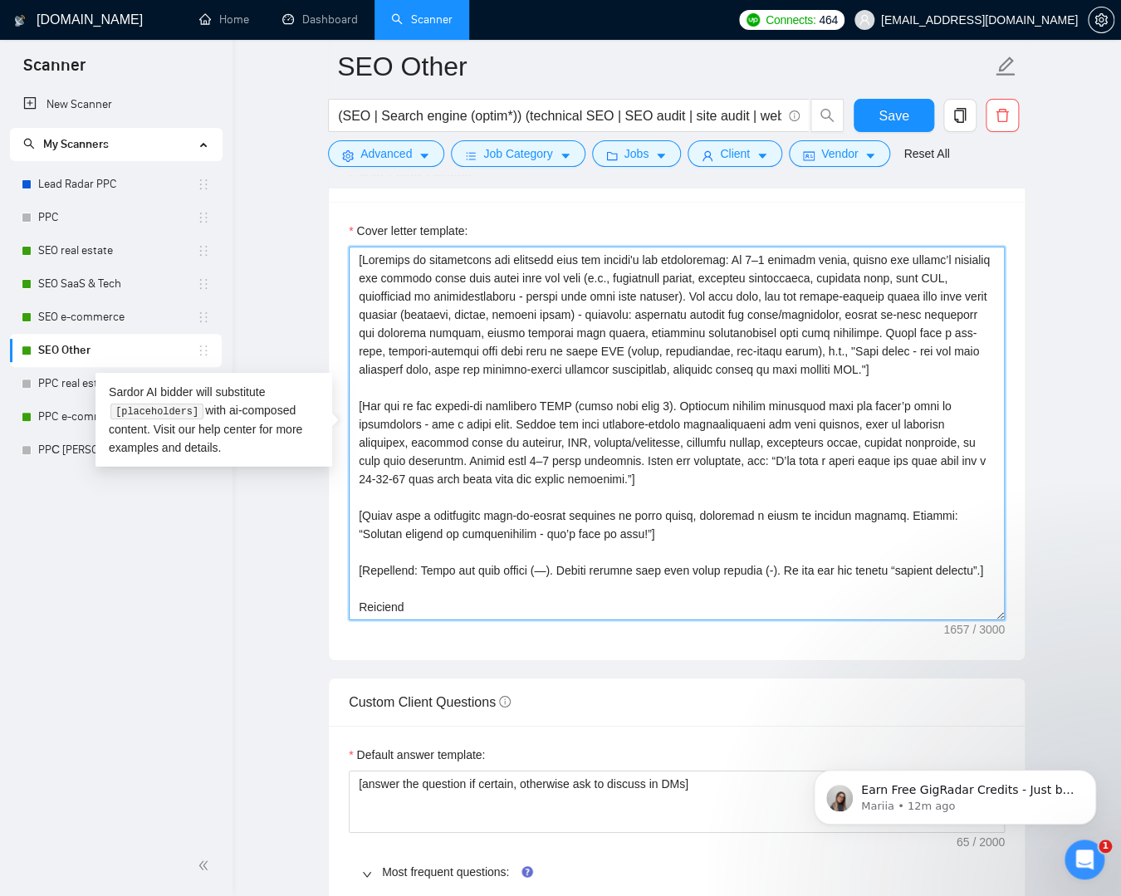
click at [614, 570] on textarea "Cover letter template:" at bounding box center [677, 434] width 656 height 374
click at [356, 440] on textarea "Cover letter template:" at bounding box center [677, 434] width 656 height 374
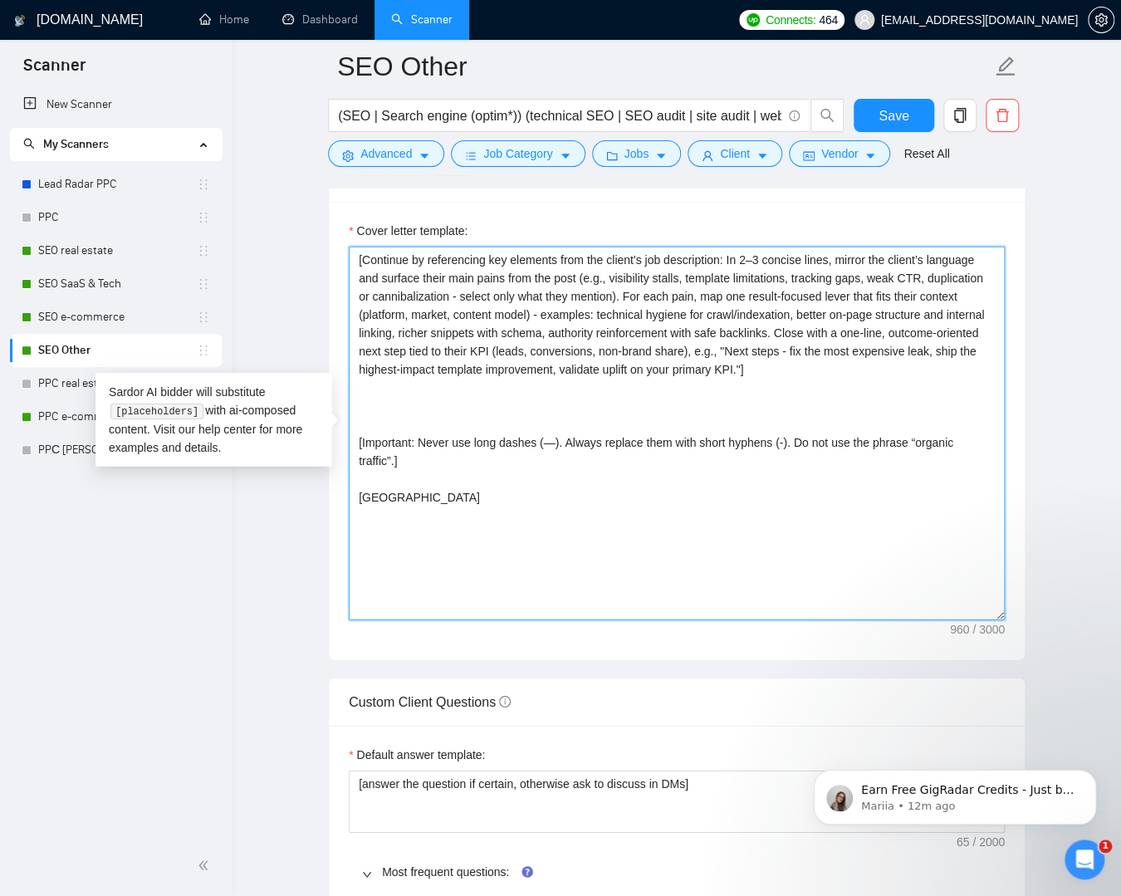
click at [395, 262] on textarea "[Continue by referencing key elements from the client's job description: In 2–3…" at bounding box center [677, 434] width 656 height 374
paste textarea "[Add one or two follow-up questions ONLY (never more than 2). Generate bespoke …"
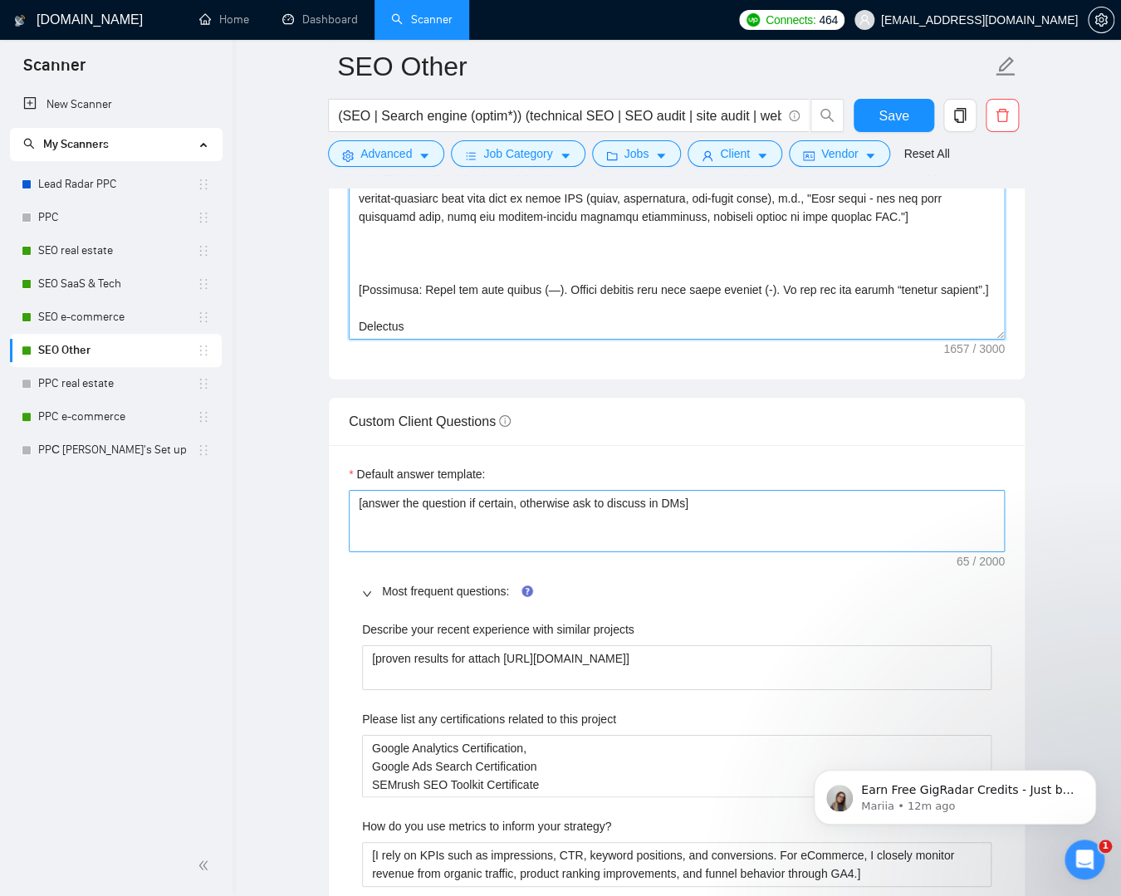
scroll to position [2190, 0]
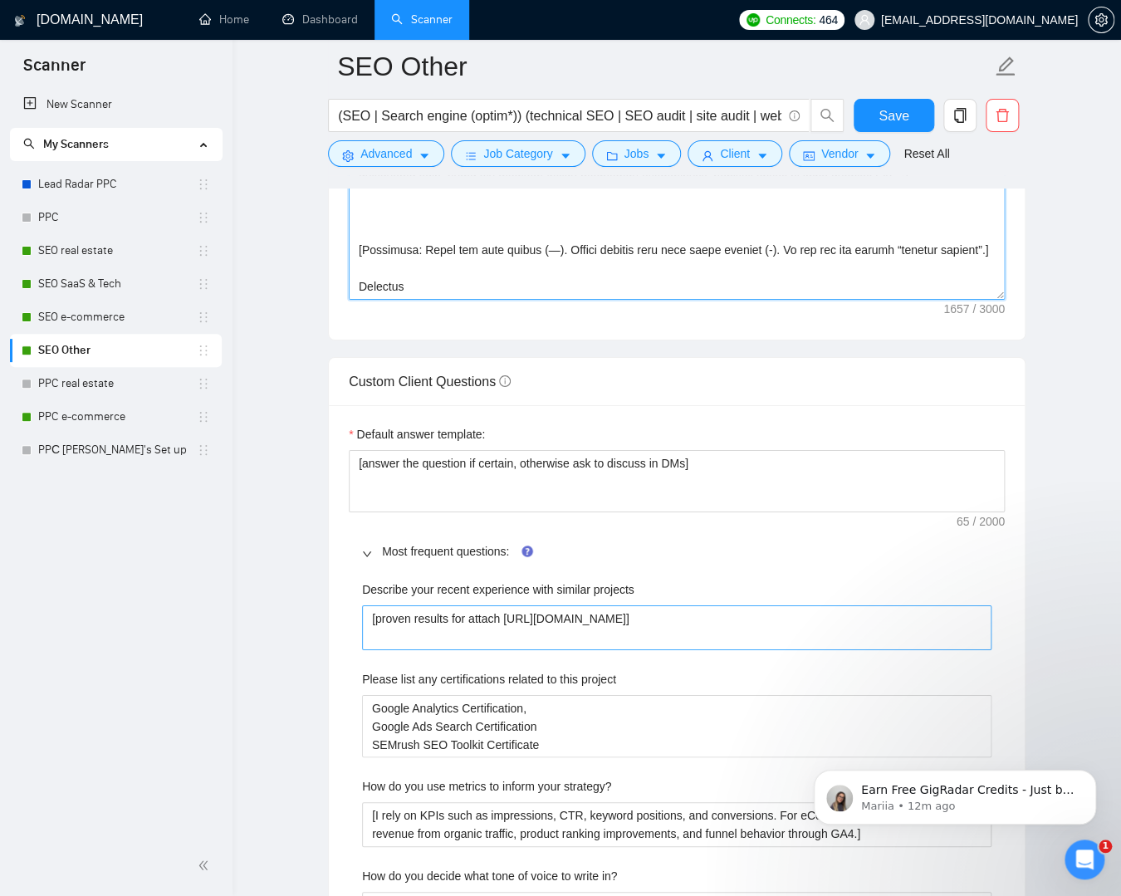
type textarea "[Lor ips do sit ametco-ad elitseddo EIUS (tempo inci utla 5). Etdolore magnaal …"
drag, startPoint x: 448, startPoint y: 633, endPoint x: 508, endPoint y: 612, distance: 64.1
click at [508, 612] on projects "[proven results for attach [URL][DOMAIN_NAME]]" at bounding box center [676, 627] width 629 height 45
paste projects "w9qZj6uSoPkVZpcHwhYd3lmkRBYtEBbZ/view?usp=shar"
type projects "[proven results for attach [URL][DOMAIN_NAME]]"
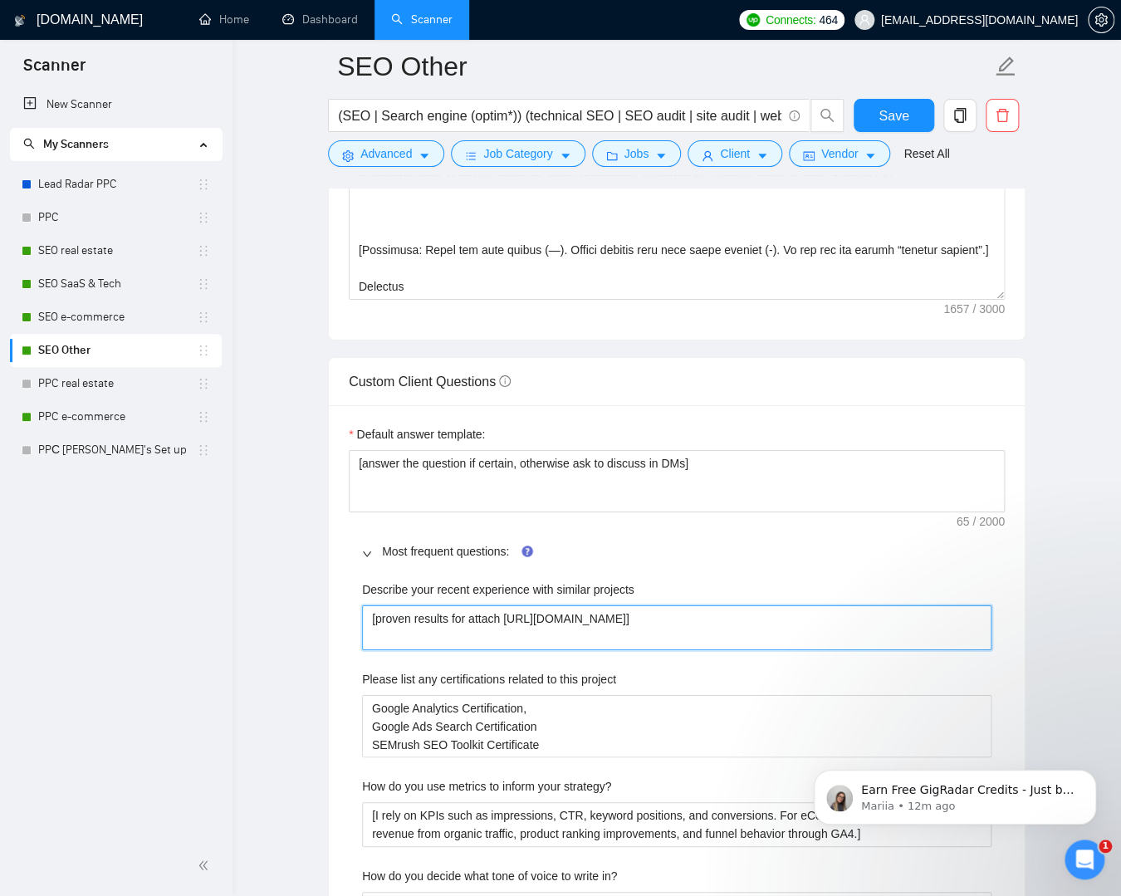
drag, startPoint x: 892, startPoint y: 616, endPoint x: 880, endPoint y: 652, distance: 37.5
click at [892, 616] on projects "[proven results for attach [URL][DOMAIN_NAME]]" at bounding box center [676, 627] width 629 height 45
type projects "[proven results for attach [URL][DOMAIN_NAME]]"
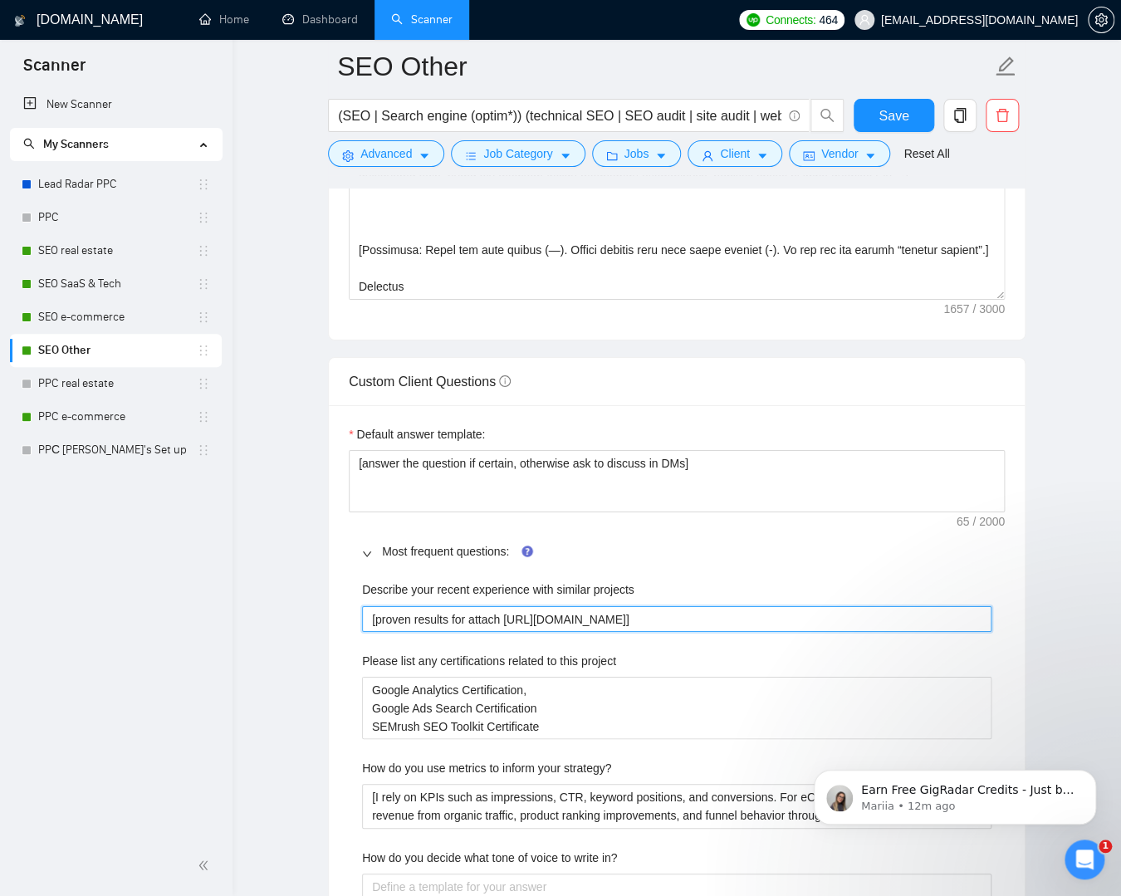
click at [530, 619] on projects "[proven results for attach [URL][DOMAIN_NAME]]" at bounding box center [676, 619] width 629 height 27
drag, startPoint x: 545, startPoint y: 618, endPoint x: 509, endPoint y: 619, distance: 35.7
click at [509, 619] on projects "[proven results for attach [URL][DOMAIN_NAME]]" at bounding box center [676, 619] width 629 height 27
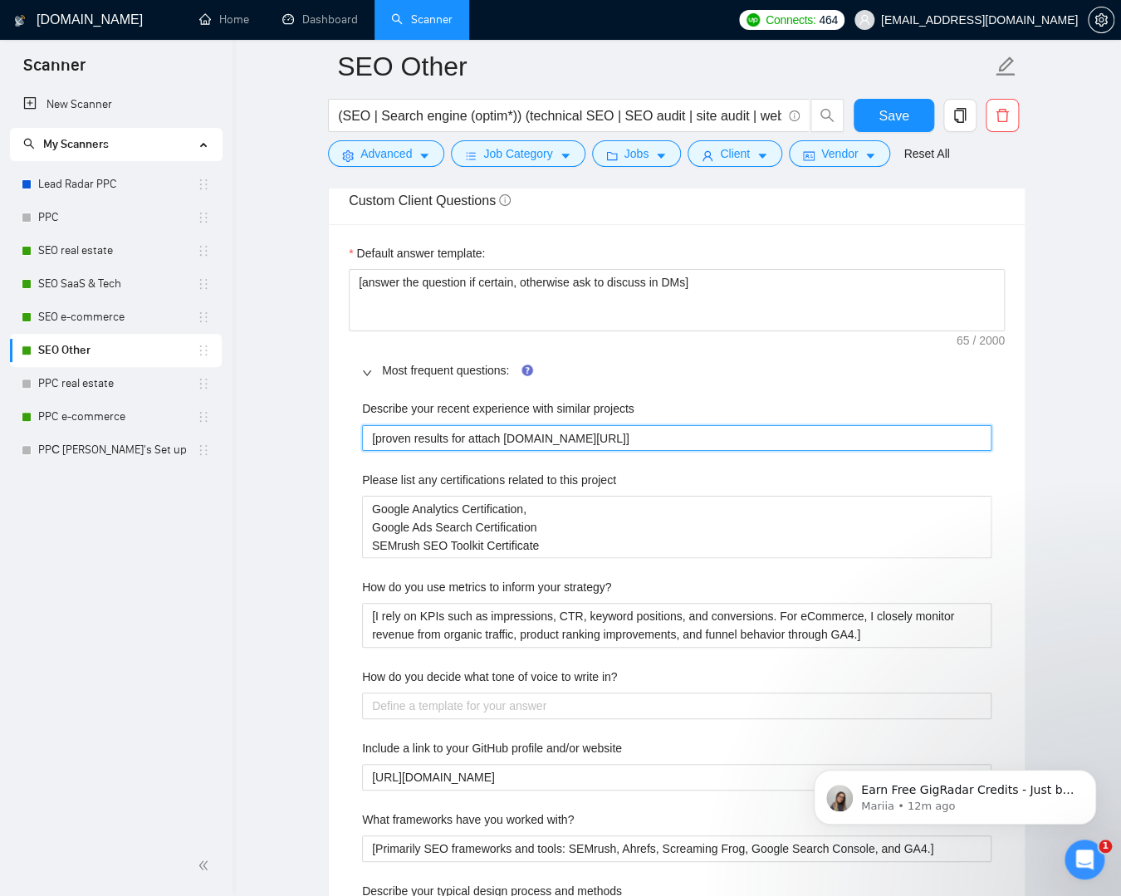
scroll to position [2381, 0]
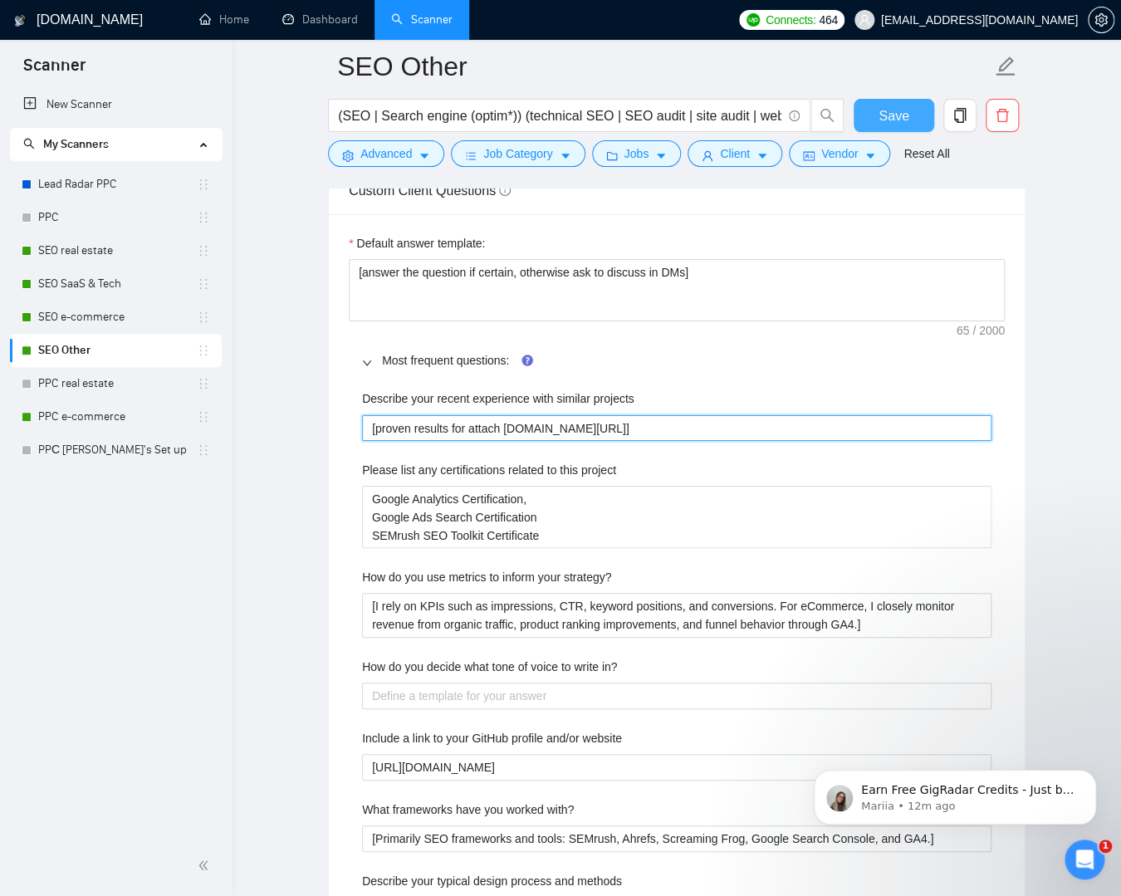
type projects "[proven results for attach [DOMAIN_NAME][URL]]"
click at [897, 125] on span "Save" at bounding box center [893, 115] width 30 height 21
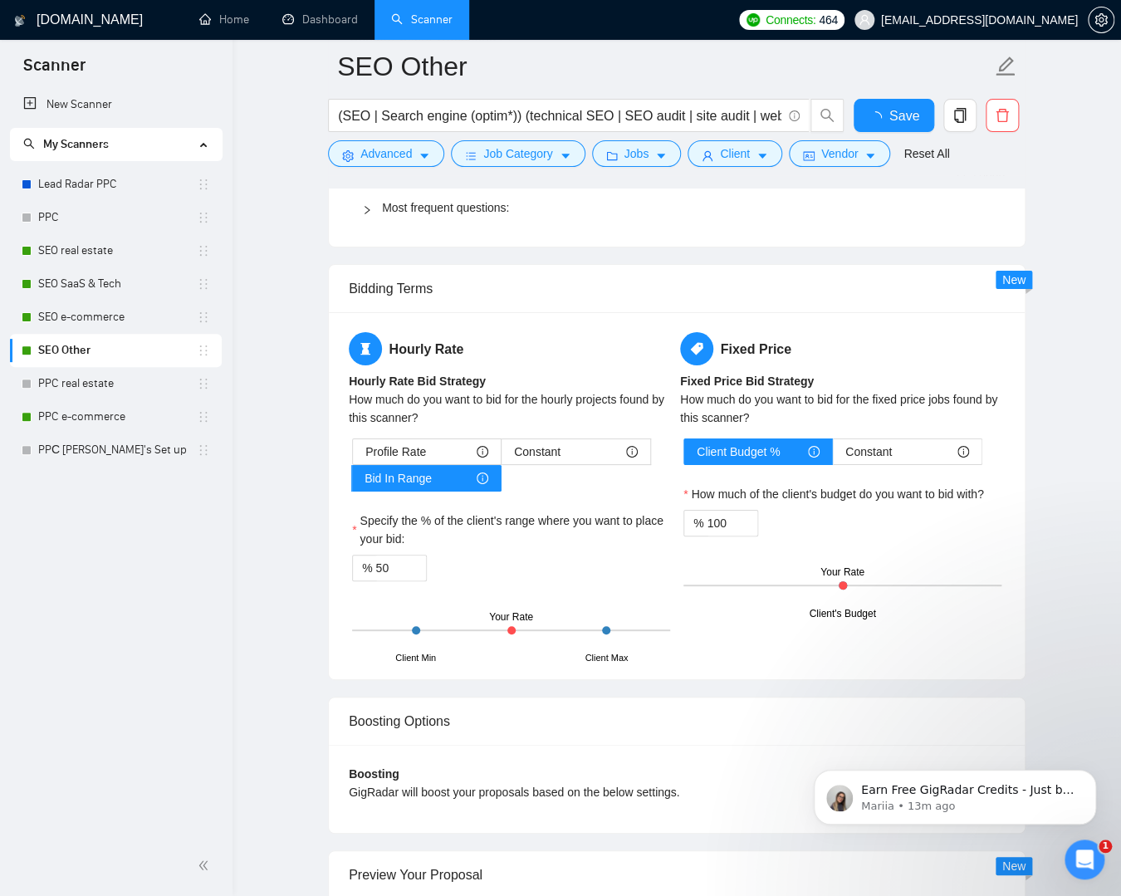
checkbox input "true"
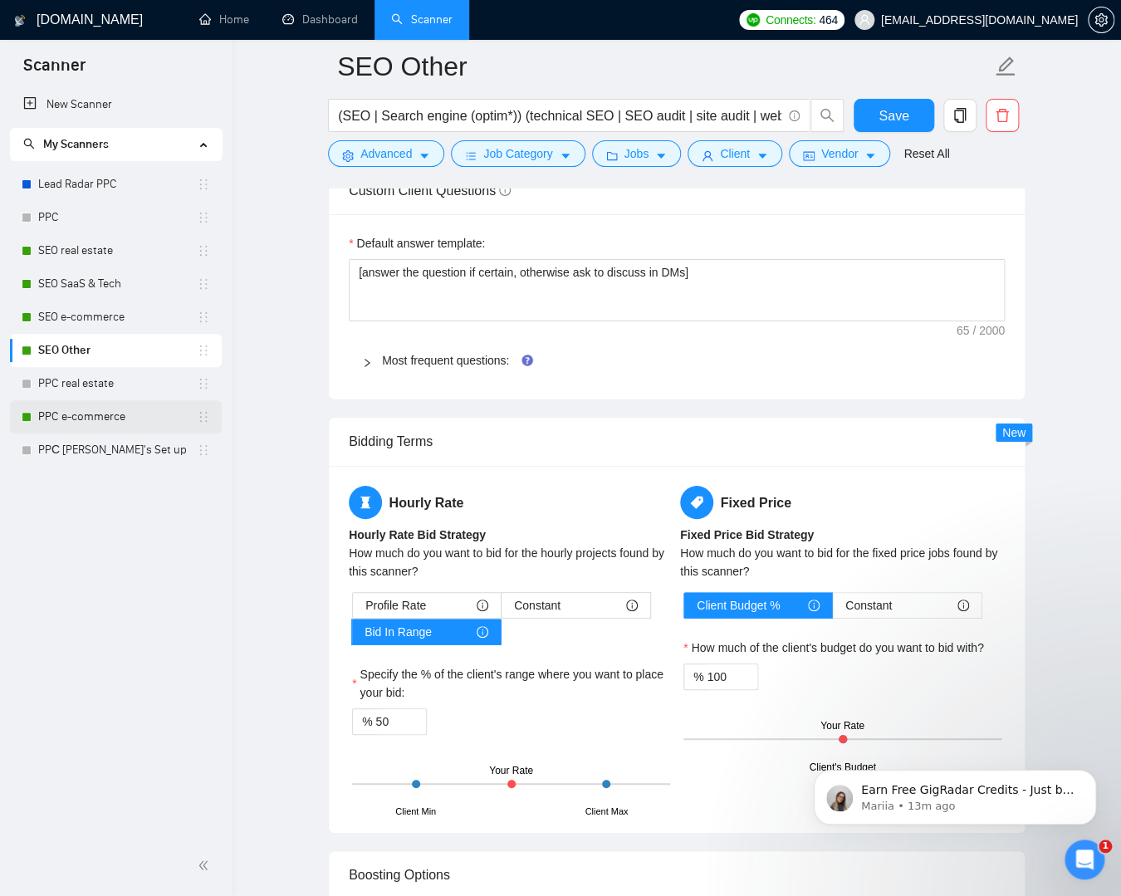
click at [125, 415] on link "PPC e-commerce" at bounding box center [117, 416] width 159 height 33
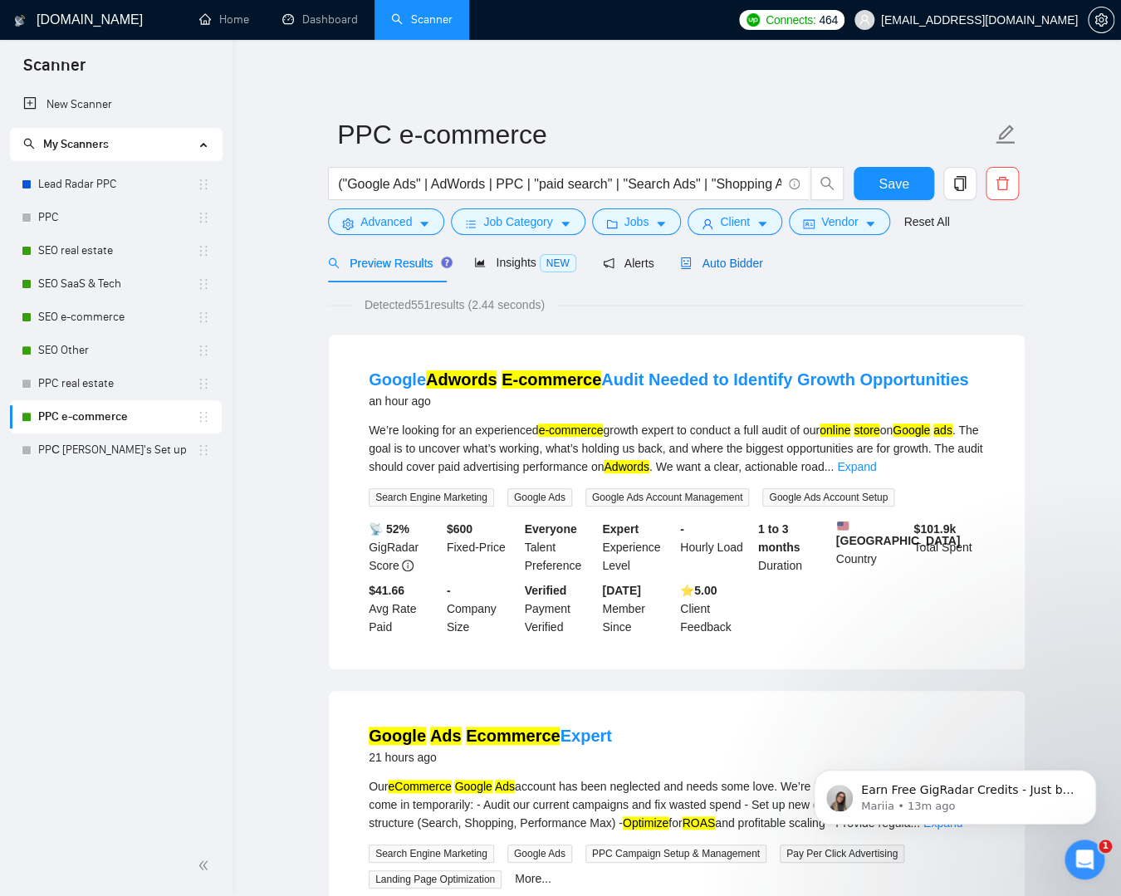
click at [748, 267] on span "Auto Bidder" at bounding box center [721, 263] width 82 height 13
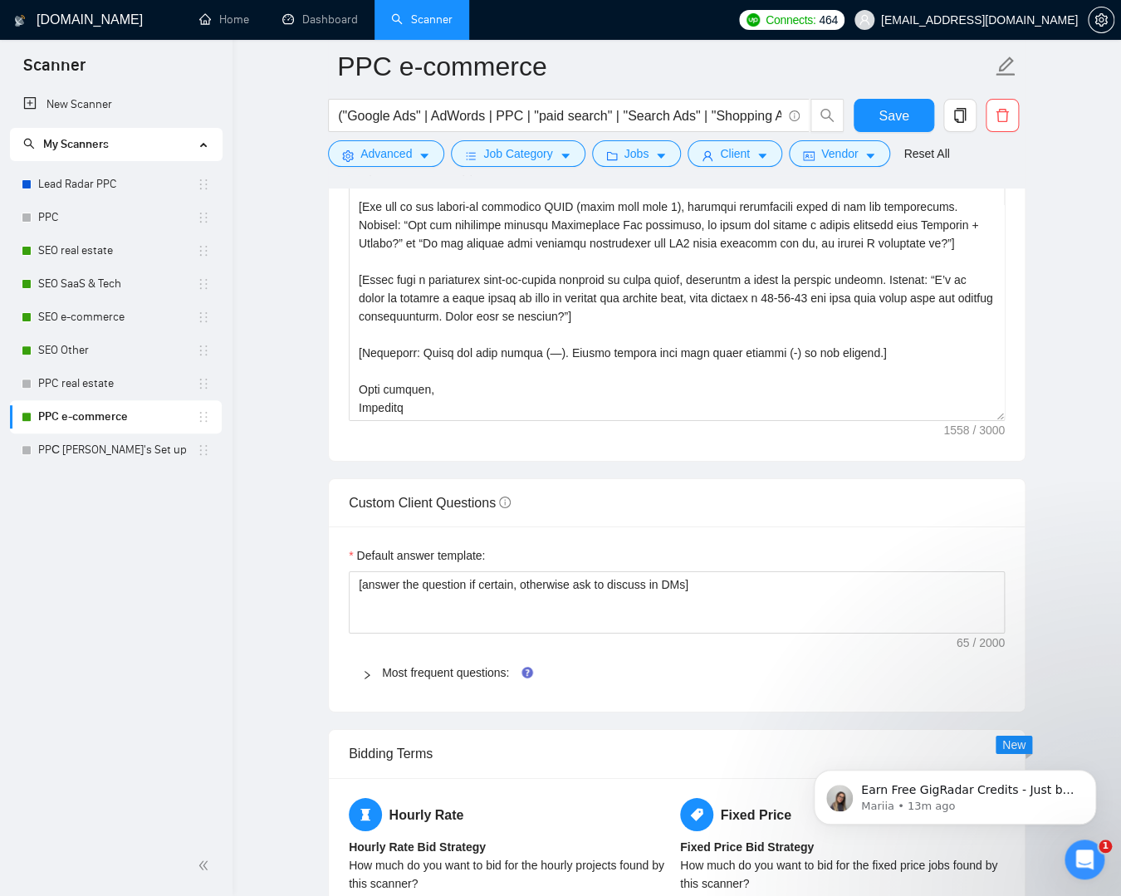
scroll to position [2043, 0]
click at [452, 670] on link "Most frequent questions:" at bounding box center [445, 672] width 127 height 13
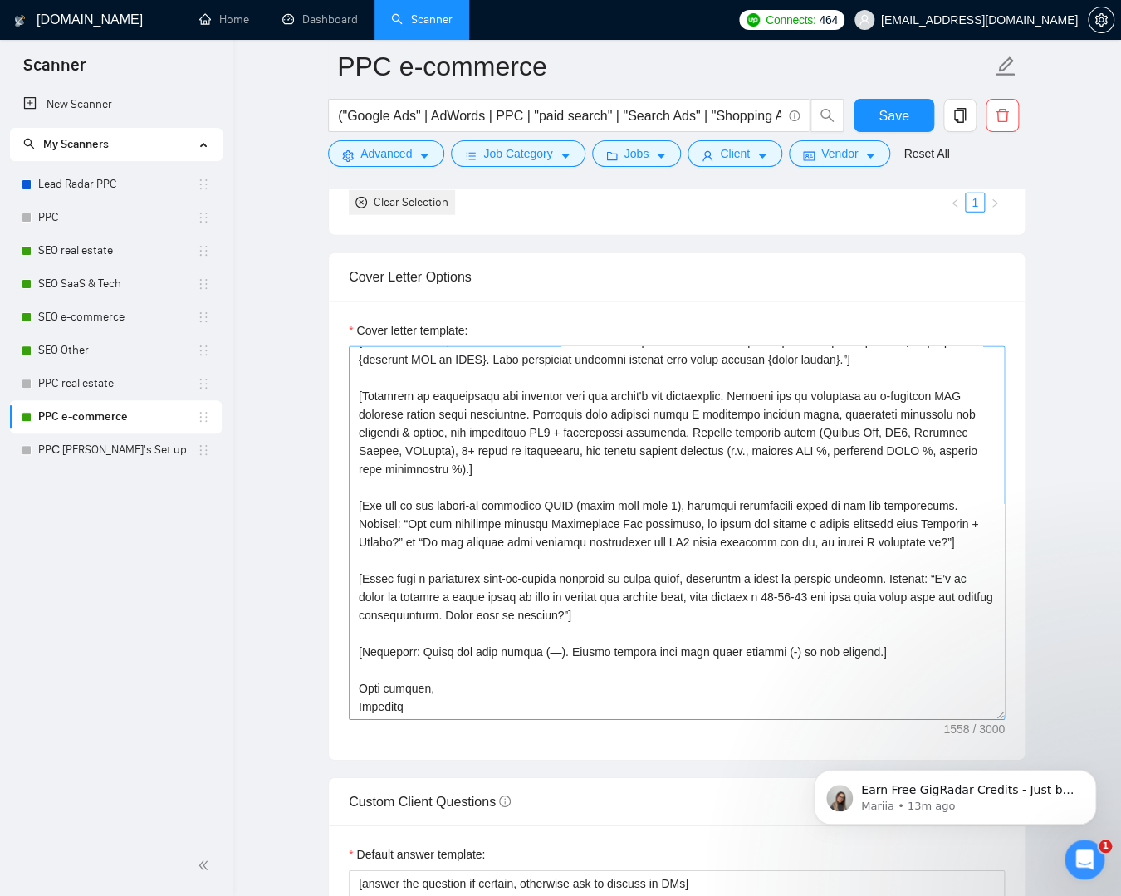
scroll to position [1881, 0]
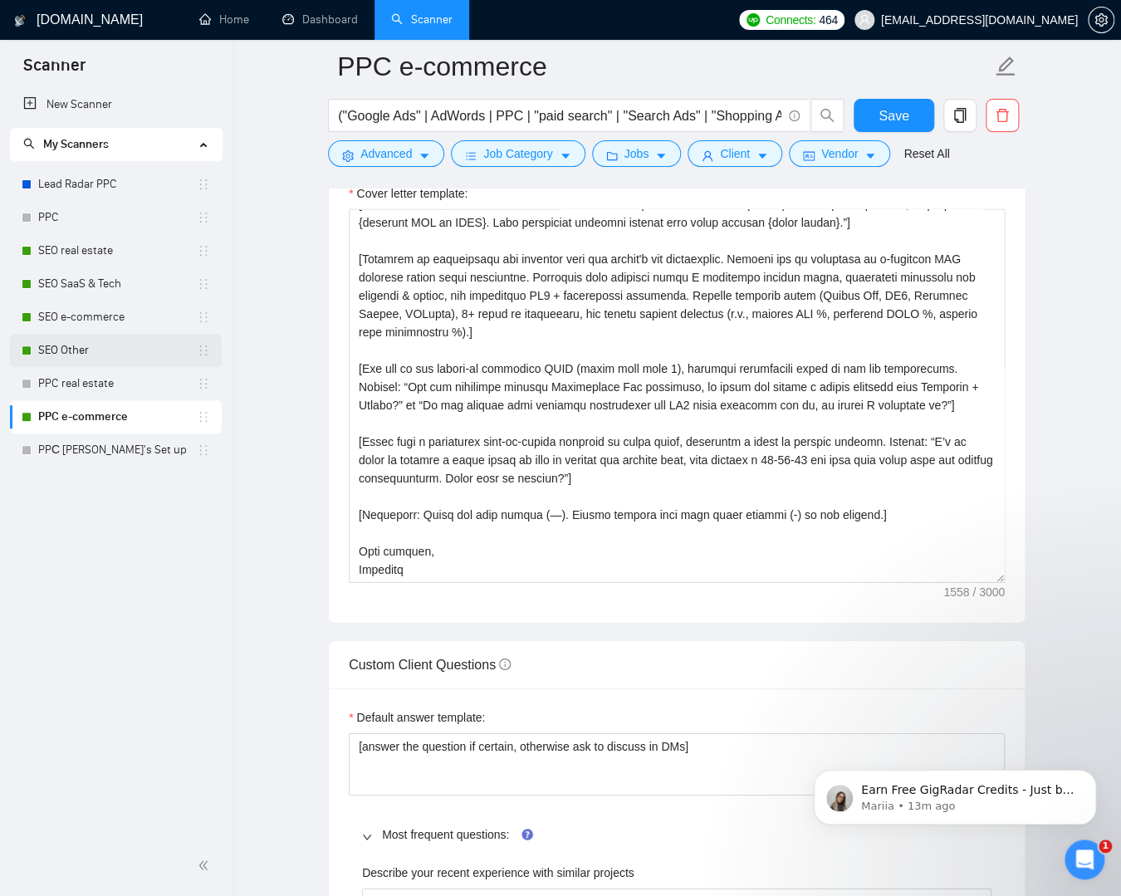
click at [115, 345] on link "SEO Other" at bounding box center [117, 350] width 159 height 33
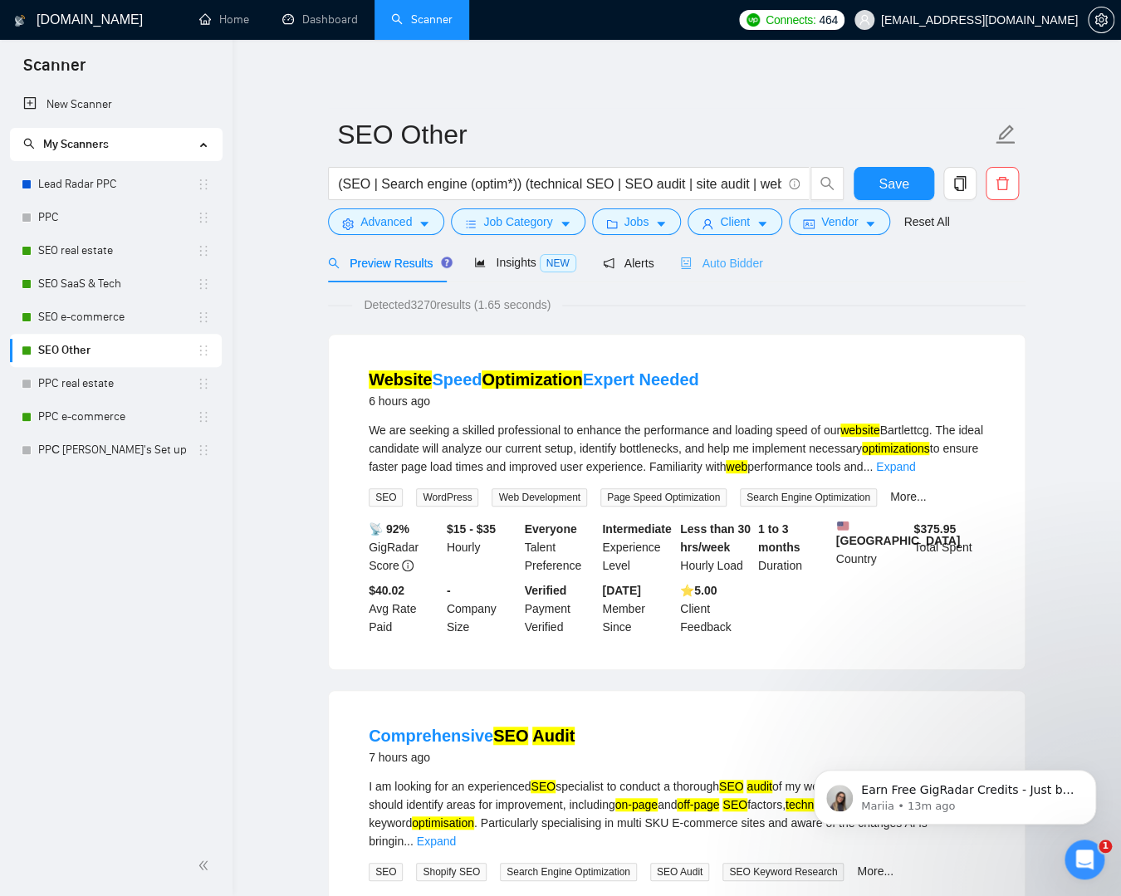
click at [749, 252] on div "Auto Bidder" at bounding box center [721, 262] width 82 height 39
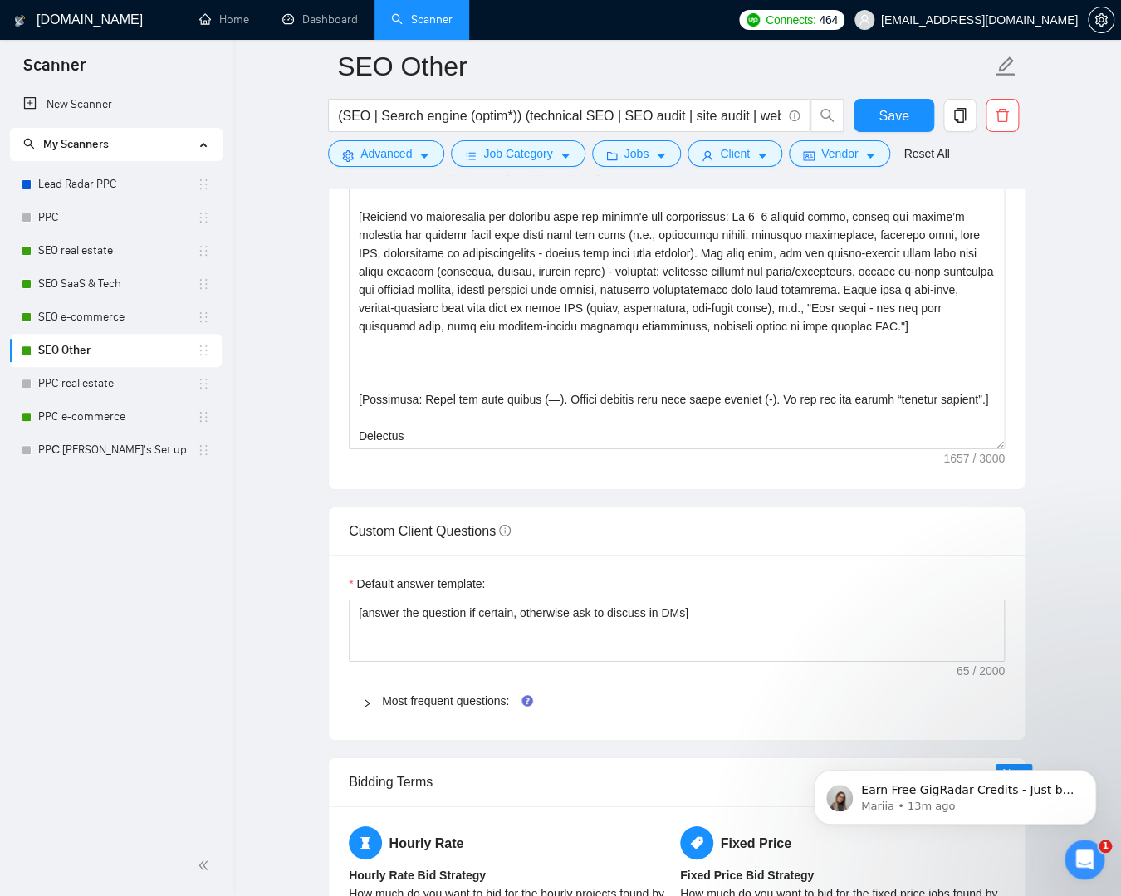
scroll to position [1996, 0]
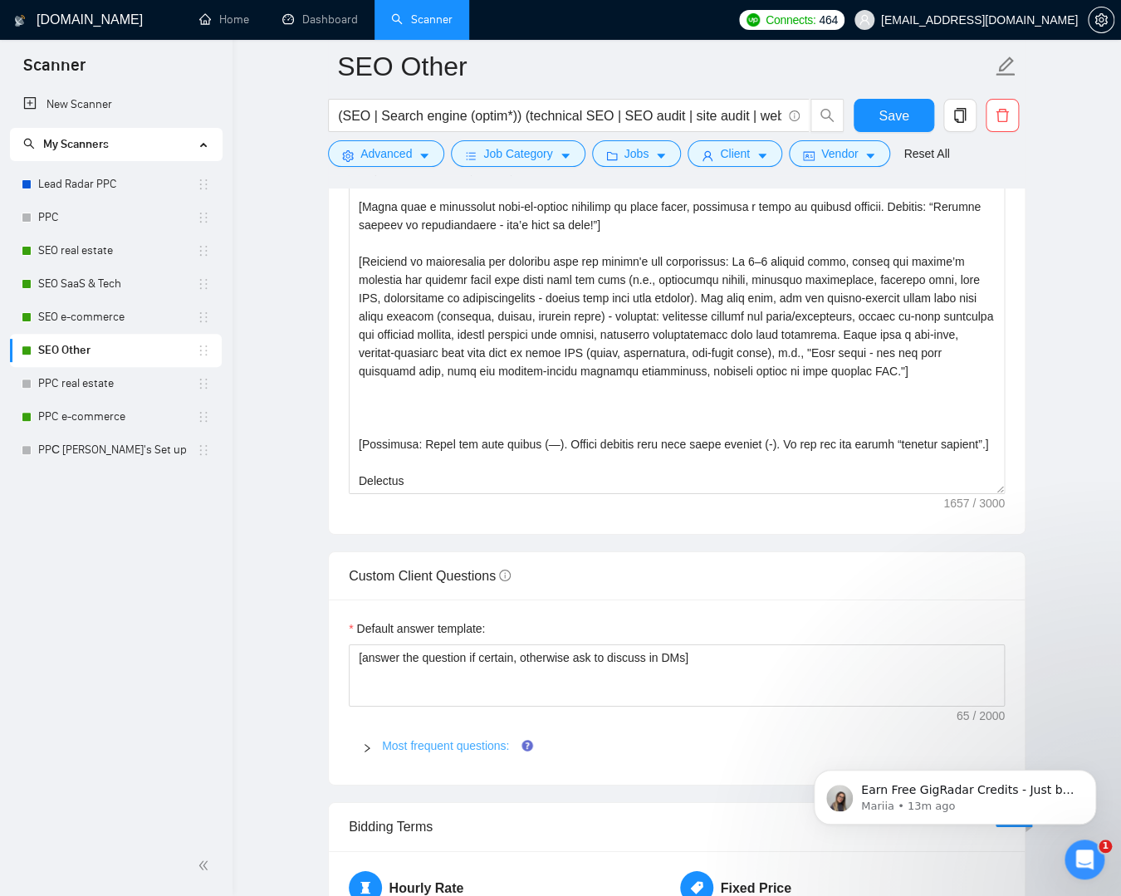
click at [473, 745] on link "Most frequent questions:" at bounding box center [445, 745] width 127 height 13
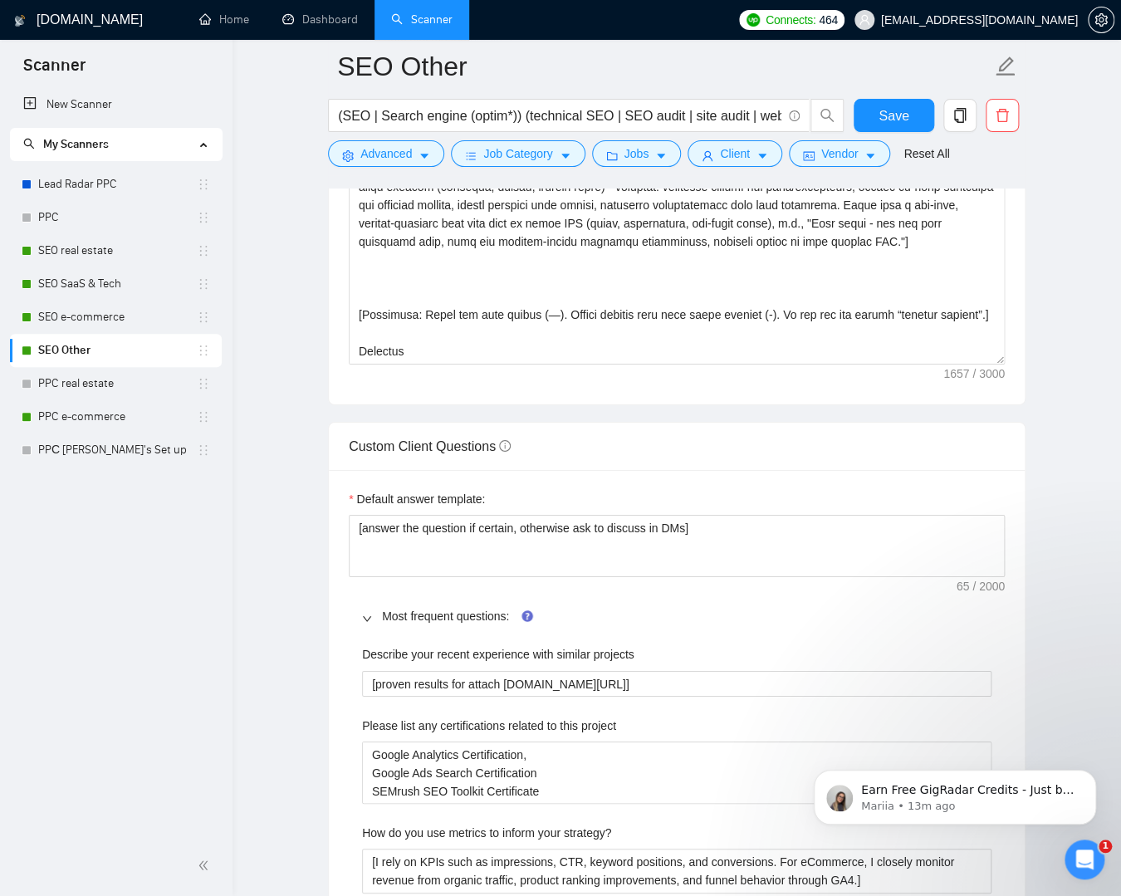
scroll to position [2121, 0]
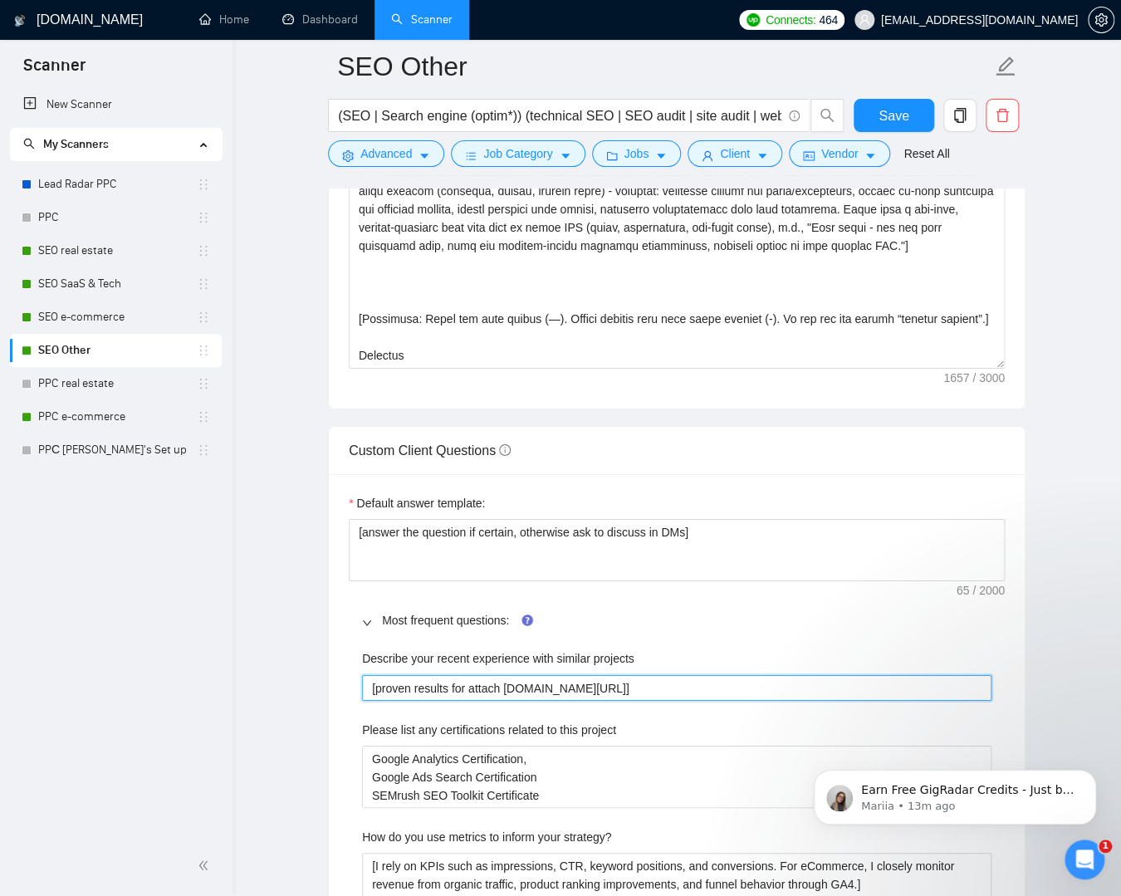
click at [489, 683] on projects "[proven results for attach [DOMAIN_NAME][URL]]" at bounding box center [676, 688] width 629 height 27
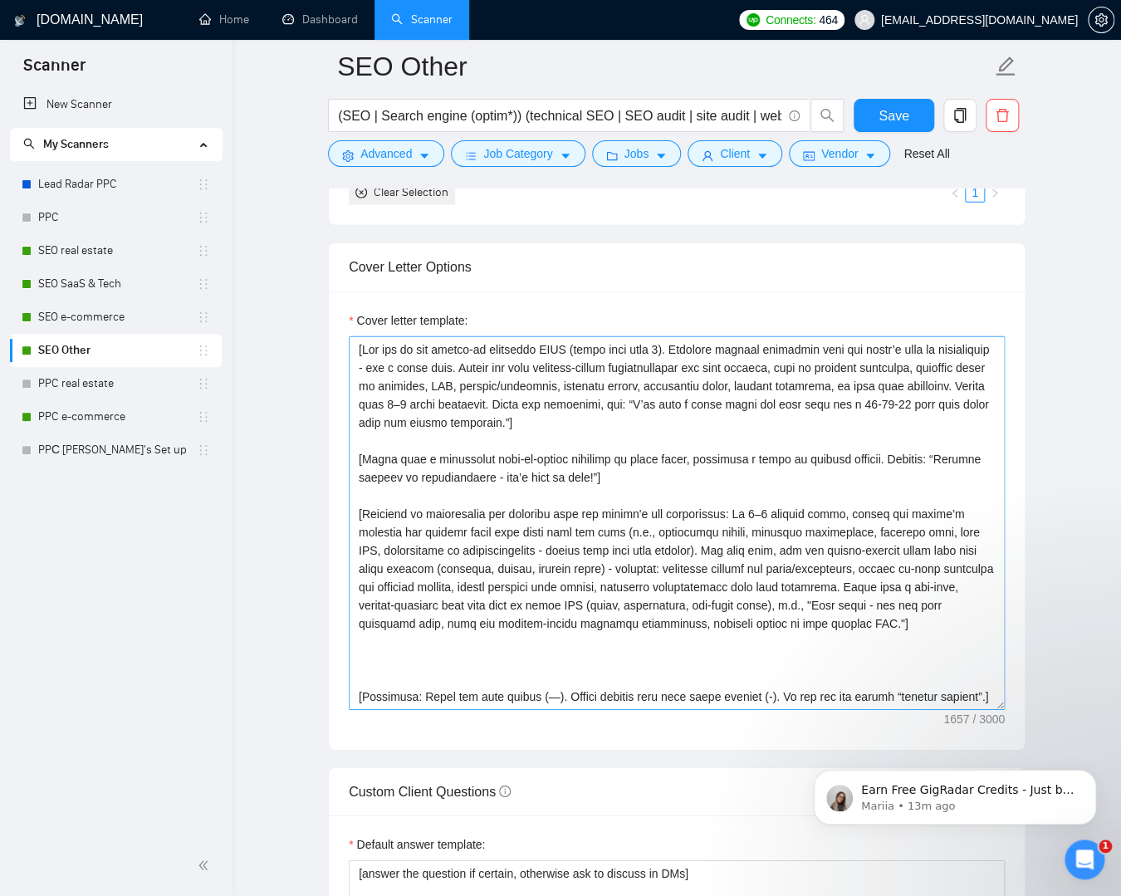
scroll to position [1736, 0]
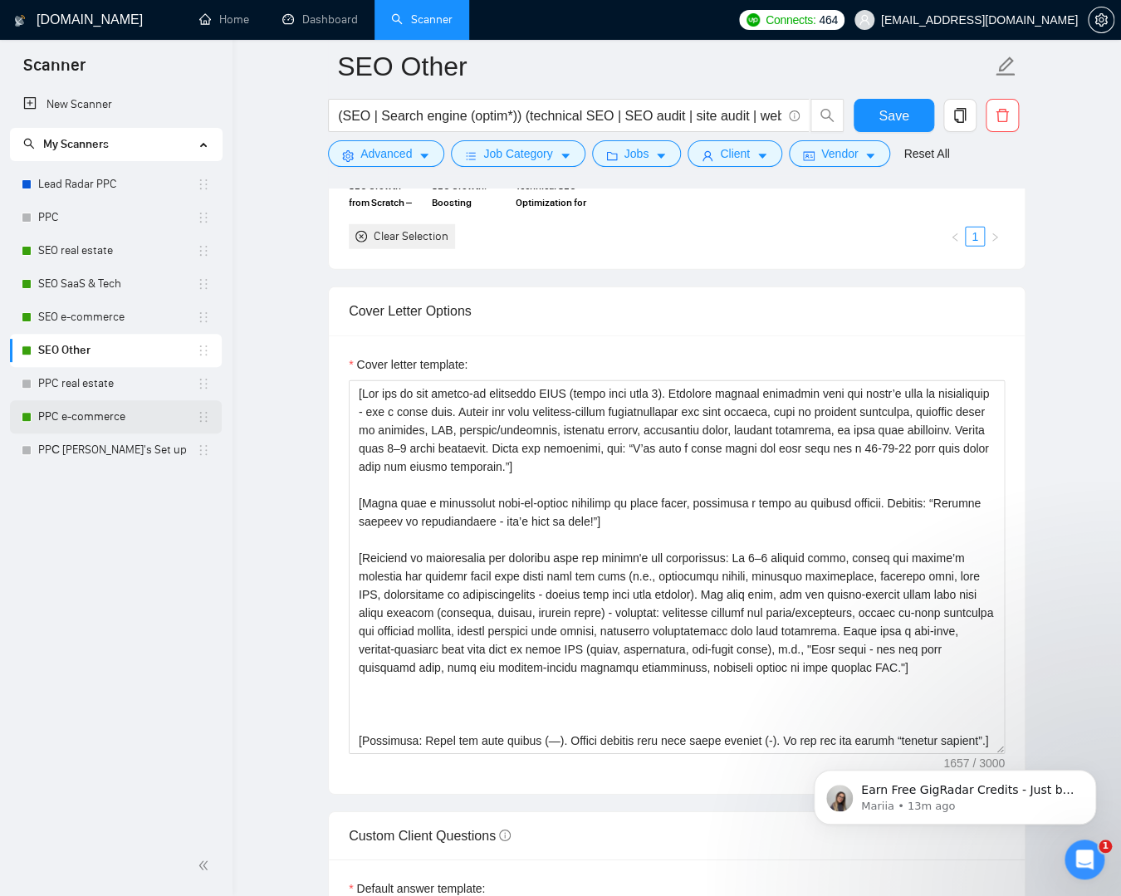
click at [56, 418] on link "PPC e-commerce" at bounding box center [117, 416] width 159 height 33
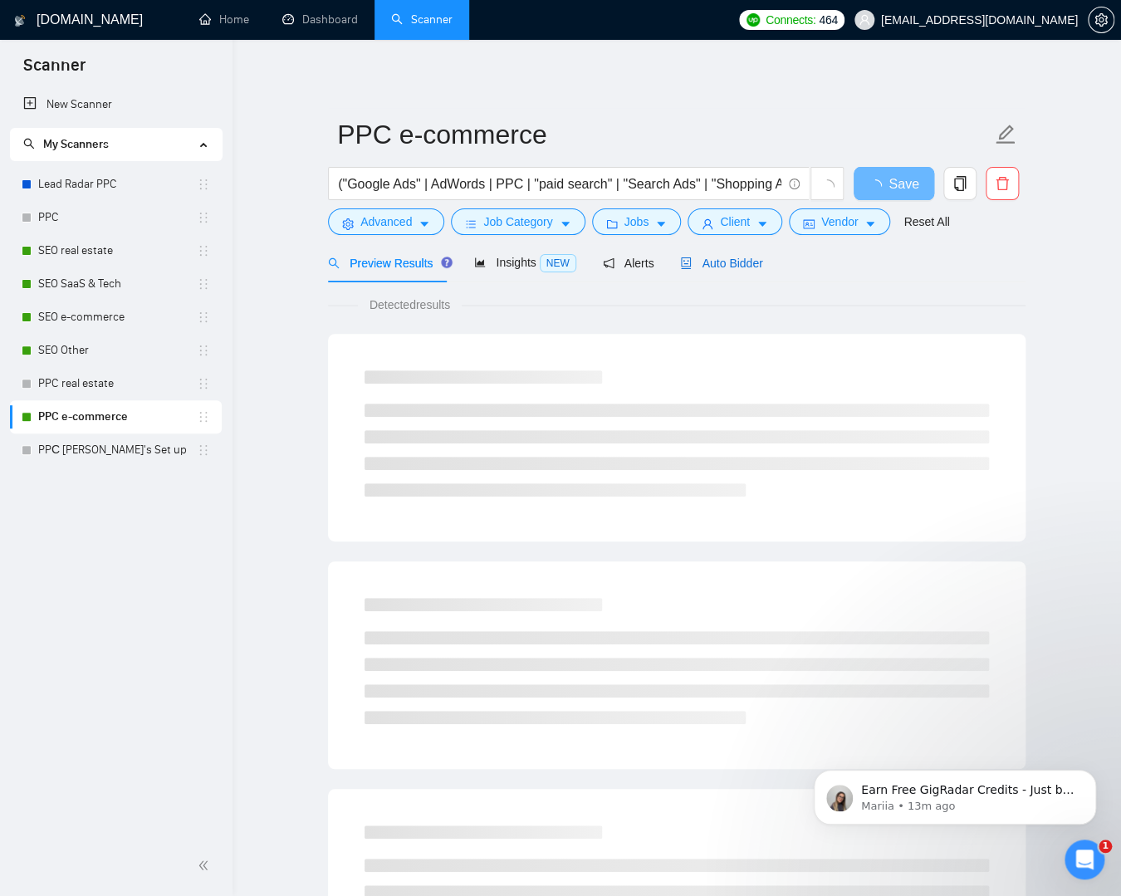
click at [713, 254] on div "Auto Bidder" at bounding box center [721, 263] width 82 height 18
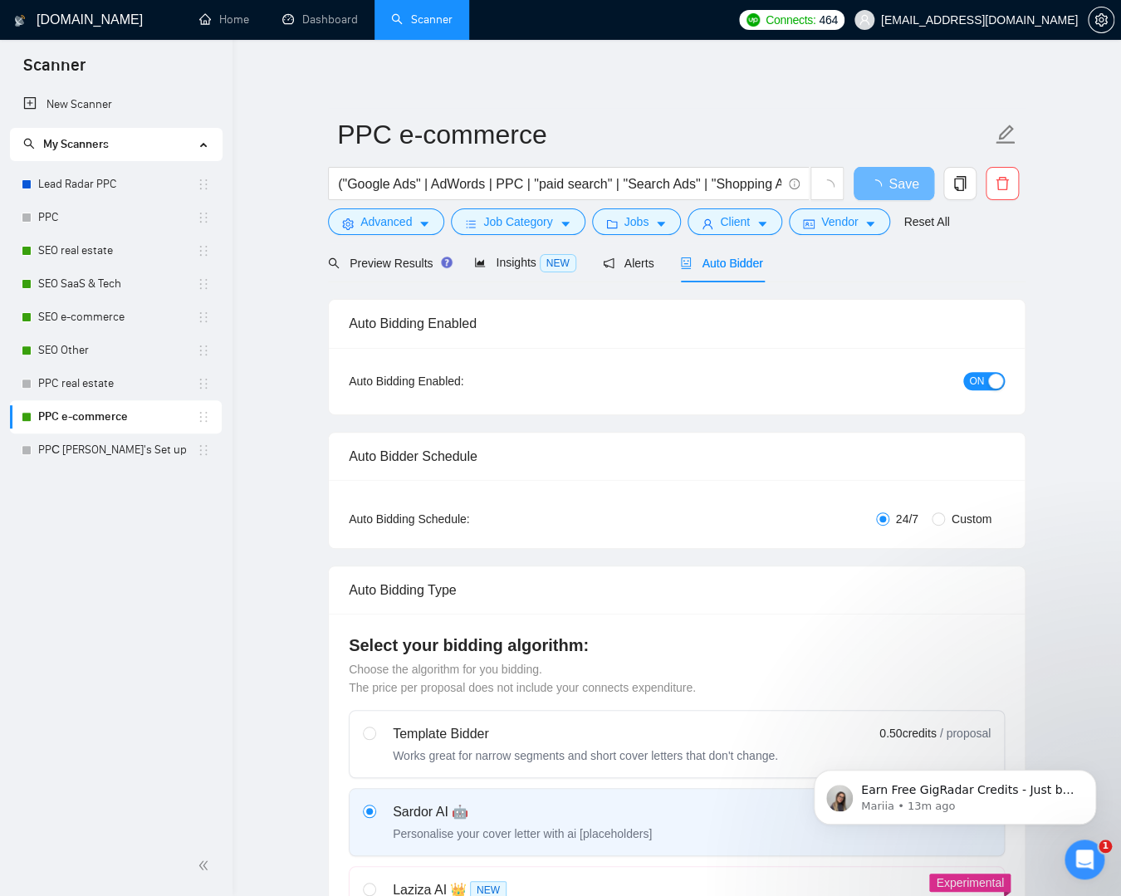
checkbox input "true"
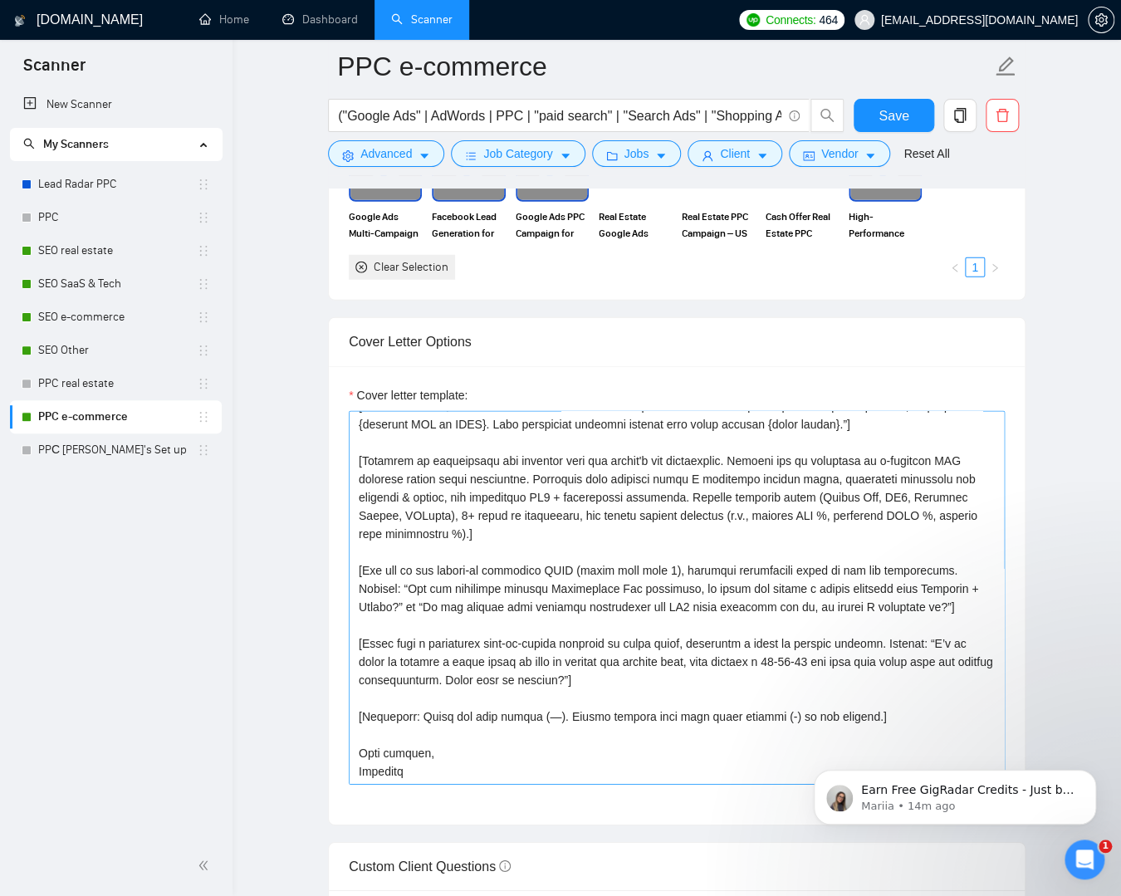
scroll to position [86, 0]
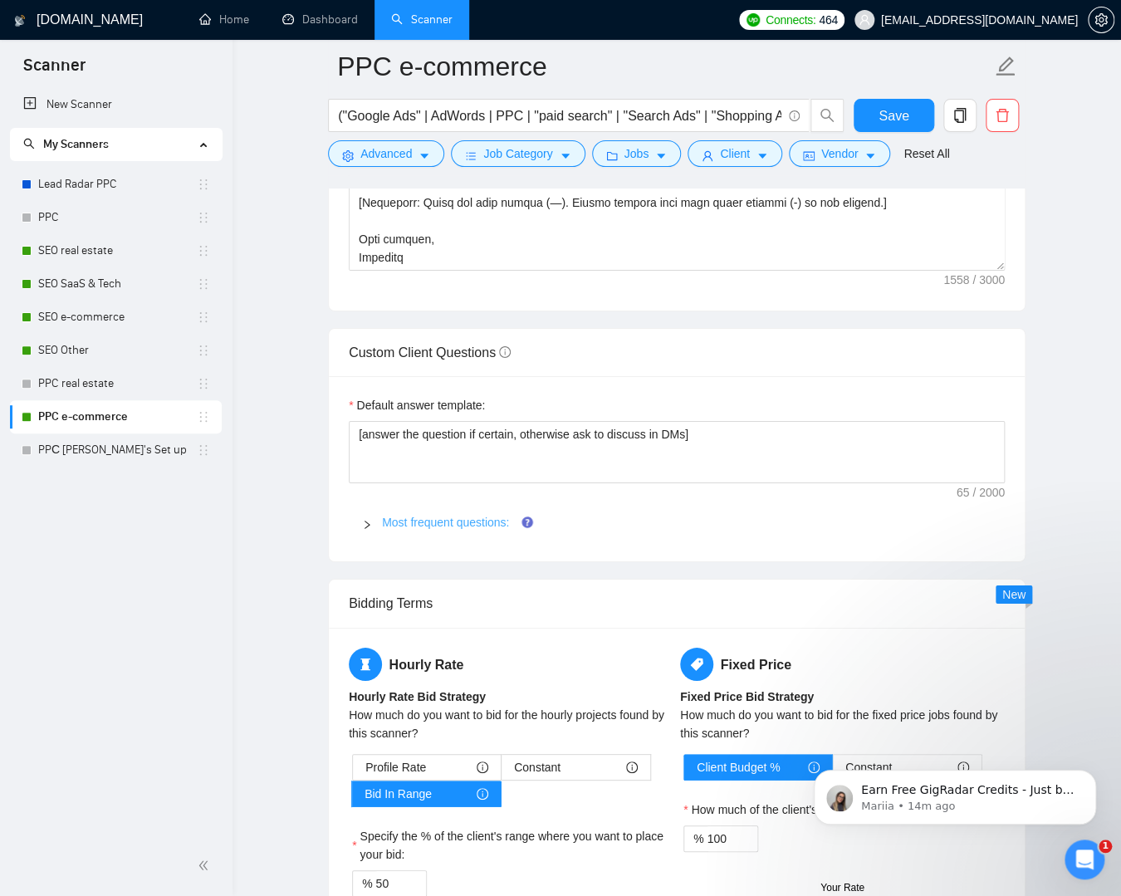
click at [445, 516] on link "Most frequent questions:" at bounding box center [445, 522] width 127 height 13
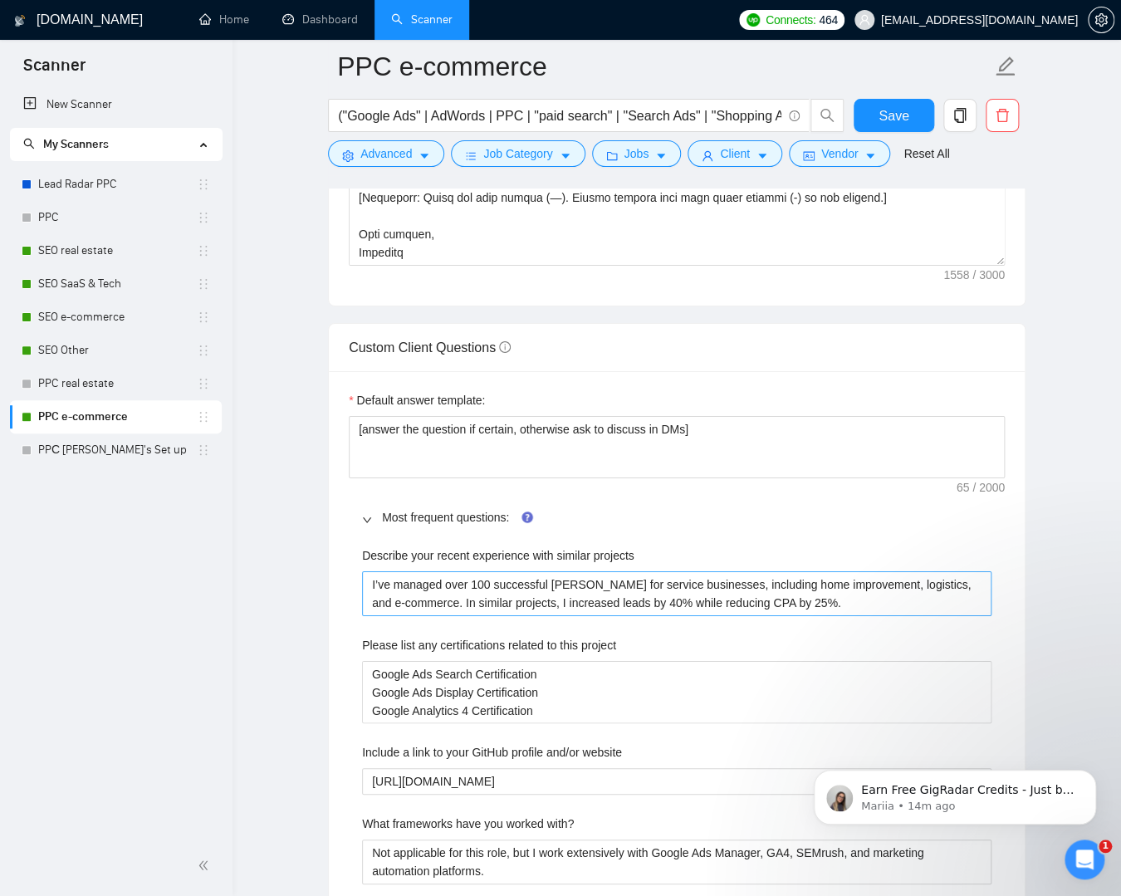
scroll to position [2213, 0]
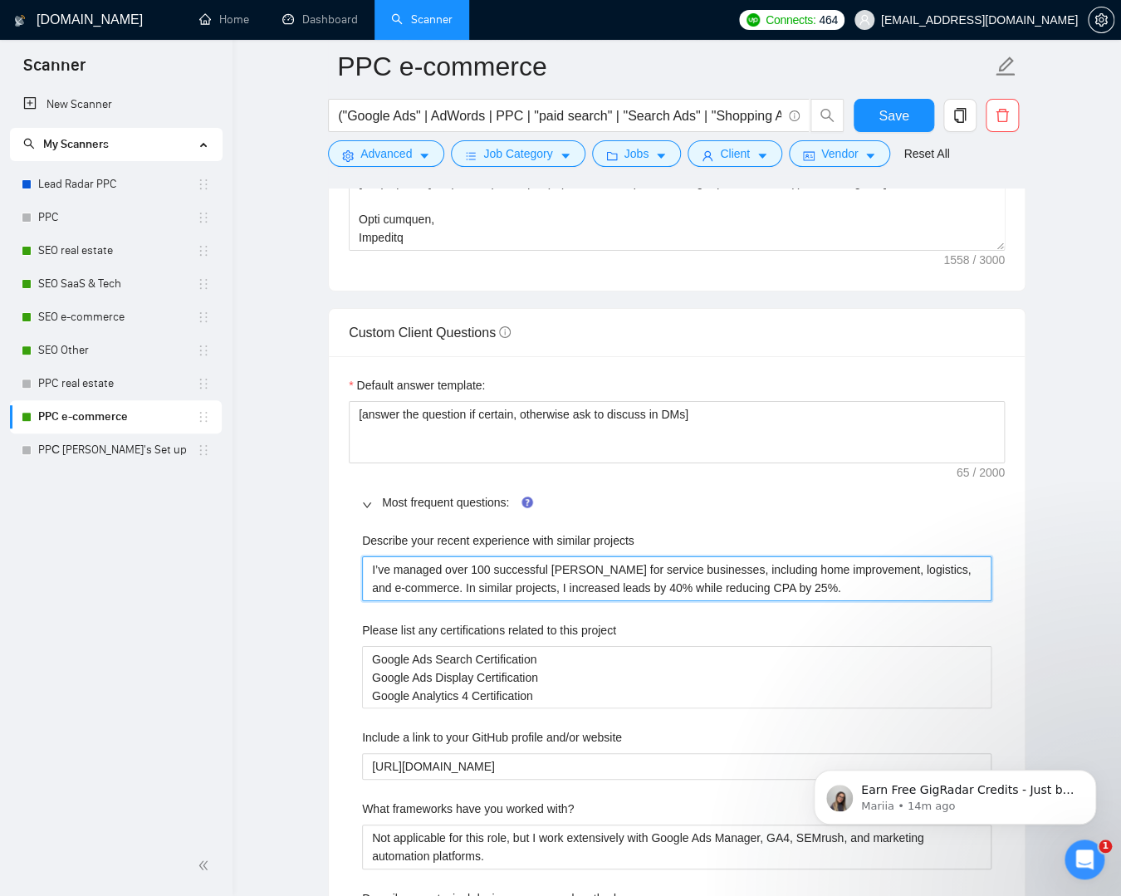
drag, startPoint x: 872, startPoint y: 576, endPoint x: 364, endPoint y: 543, distance: 509.2
click at [364, 543] on div "Describe your recent experience with similar projects I’ve managed over 100 suc…" at bounding box center [676, 566] width 629 height 70
paste projects "[proven results for attach [DOMAIN_NAME][URL]]"
type projects "[proven results for attach [DOMAIN_NAME][URL]]"
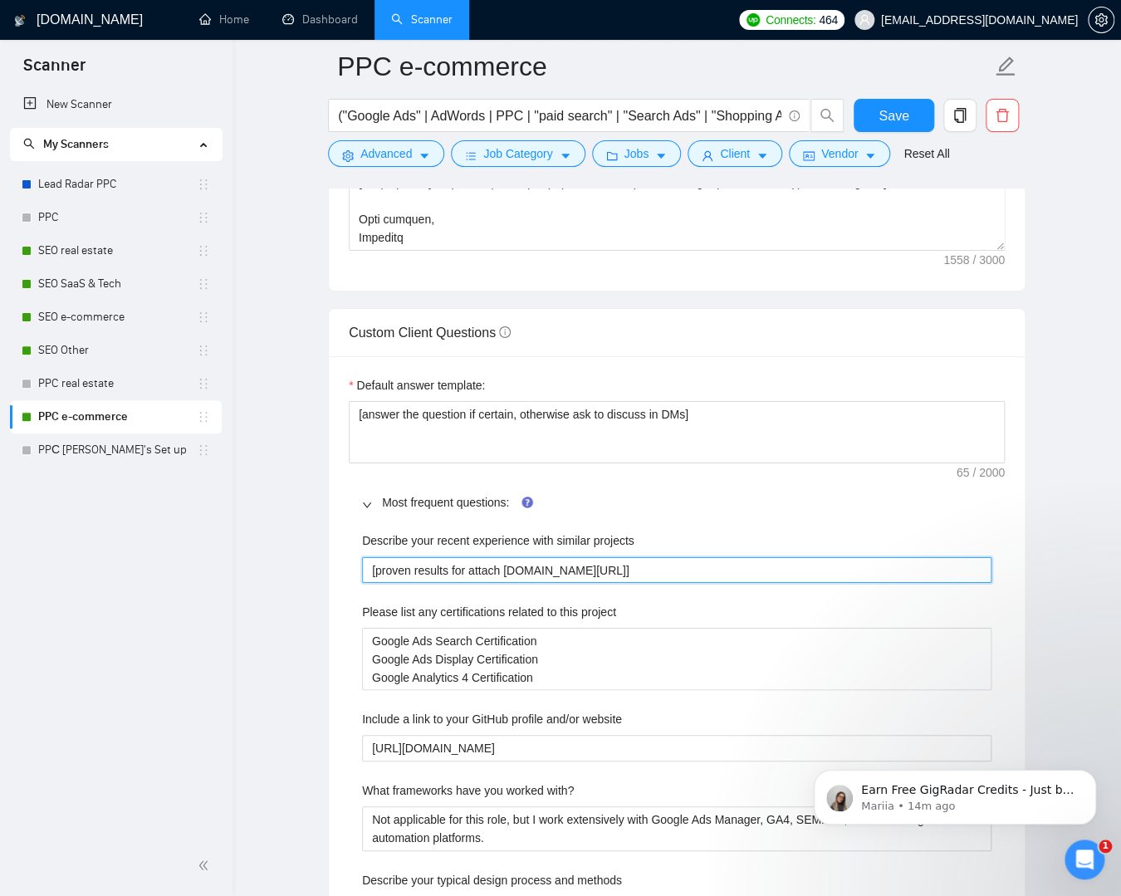
drag, startPoint x: 521, startPoint y: 567, endPoint x: 854, endPoint y: 566, distance: 332.9
click at [855, 566] on projects "[proven results for attach [DOMAIN_NAME][URL]]" at bounding box center [676, 570] width 629 height 27
paste projects "[URL][DOMAIN_NAME]"
type projects "[proven results for attach [URL][DOMAIN_NAME]]"
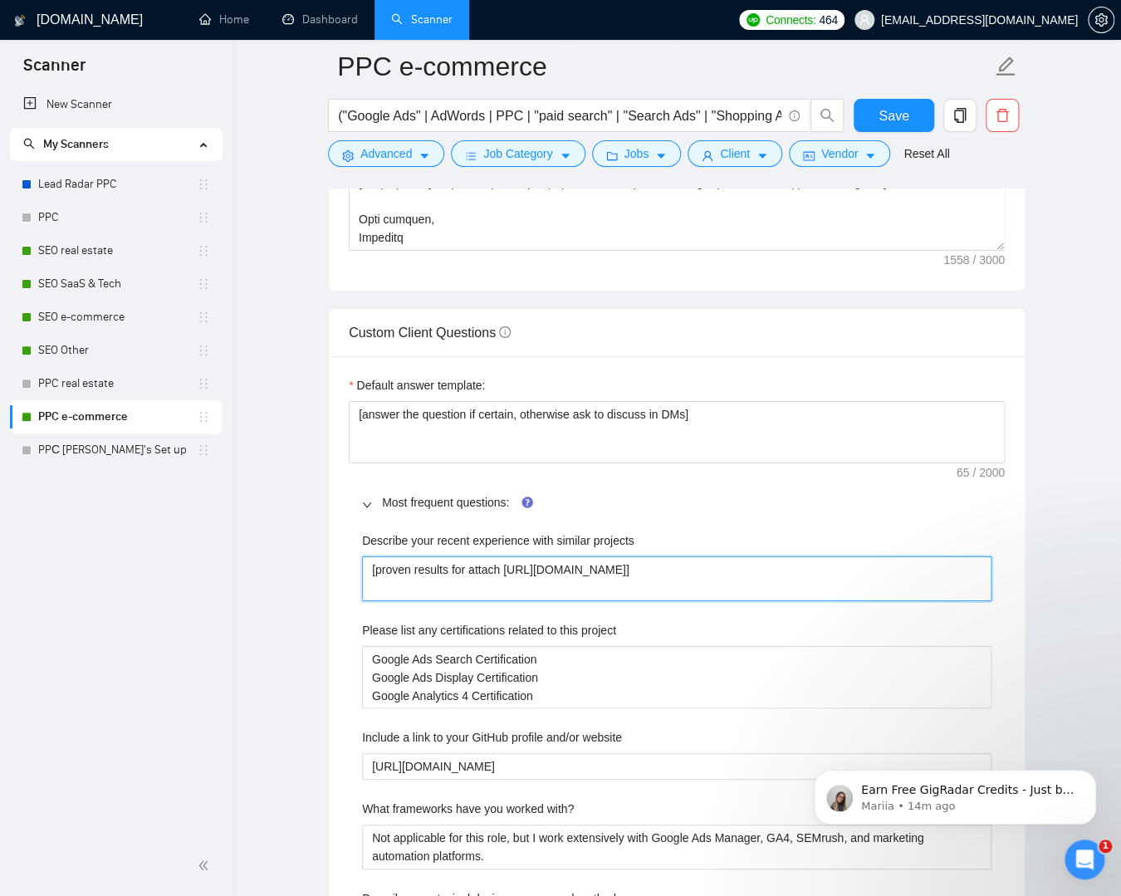
drag, startPoint x: 545, startPoint y: 572, endPoint x: 508, endPoint y: 570, distance: 36.6
click at [508, 570] on projects "[proven results for attach [URL][DOMAIN_NAME]]" at bounding box center [676, 578] width 629 height 45
type projects "[proven results for attach [DOMAIN_NAME][URL]]"
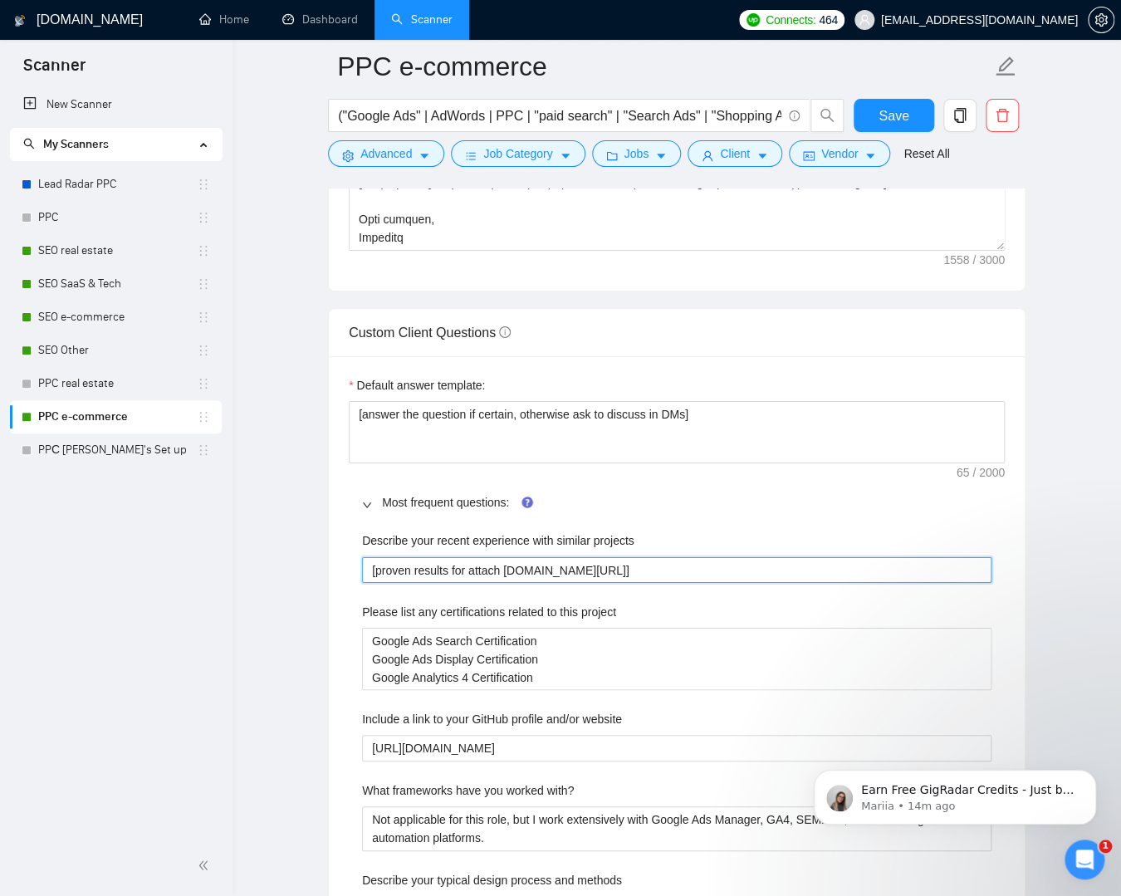
drag, startPoint x: 854, startPoint y: 569, endPoint x: 947, endPoint y: 570, distance: 93.0
click at [947, 570] on projects "[proven results for attach [DOMAIN_NAME][URL]]" at bounding box center [676, 570] width 629 height 27
type projects "[proven results for attach [DOMAIN_NAME][URL]]"
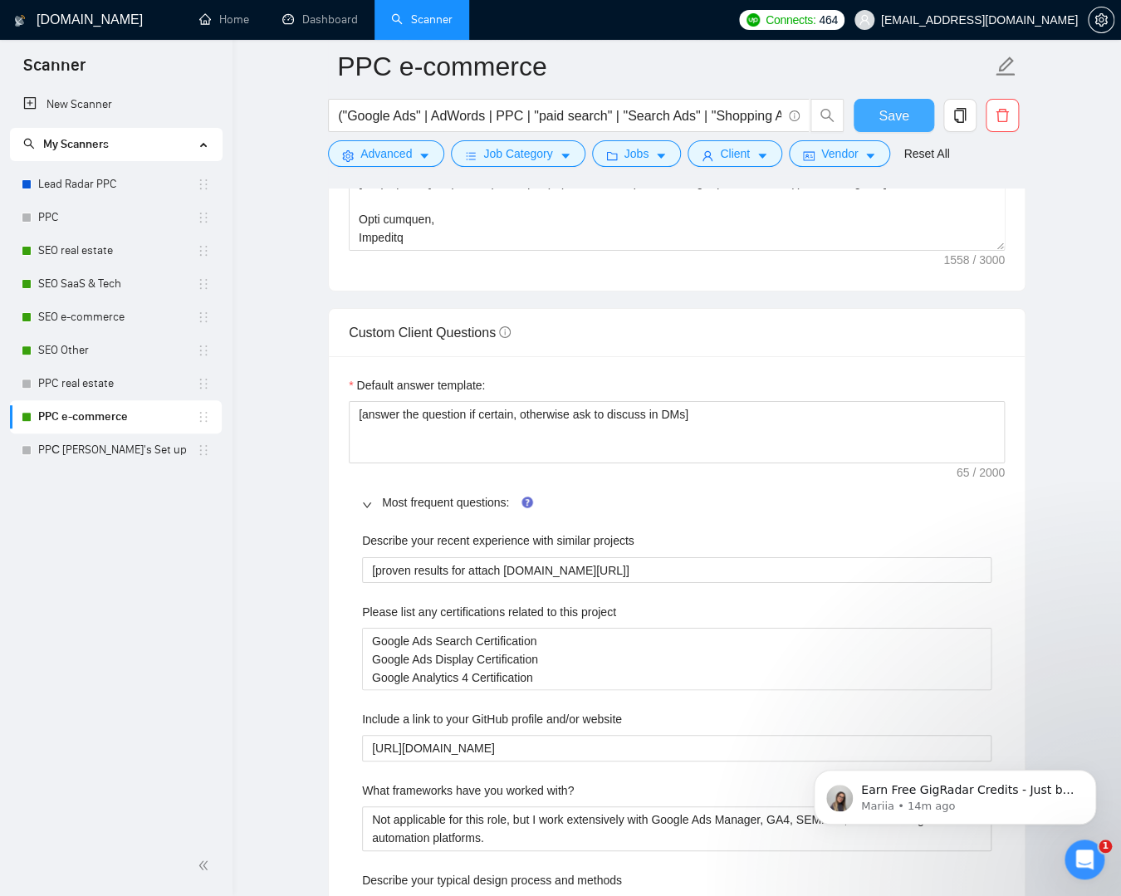
click at [913, 124] on button "Save" at bounding box center [894, 115] width 81 height 33
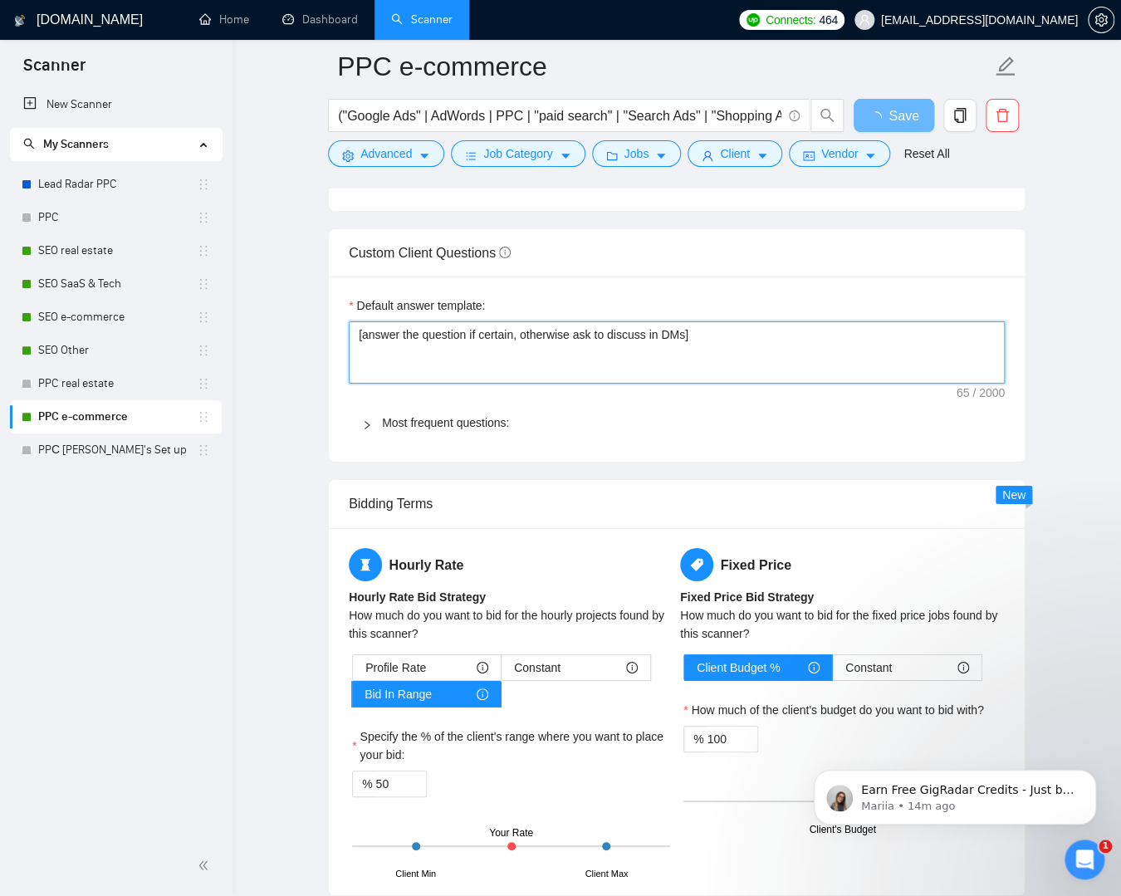
click at [443, 364] on div "Default answer template: [answer the question if certain, otherwise ask to disc…" at bounding box center [677, 369] width 696 height 186
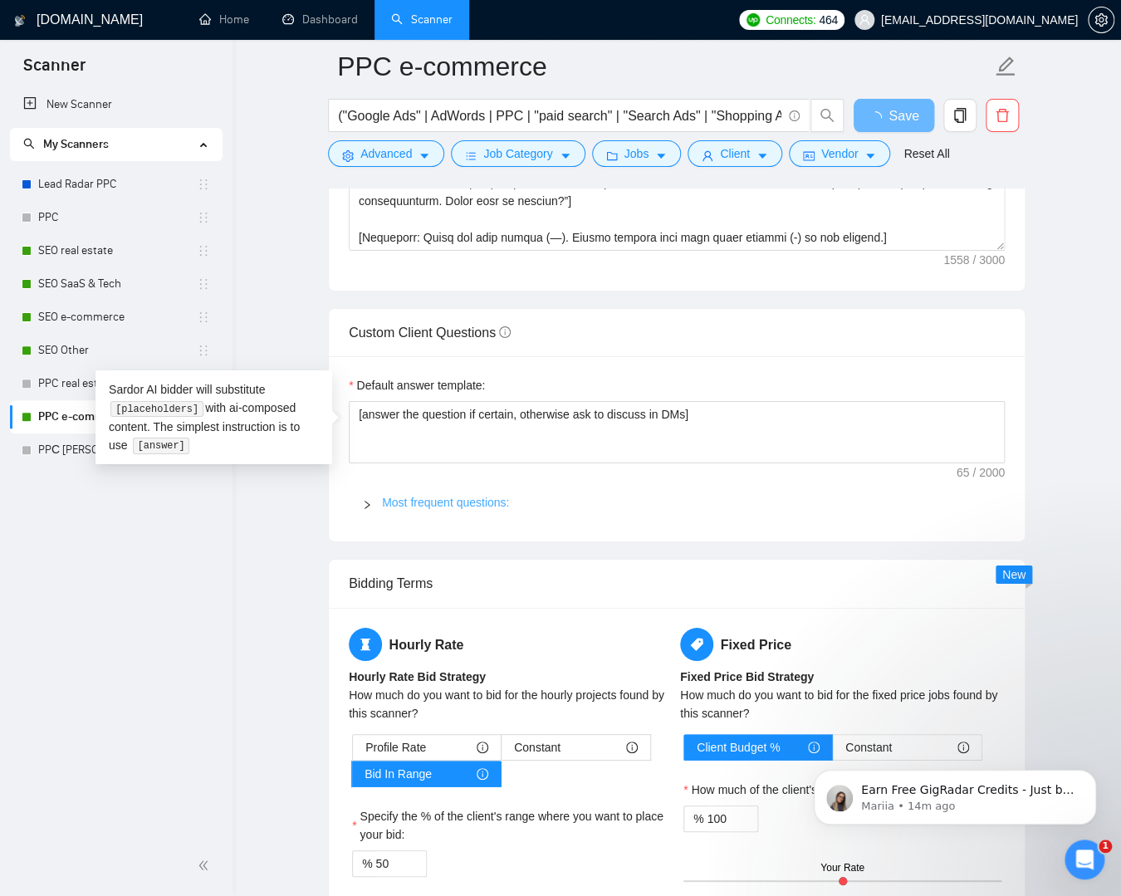
click at [429, 497] on link "Most frequent questions:" at bounding box center [445, 502] width 127 height 13
